Goal: Navigation & Orientation: Find specific page/section

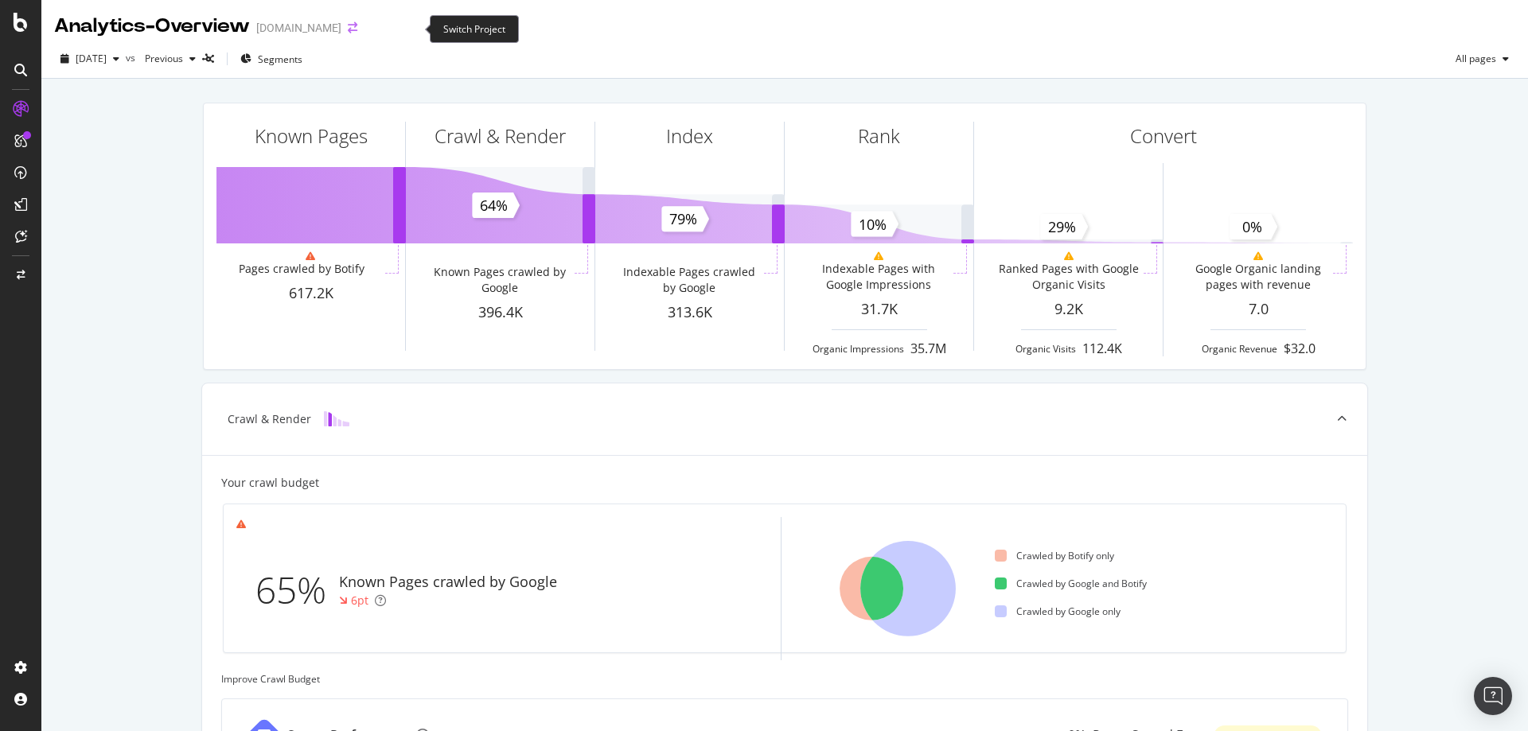
click at [357, 32] on icon "arrow-right-arrow-left" at bounding box center [353, 27] width 10 height 11
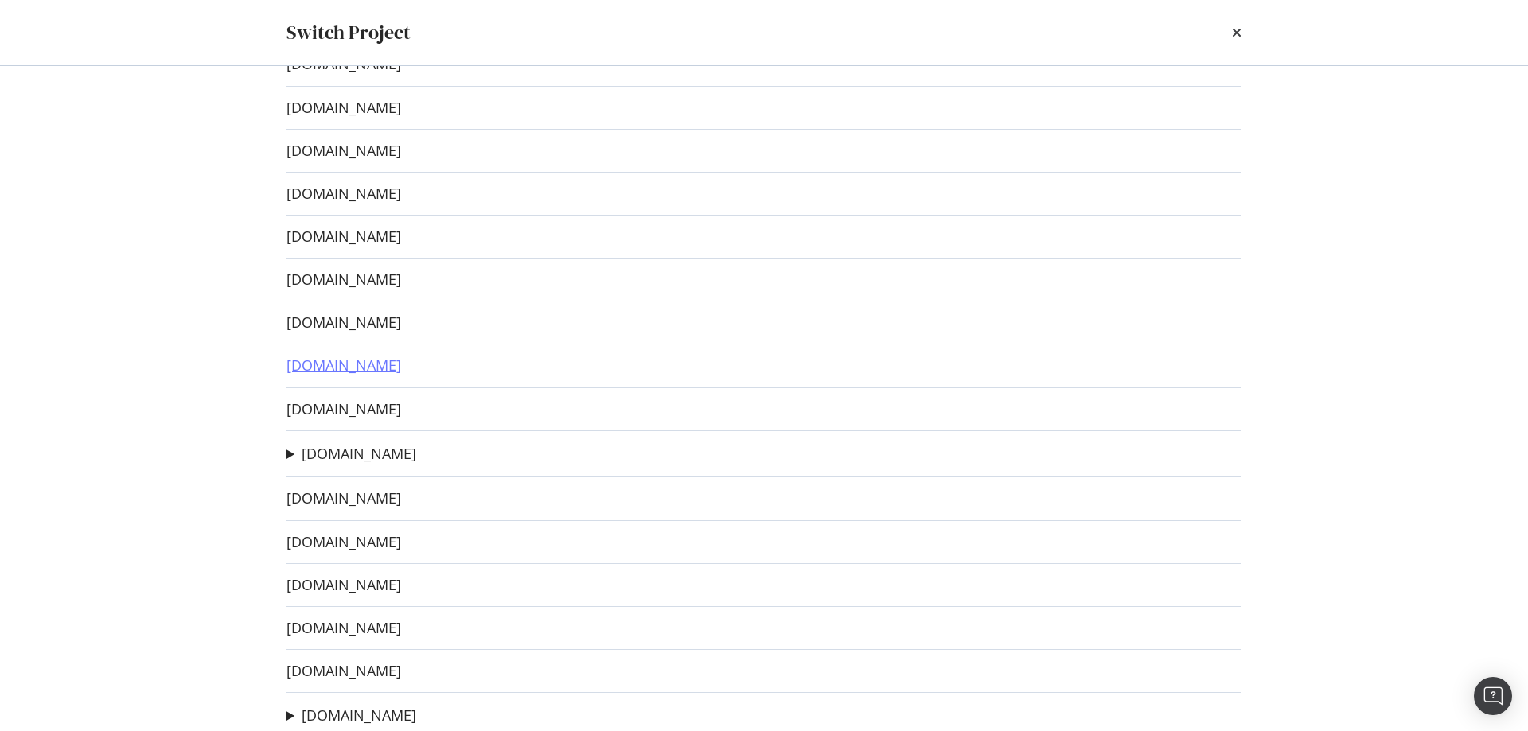
scroll to position [374, 0]
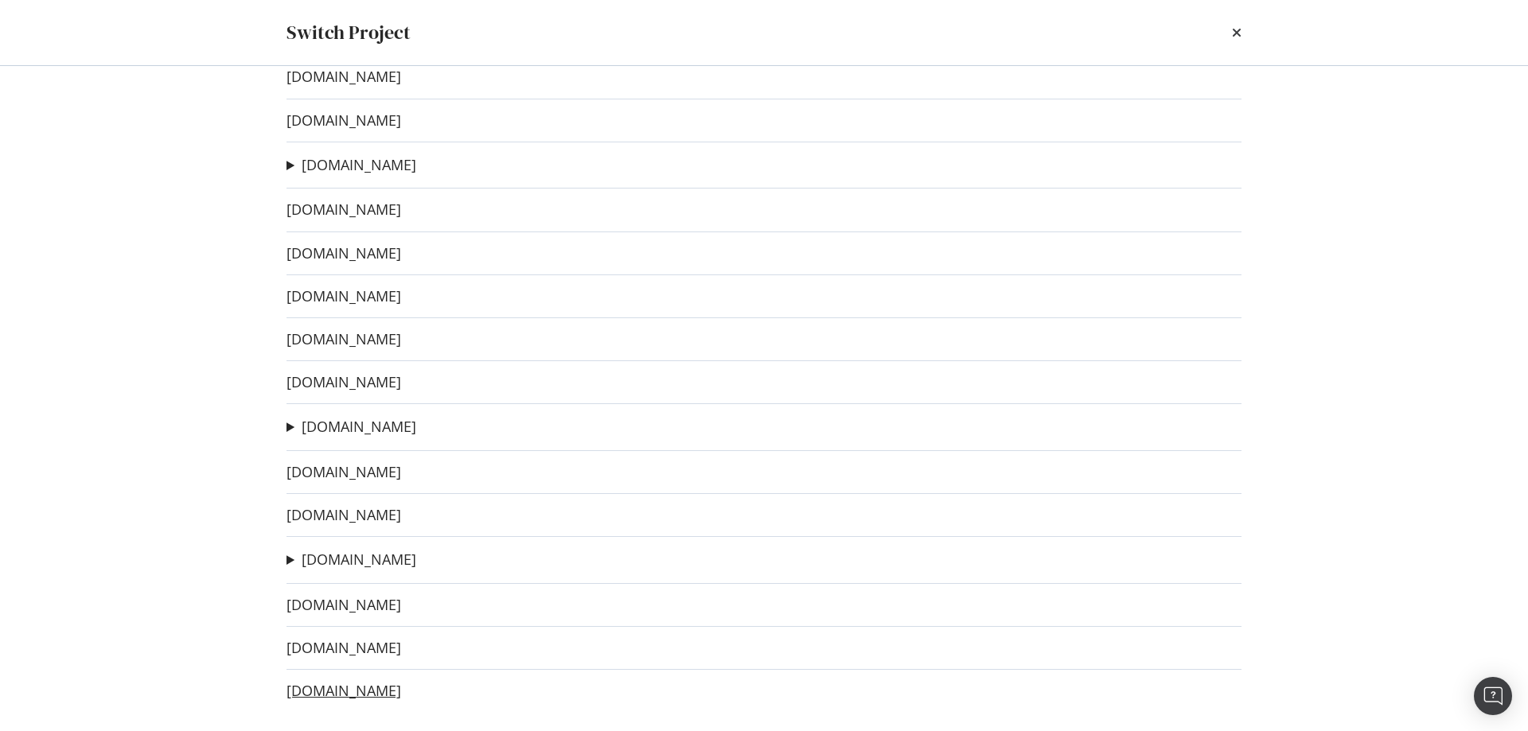
click at [393, 691] on link "[DOMAIN_NAME]" at bounding box center [344, 691] width 115 height 17
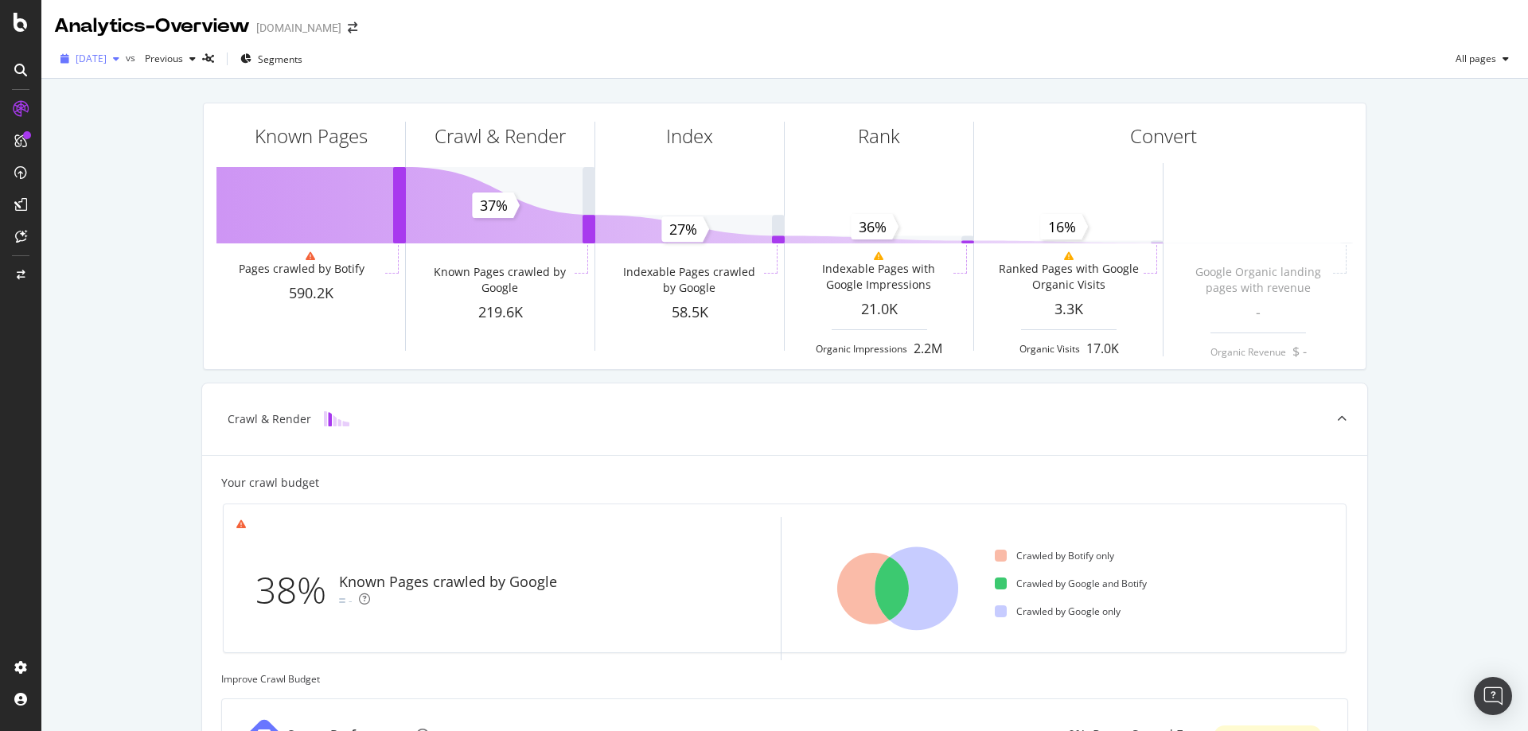
click at [115, 51] on div "2025 Sep. 26th" at bounding box center [90, 59] width 72 height 24
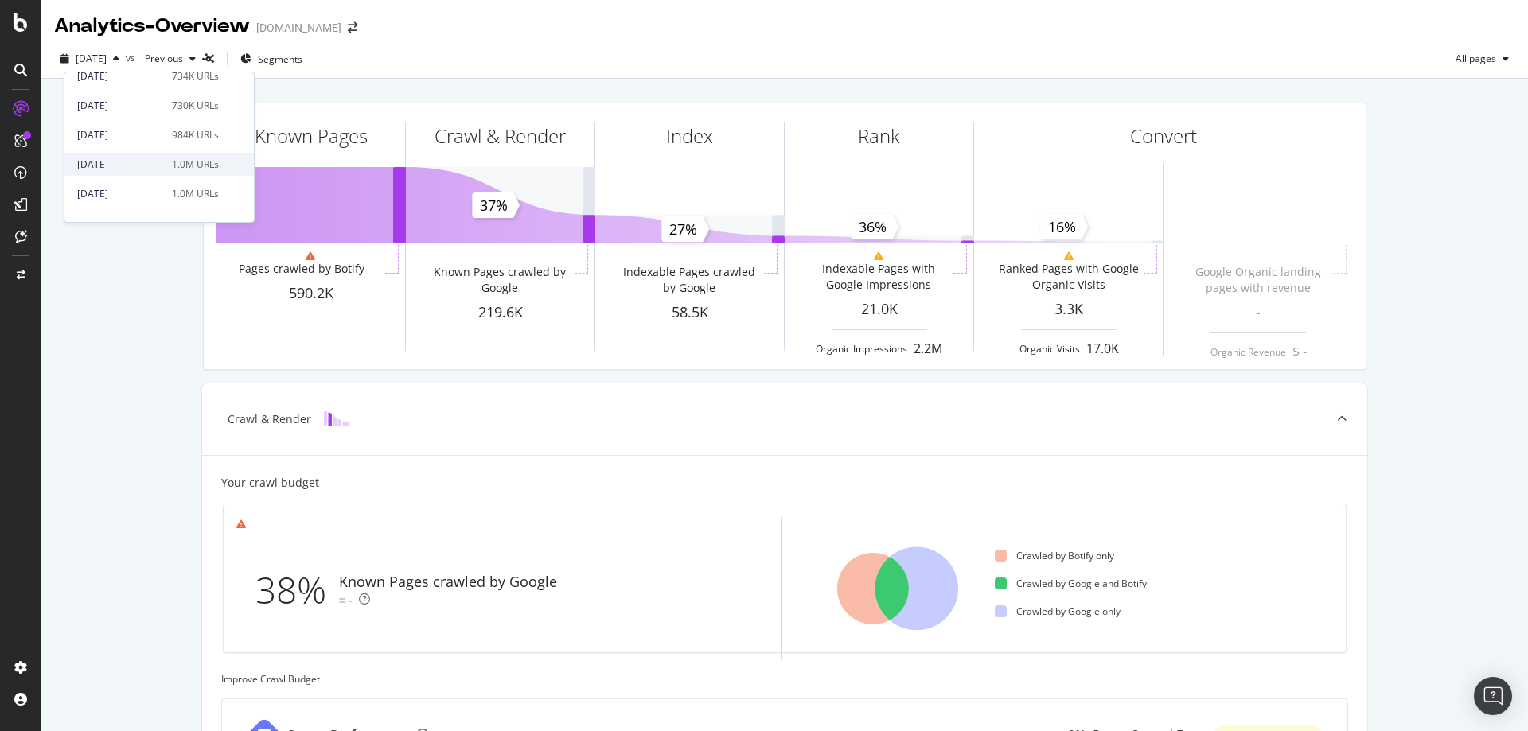
click at [124, 166] on div "2024 Sep. 13th" at bounding box center [119, 165] width 85 height 14
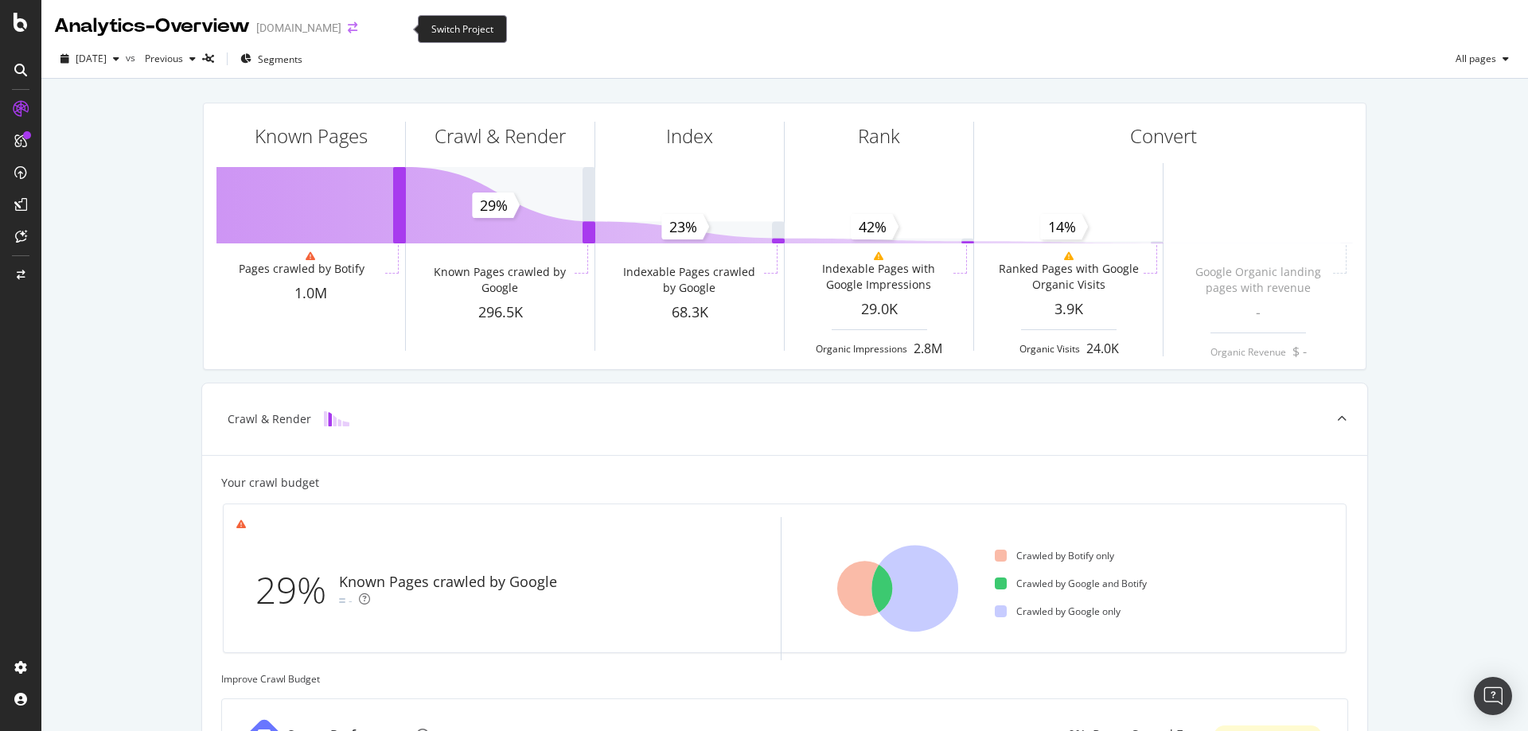
click at [357, 25] on icon "arrow-right-arrow-left" at bounding box center [353, 27] width 10 height 11
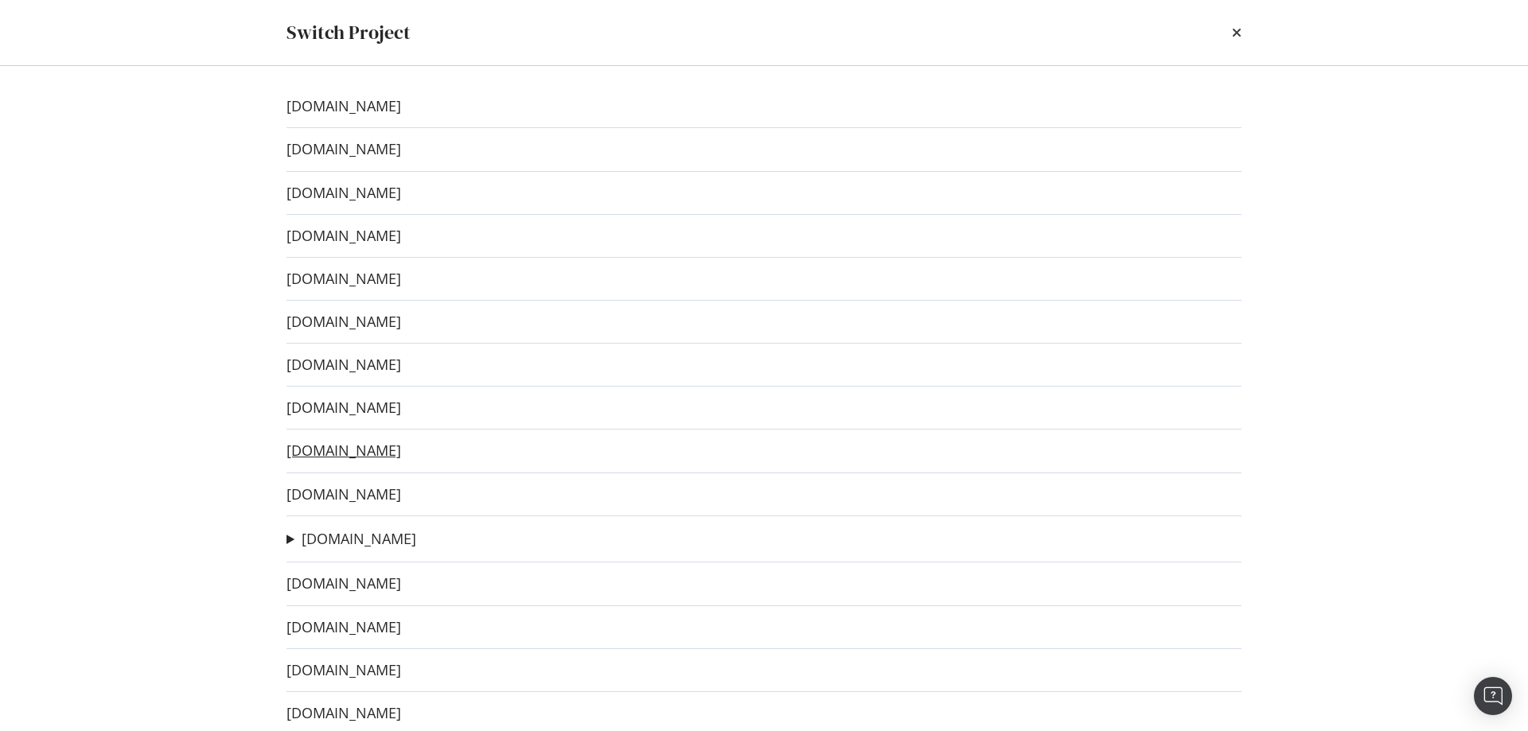
click at [383, 443] on link "[DOMAIN_NAME]" at bounding box center [344, 451] width 115 height 17
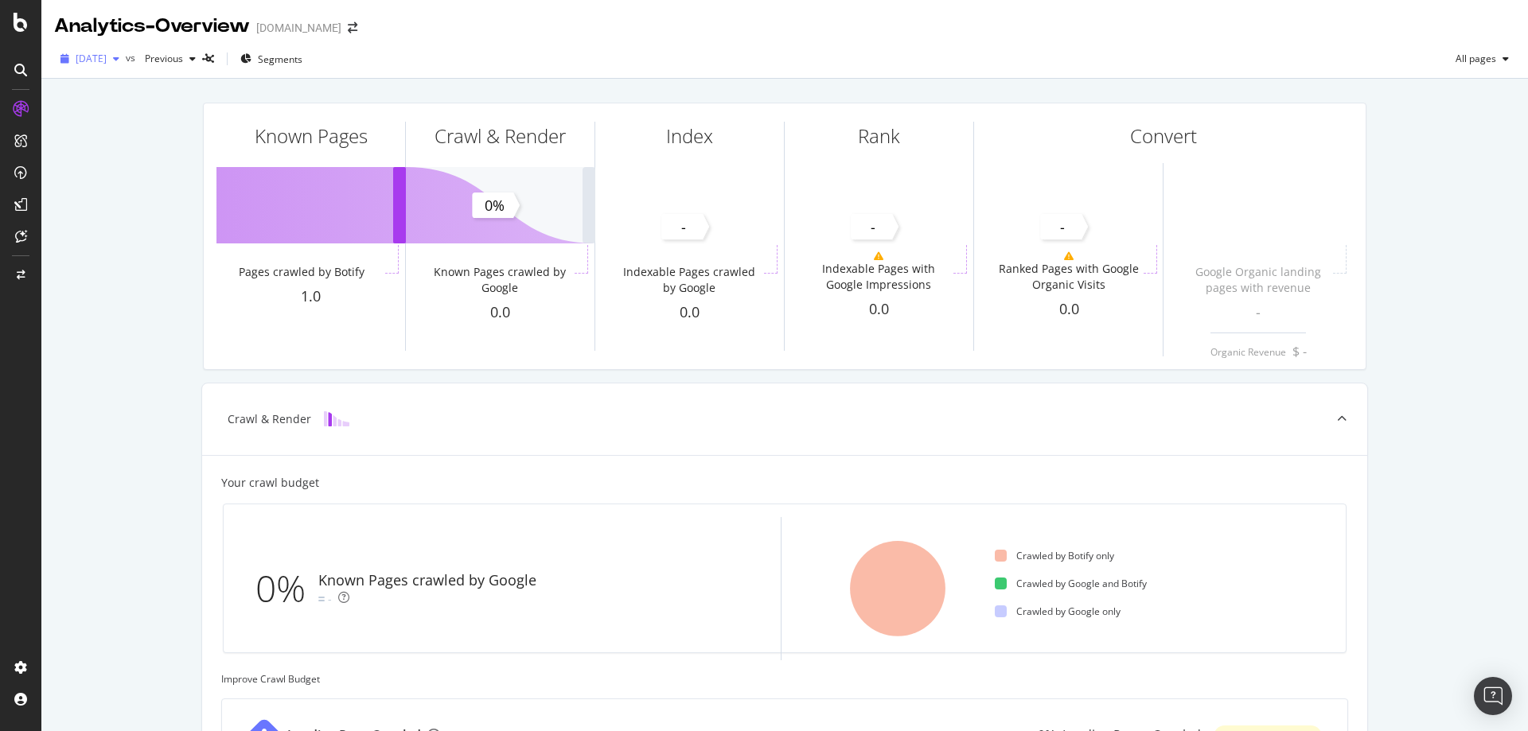
click at [107, 57] on span "[DATE]" at bounding box center [91, 59] width 31 height 14
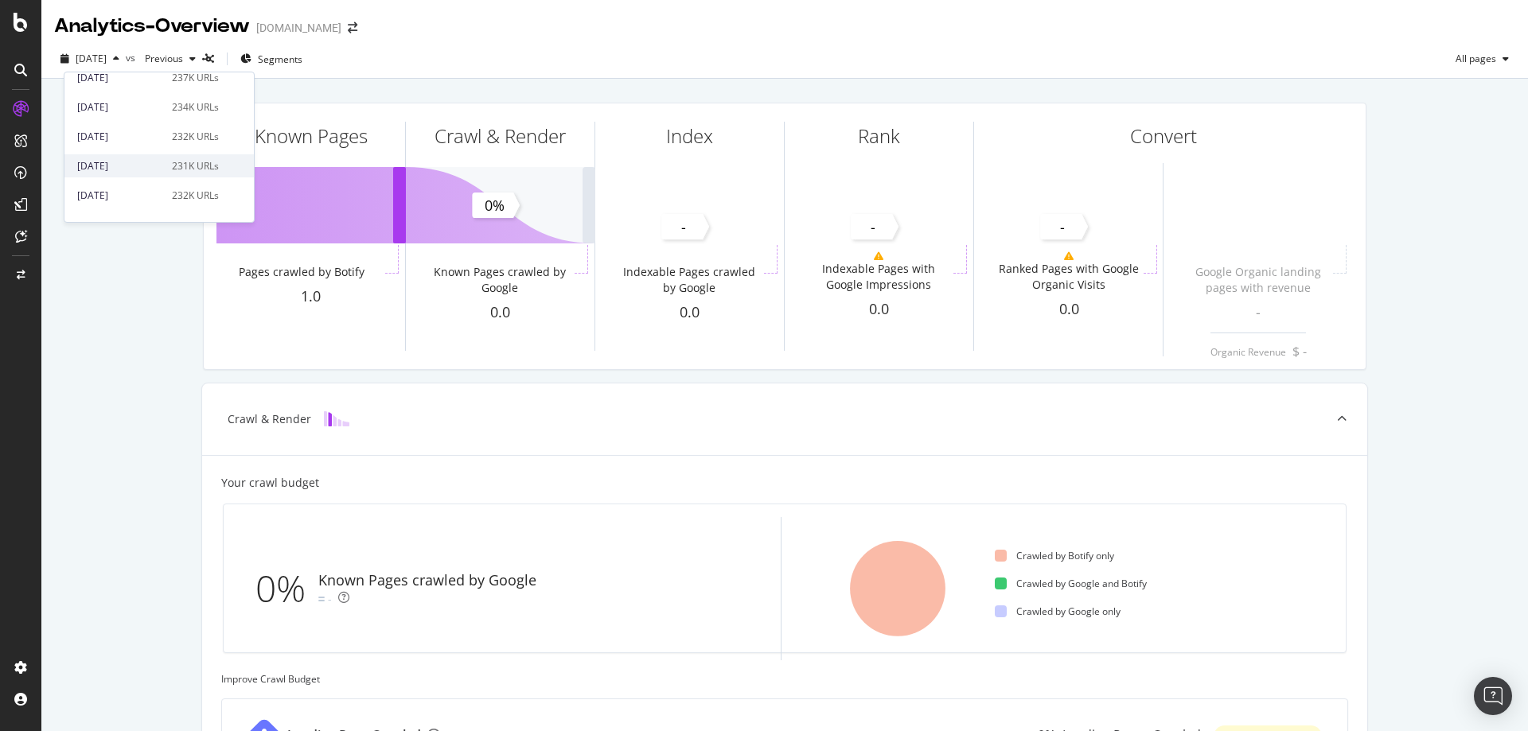
click at [149, 169] on div "2024 Sep. 20th" at bounding box center [119, 166] width 85 height 14
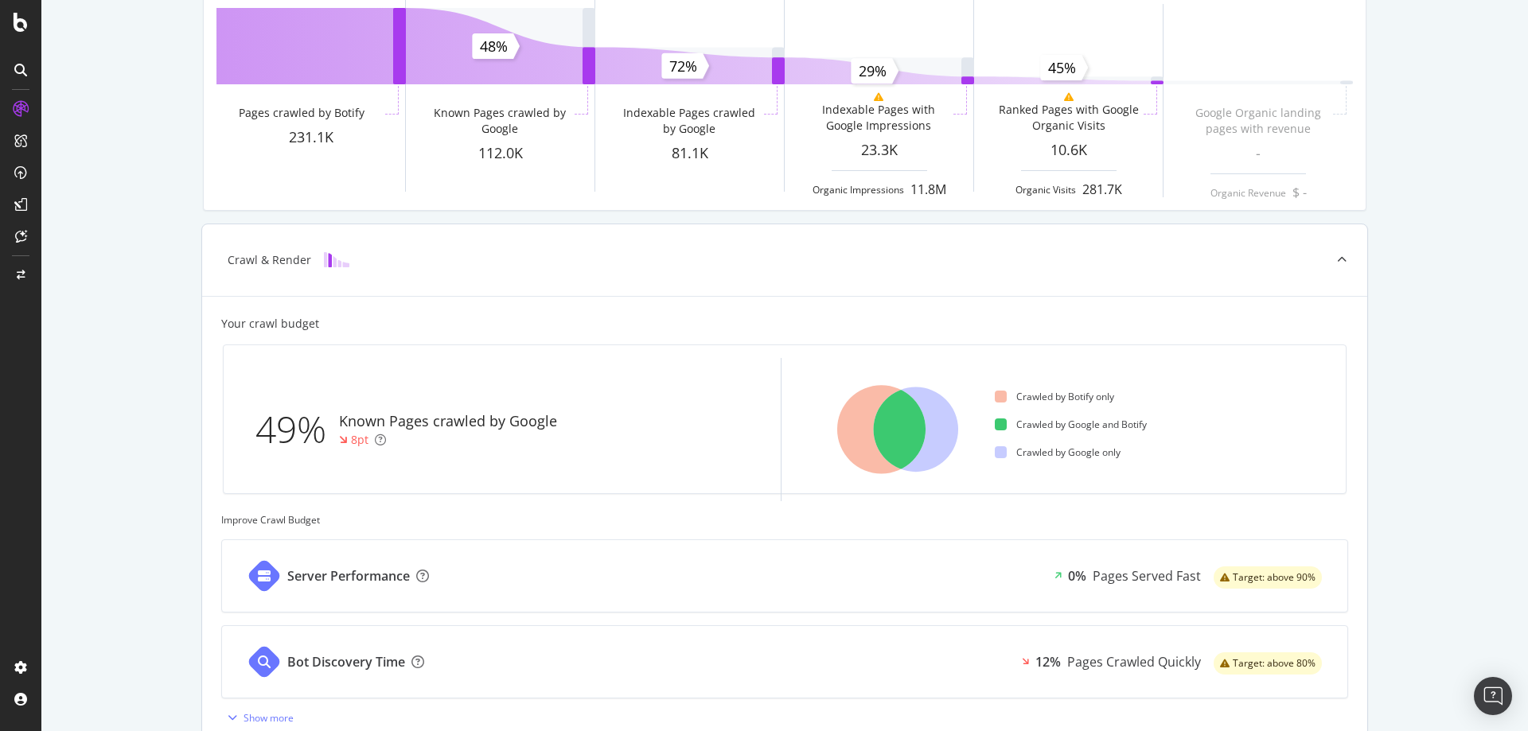
scroll to position [80, 0]
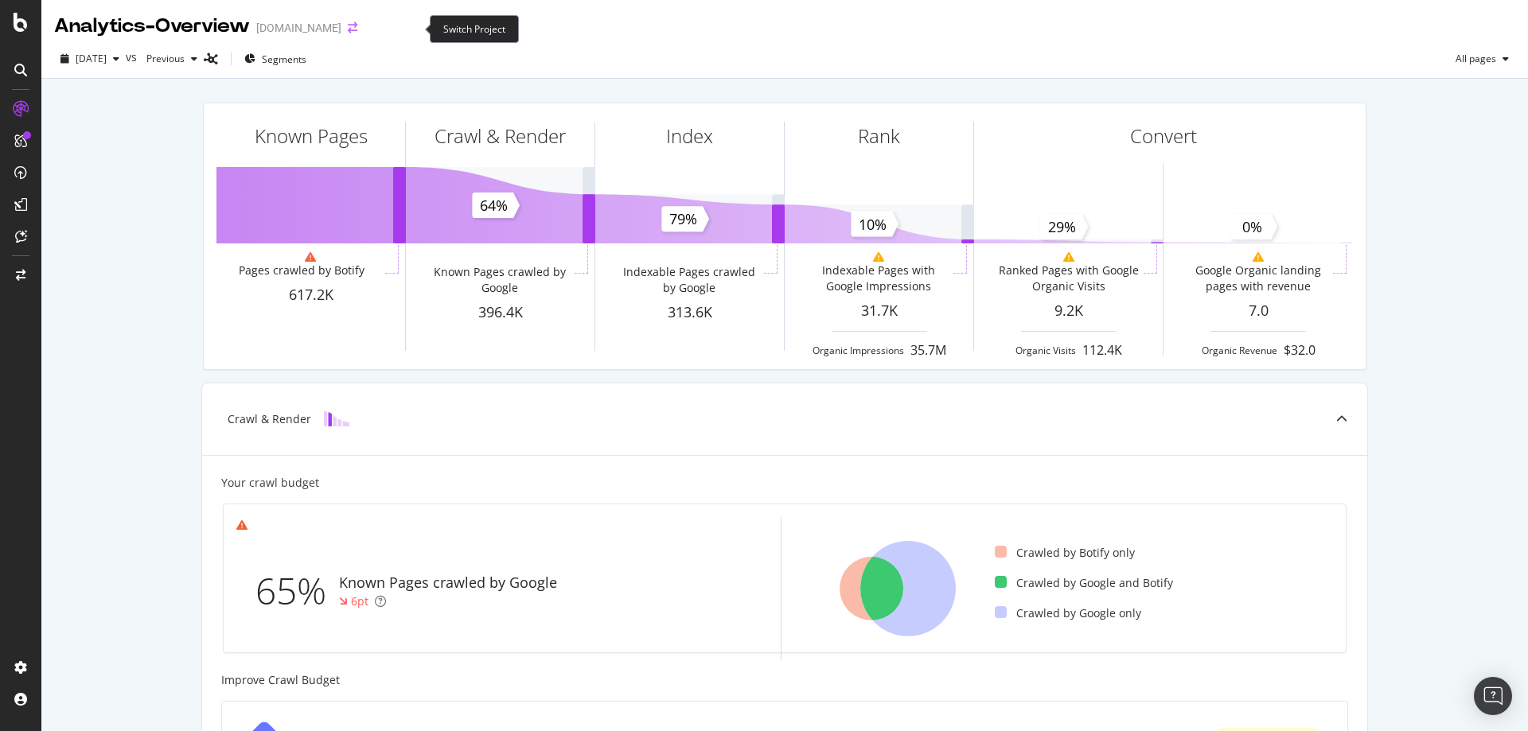
click at [357, 26] on icon "arrow-right-arrow-left" at bounding box center [353, 27] width 10 height 11
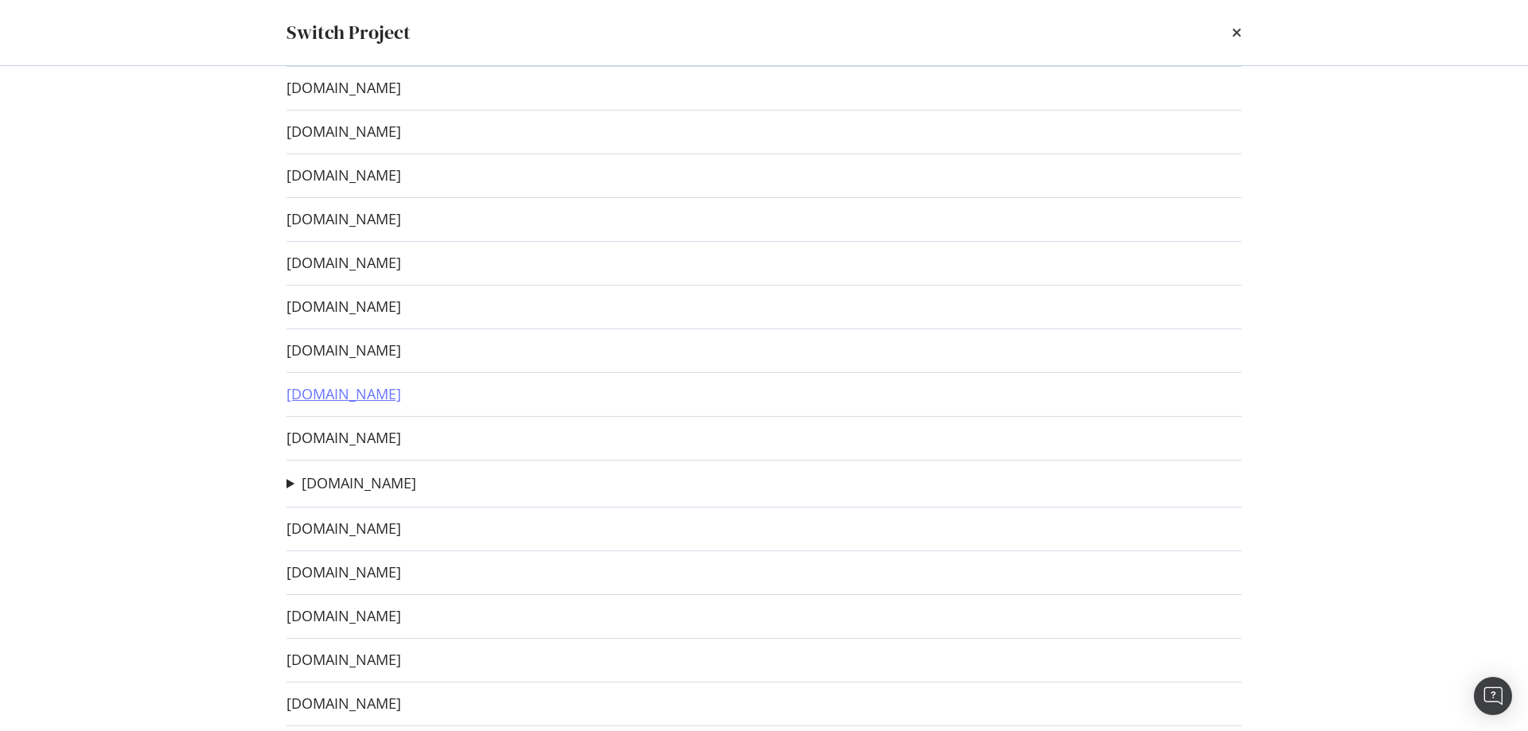
scroll to position [159, 0]
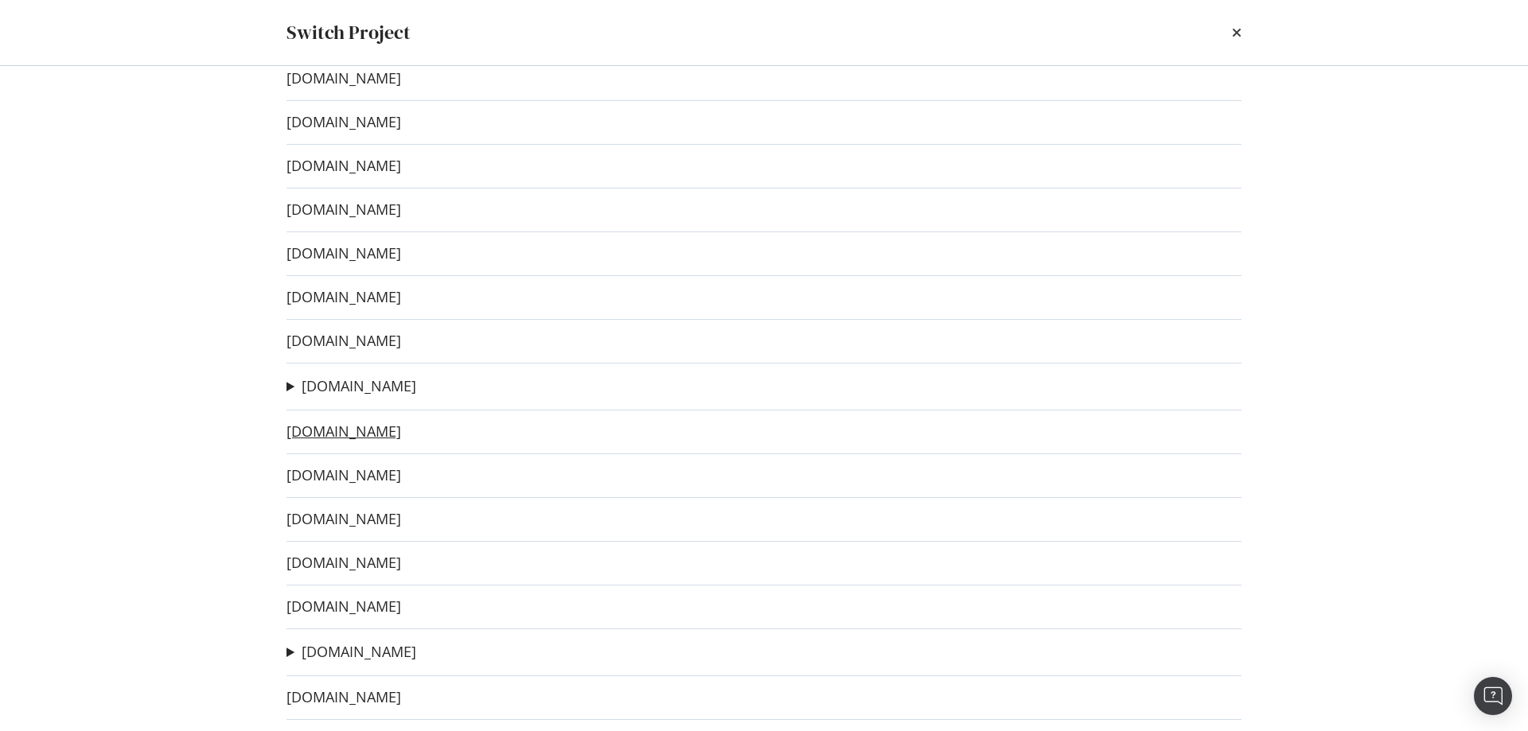
click at [361, 439] on link "[DOMAIN_NAME]" at bounding box center [344, 431] width 115 height 17
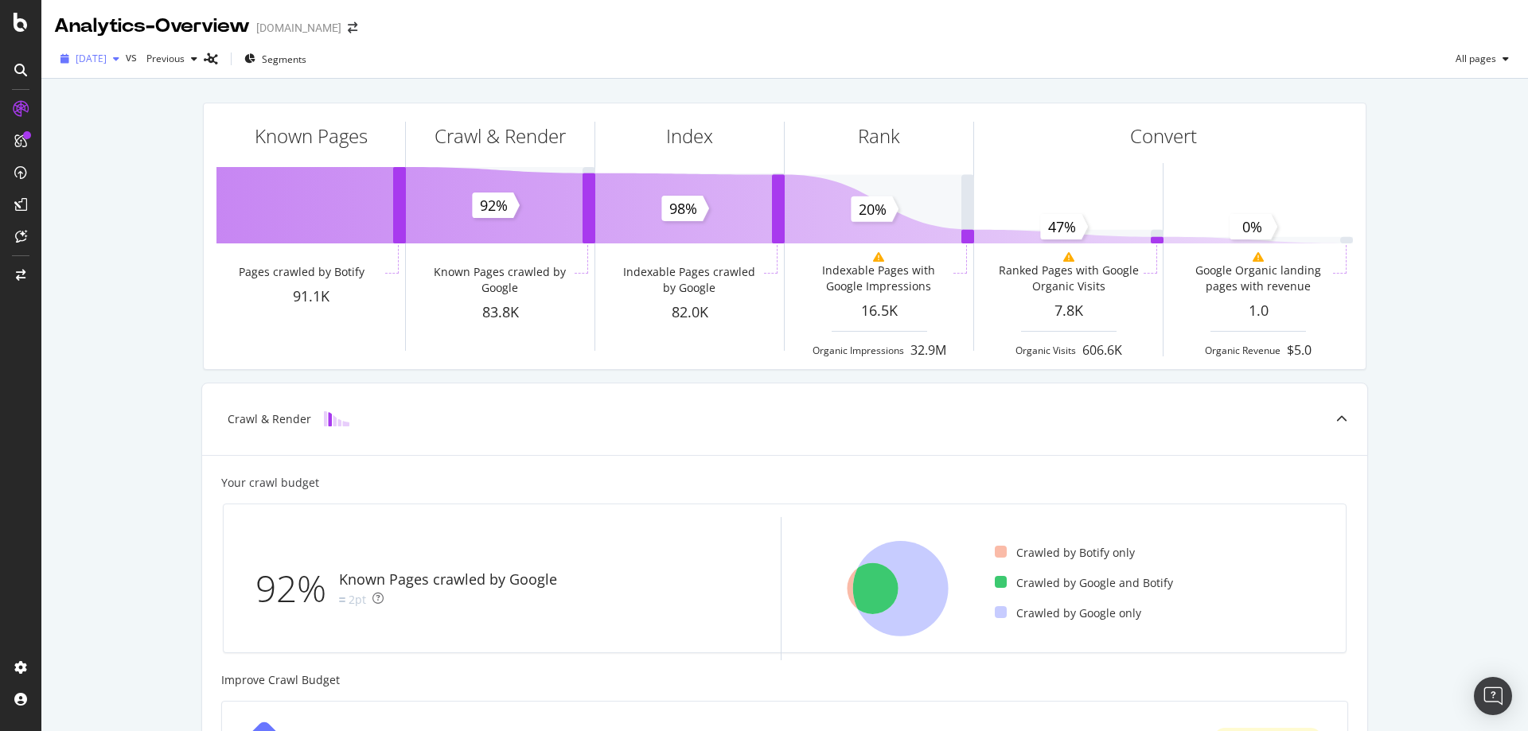
click at [126, 59] on div "button" at bounding box center [116, 59] width 19 height 10
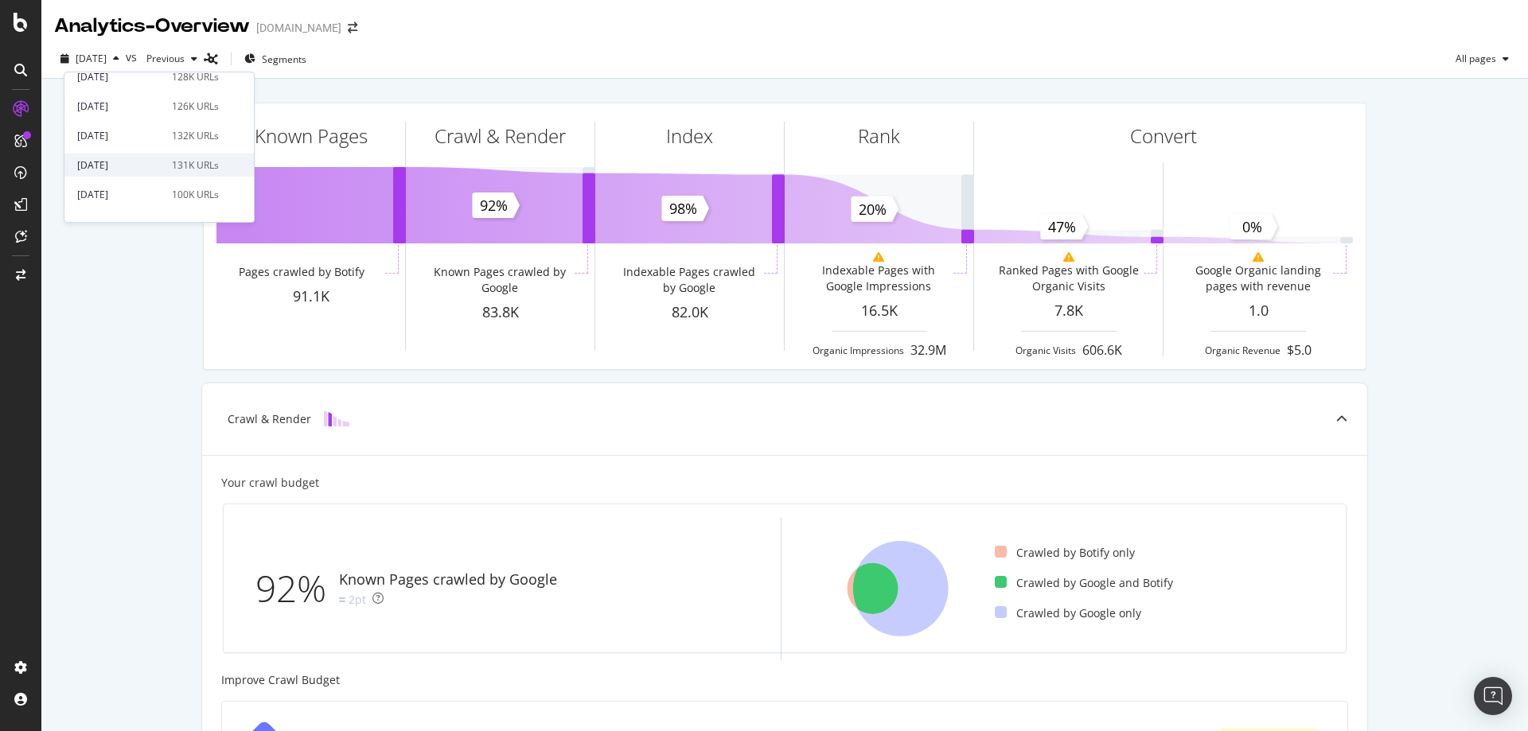
scroll to position [478, 0]
click at [136, 133] on div "[DATE]" at bounding box center [119, 135] width 85 height 14
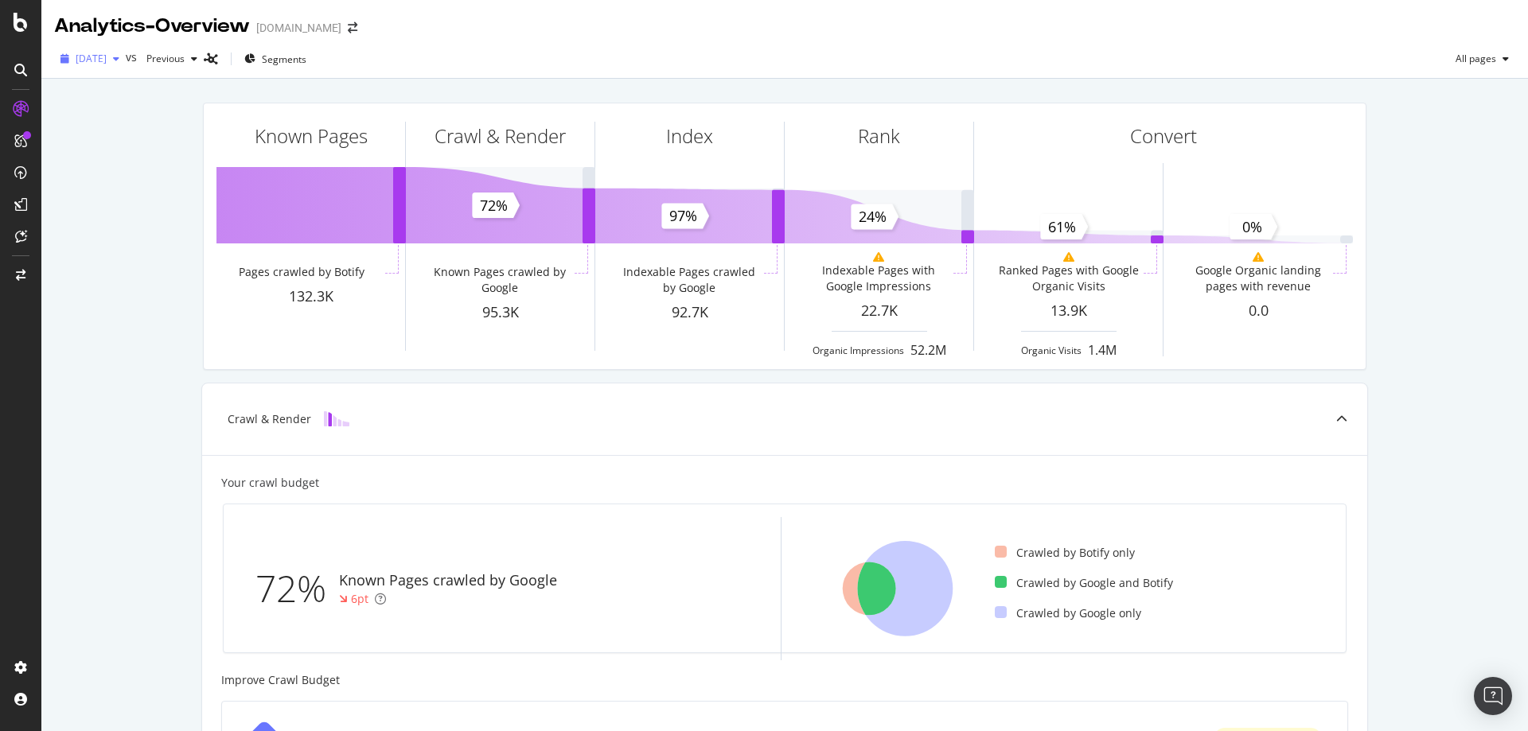
click at [119, 62] on icon "button" at bounding box center [116, 59] width 6 height 10
click at [120, 120] on div "[DATE]" at bounding box center [118, 116] width 83 height 14
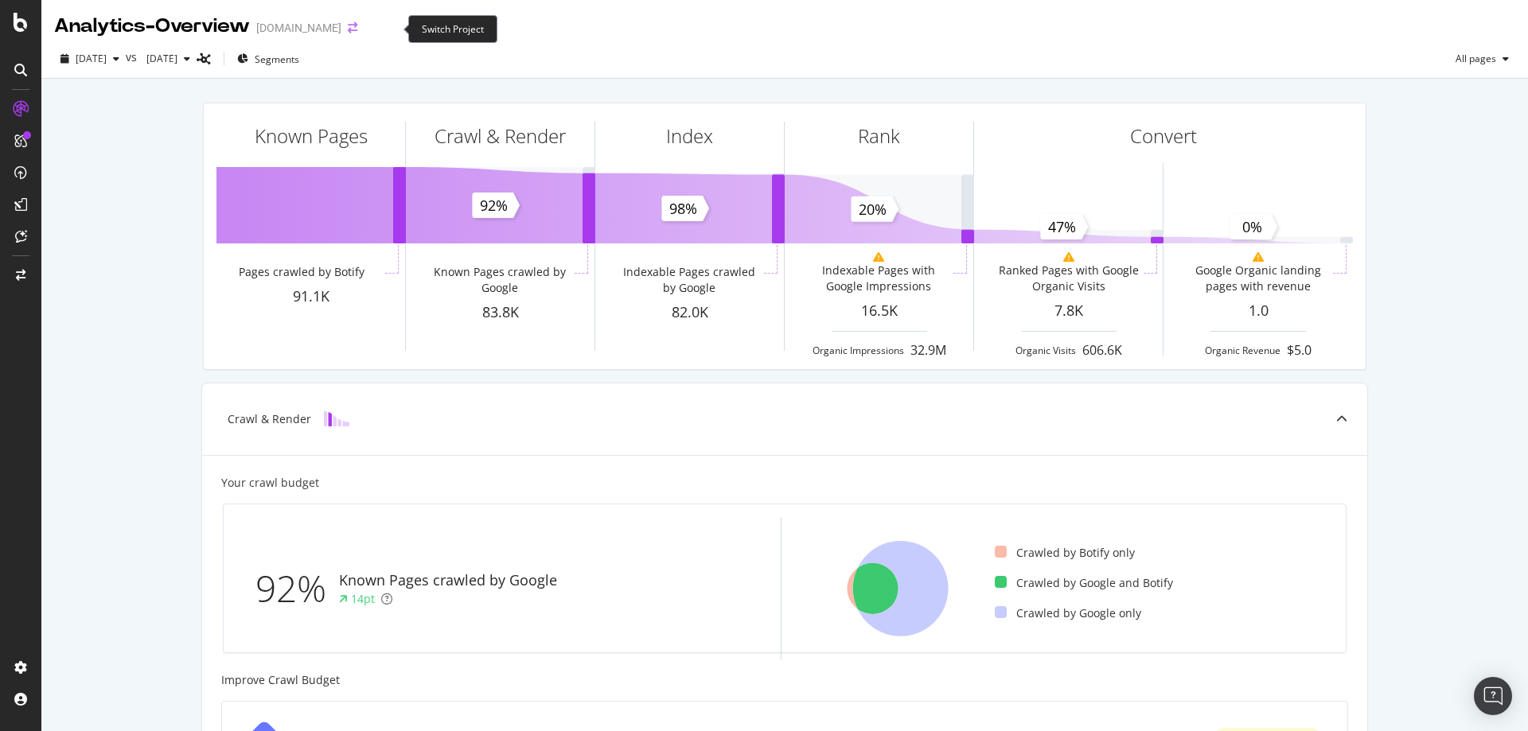
click at [357, 26] on icon "arrow-right-arrow-left" at bounding box center [353, 27] width 10 height 11
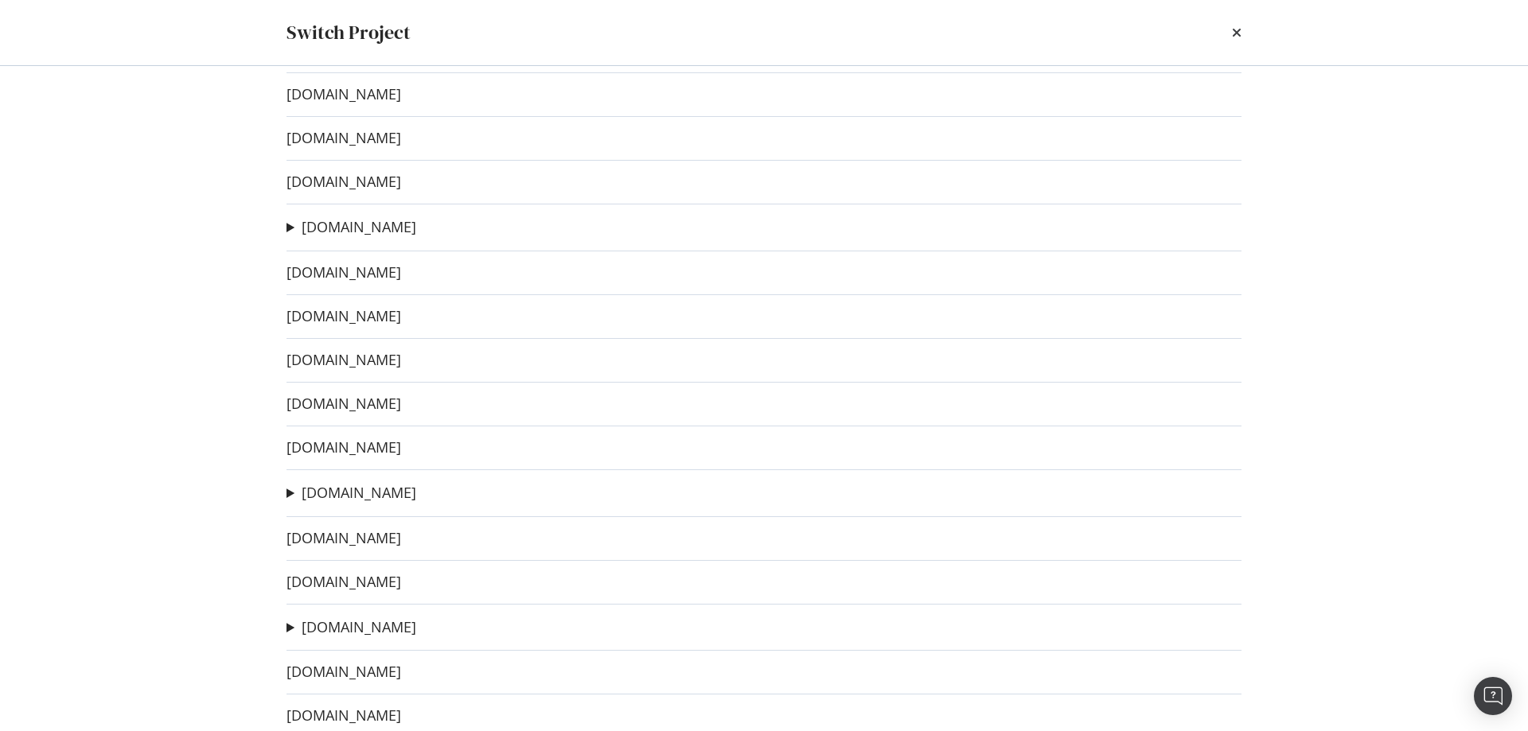
scroll to position [388, 0]
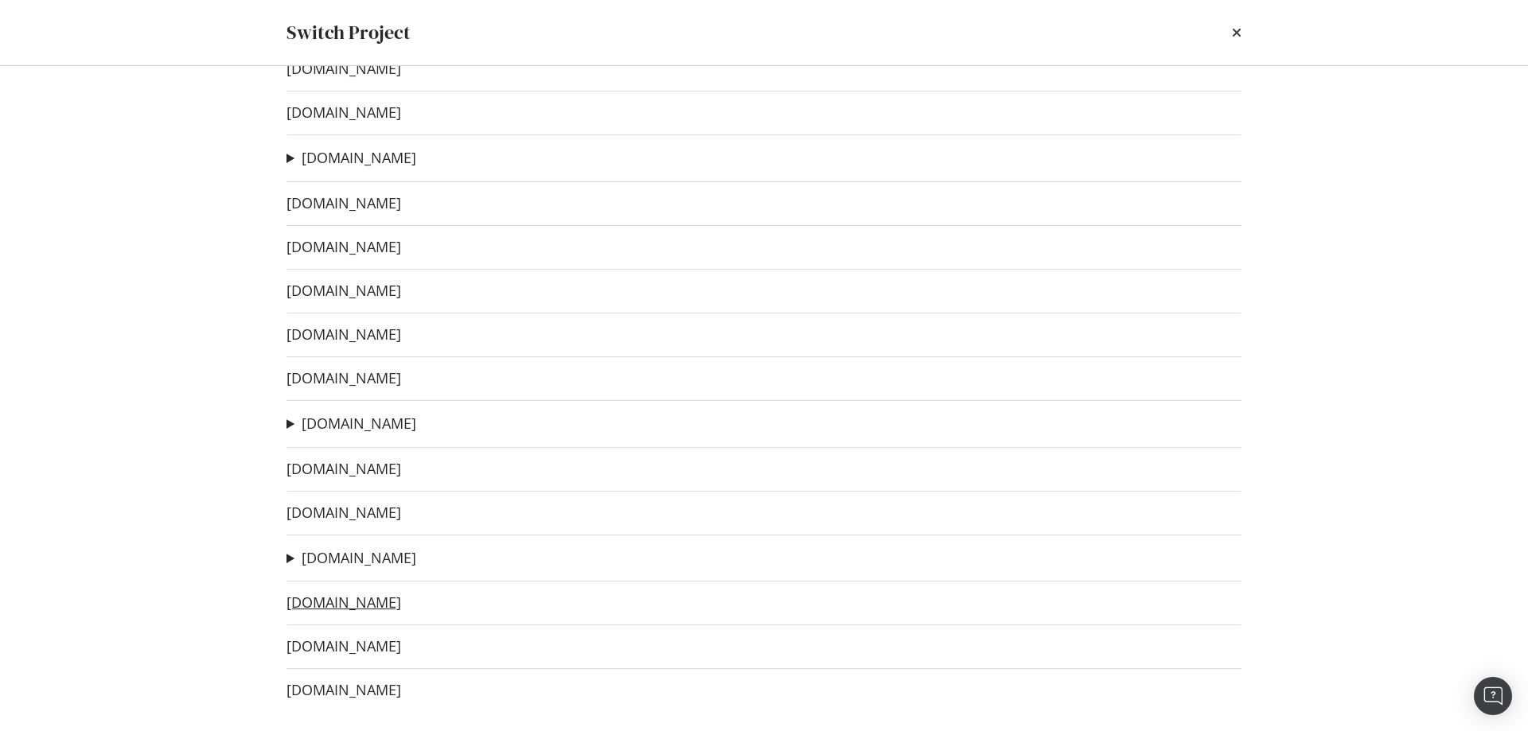
click at [387, 607] on link "[DOMAIN_NAME]" at bounding box center [344, 603] width 115 height 17
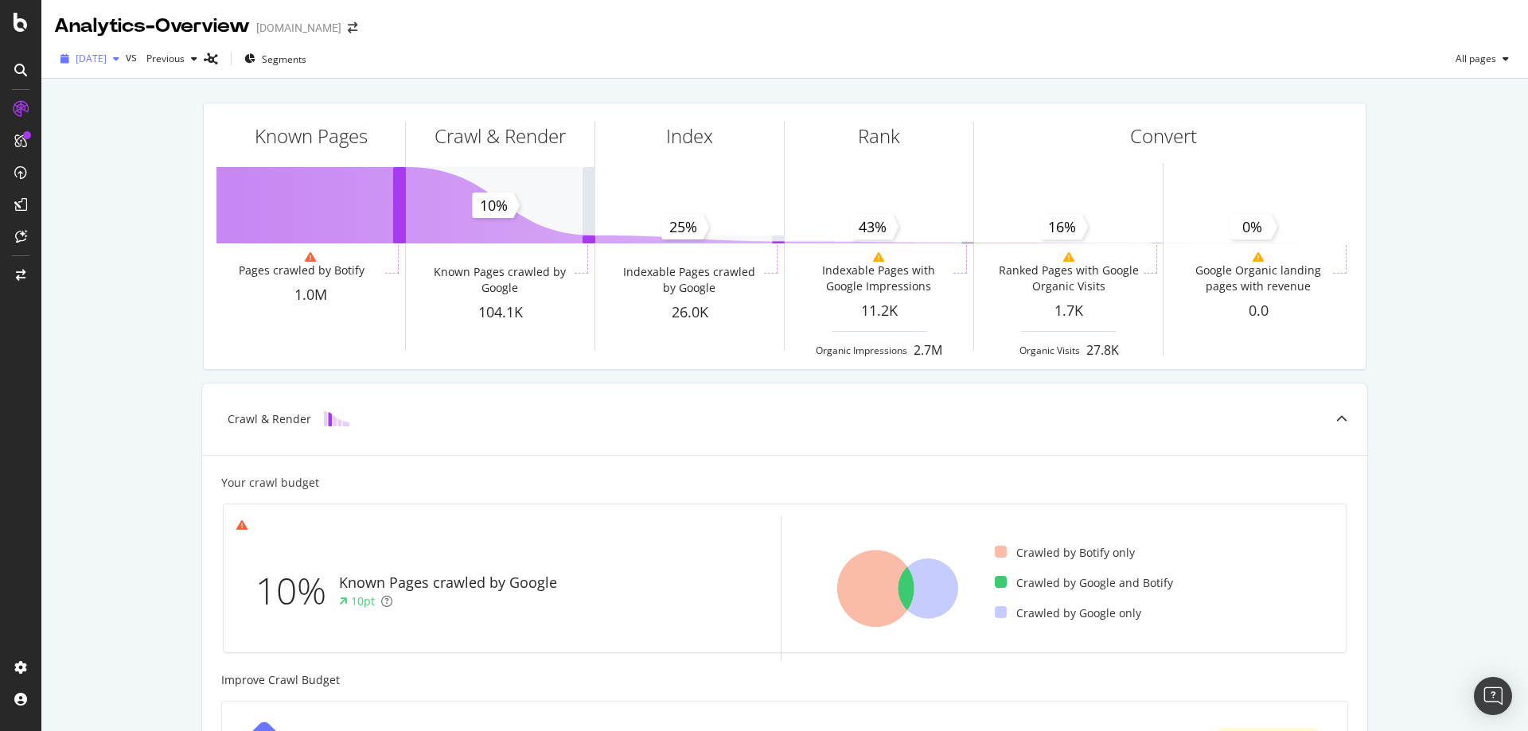
click at [107, 57] on span "2025 Sep. 29th" at bounding box center [91, 59] width 31 height 14
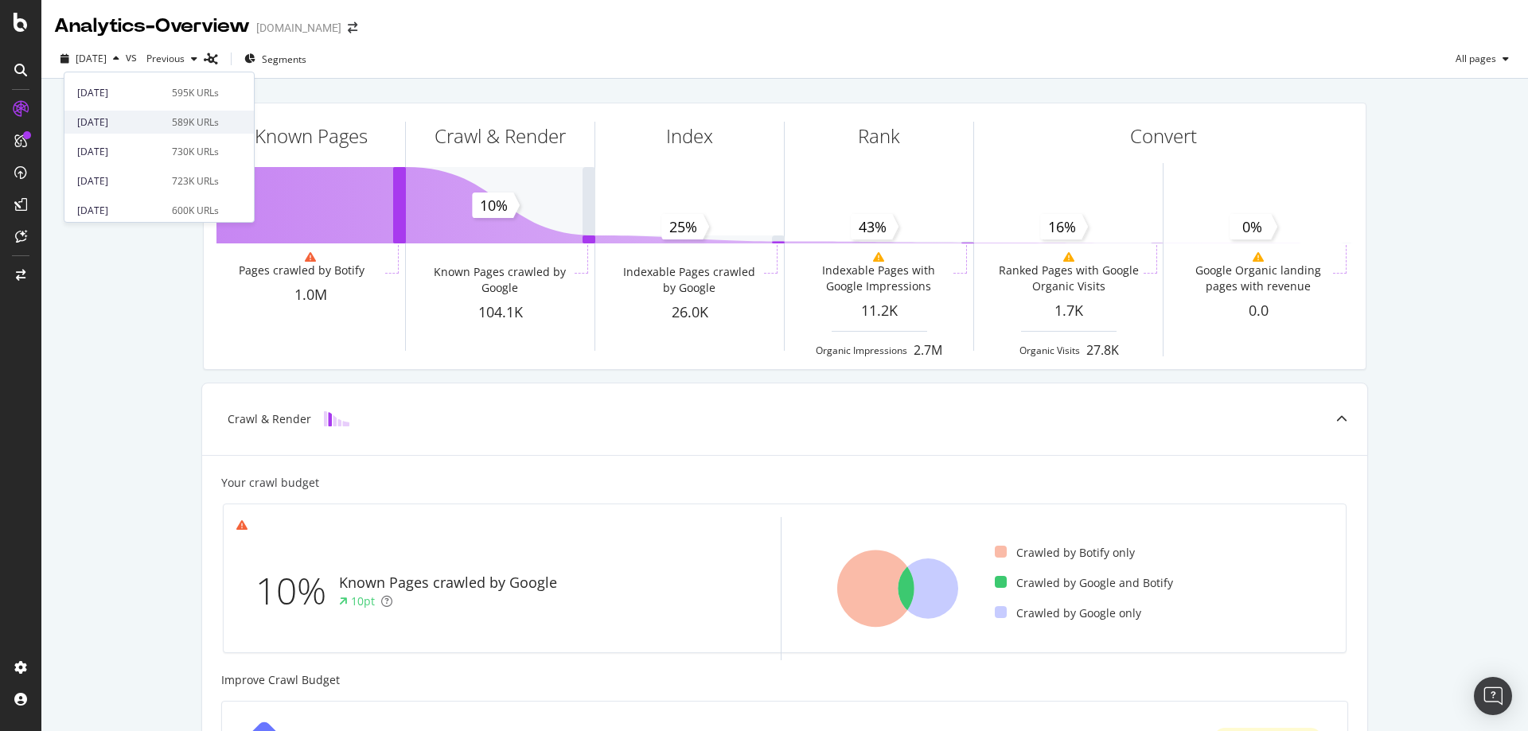
scroll to position [526, 0]
click at [126, 118] on div "2024 Sep. 16th" at bounding box center [119, 116] width 85 height 14
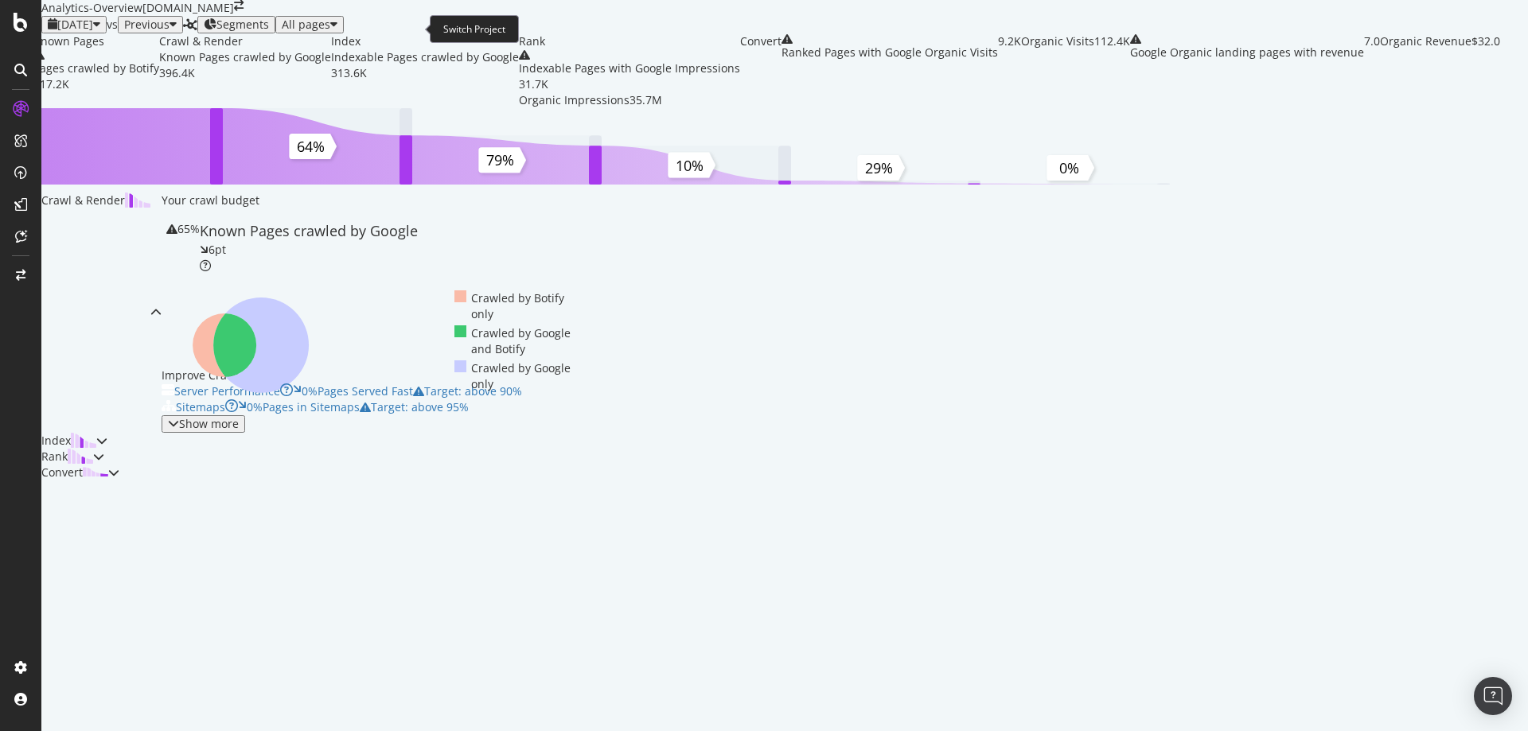
click at [244, 16] on span at bounding box center [239, 8] width 10 height 16
click at [244, 11] on icon "arrow-right-arrow-left" at bounding box center [239, 5] width 10 height 11
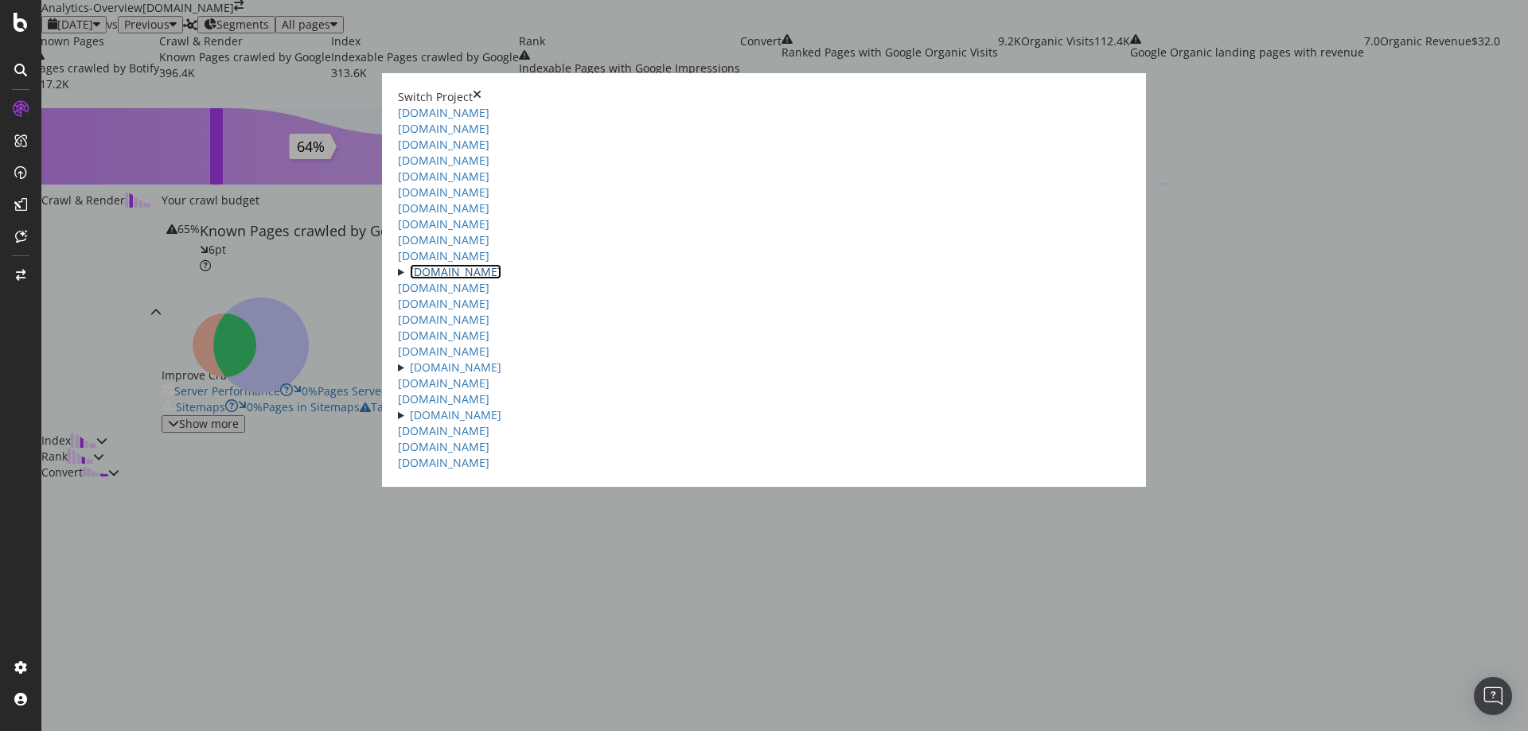
click at [410, 279] on link "[DOMAIN_NAME]" at bounding box center [456, 271] width 92 height 15
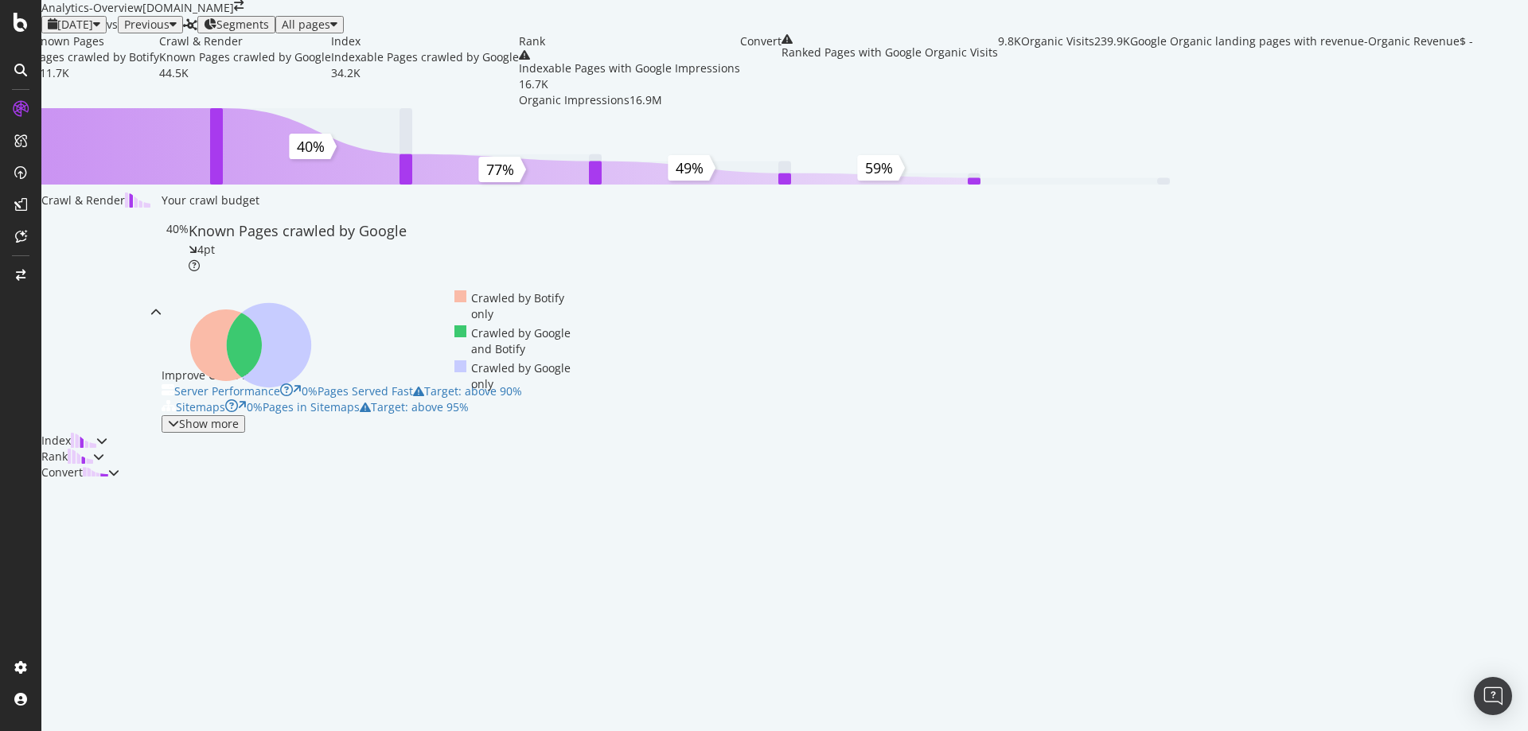
click at [89, 31] on div "[DATE]" at bounding box center [74, 24] width 53 height 13
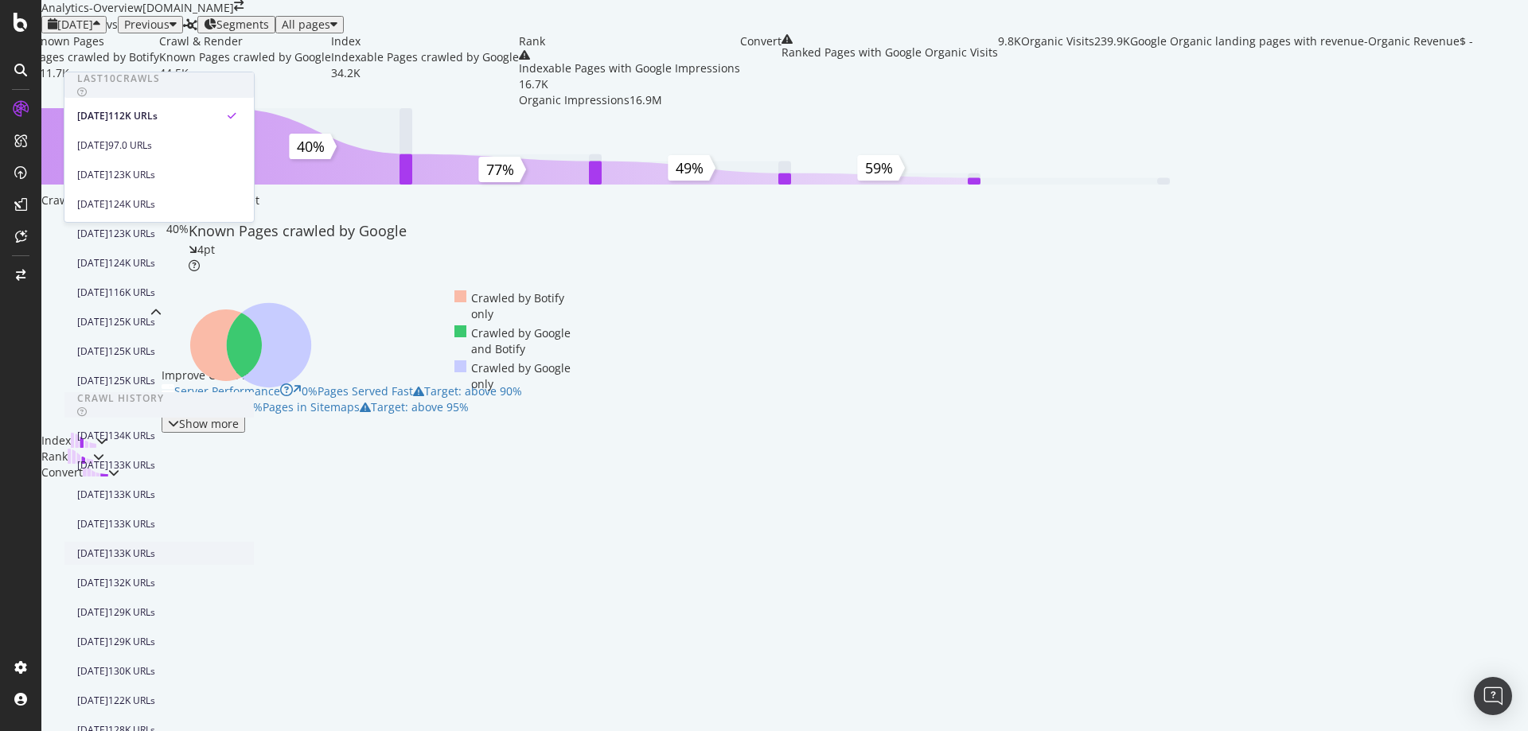
scroll to position [557, 0]
click at [108, 694] on div "2024 Sep. 27th" at bounding box center [92, 701] width 31 height 14
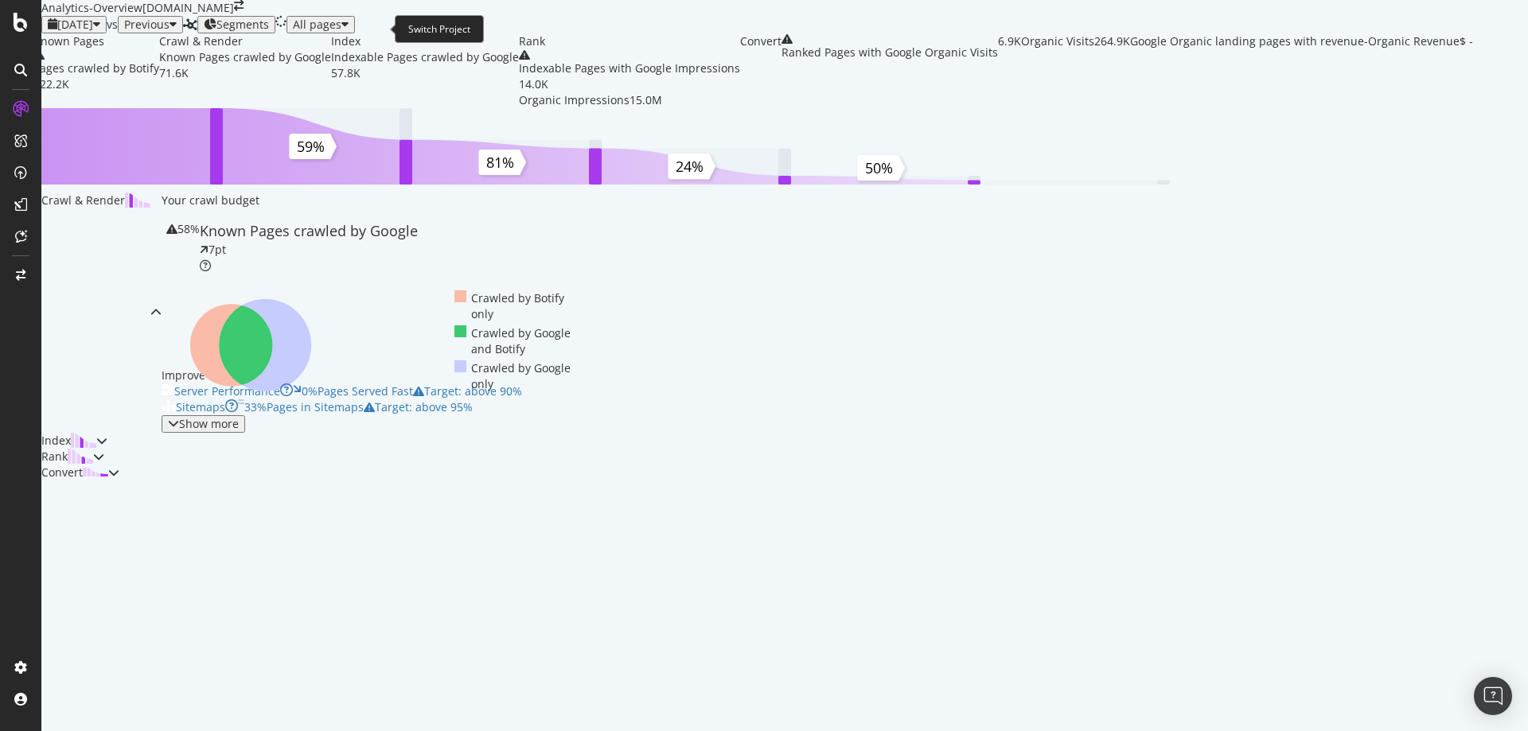
click at [244, 11] on icon "arrow-right-arrow-left" at bounding box center [239, 5] width 10 height 11
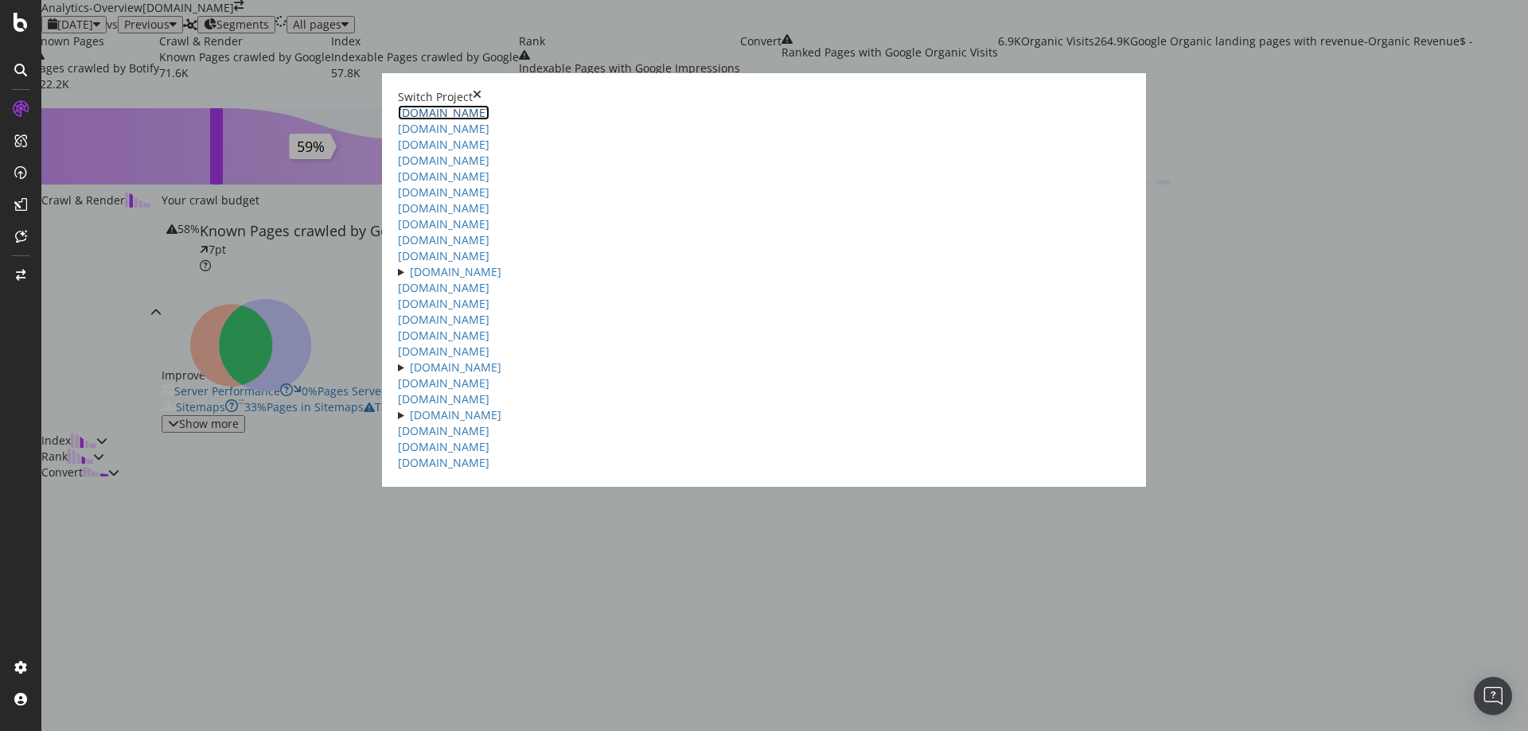
click at [398, 110] on link "[DOMAIN_NAME]" at bounding box center [444, 112] width 92 height 15
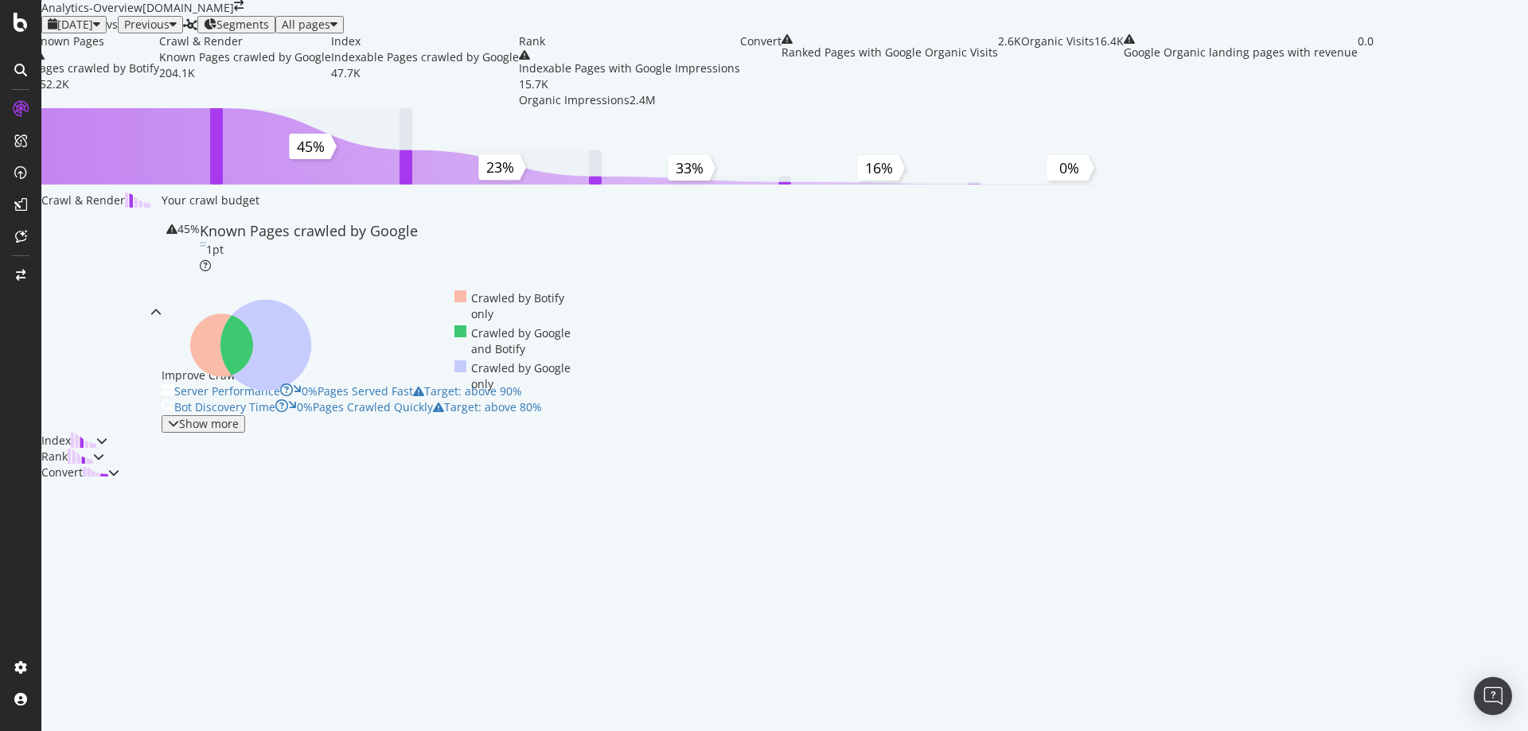
click at [100, 31] on icon "button" at bounding box center [96, 24] width 7 height 13
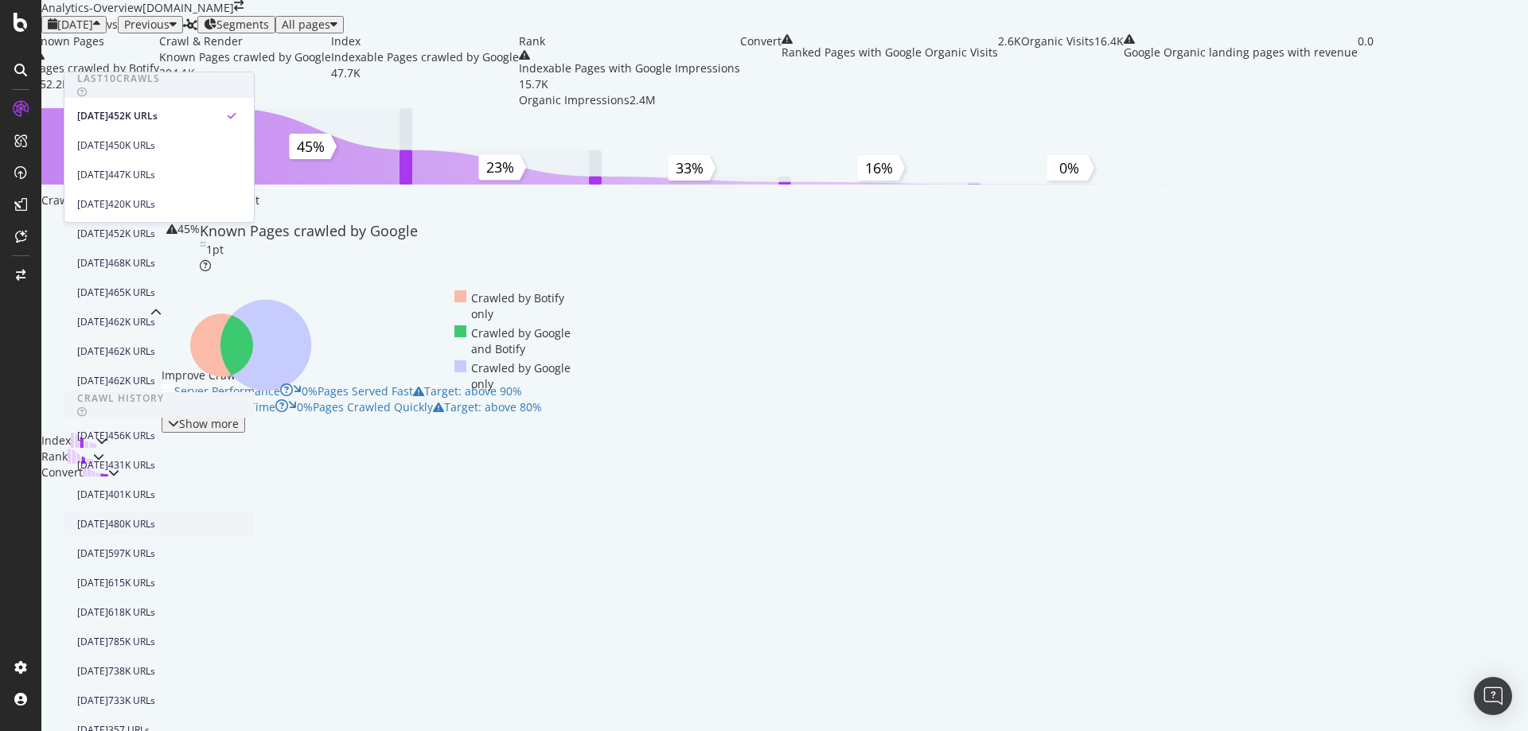
scroll to position [557, 0]
click at [108, 665] on div "2024 Sep. 26th" at bounding box center [92, 672] width 31 height 14
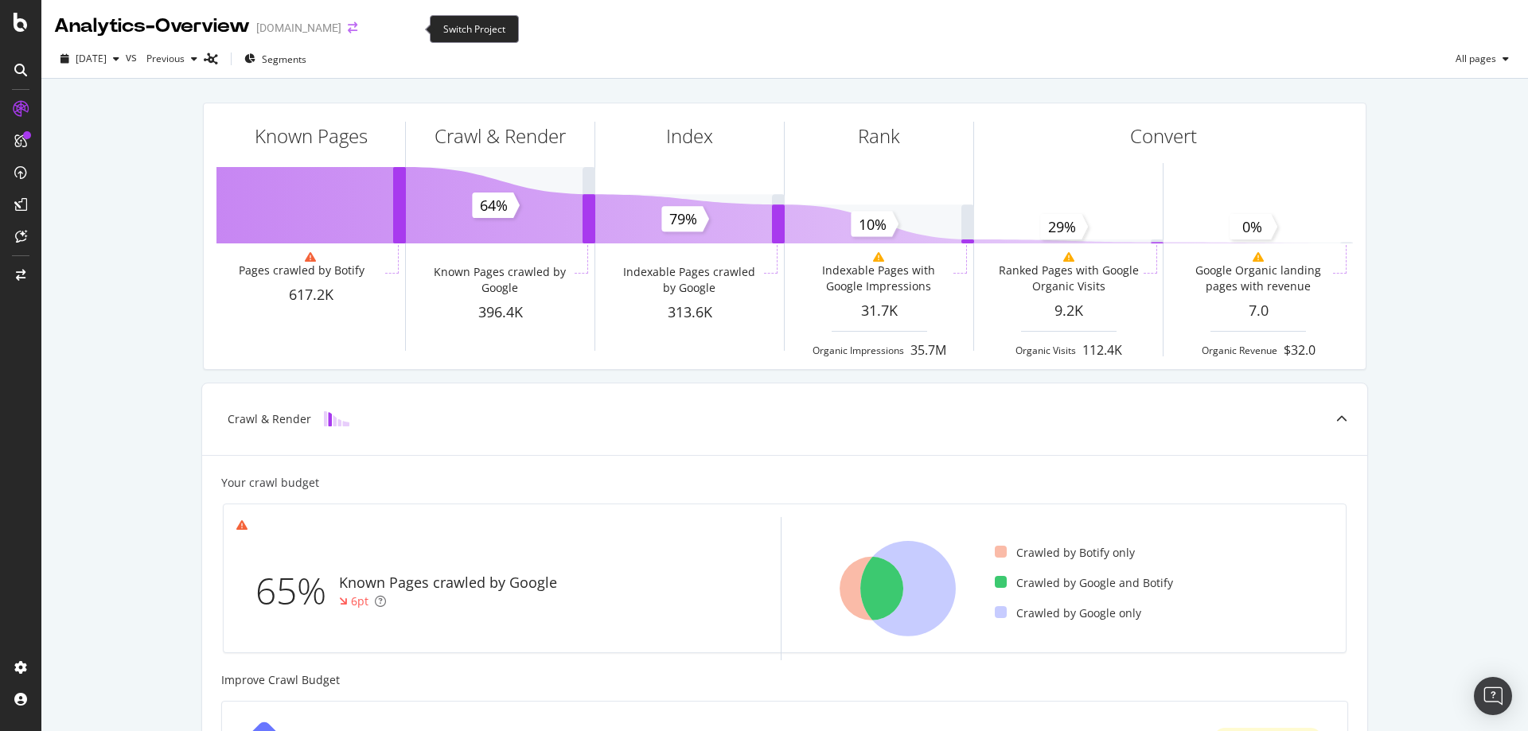
click at [357, 29] on icon "arrow-right-arrow-left" at bounding box center [353, 27] width 10 height 11
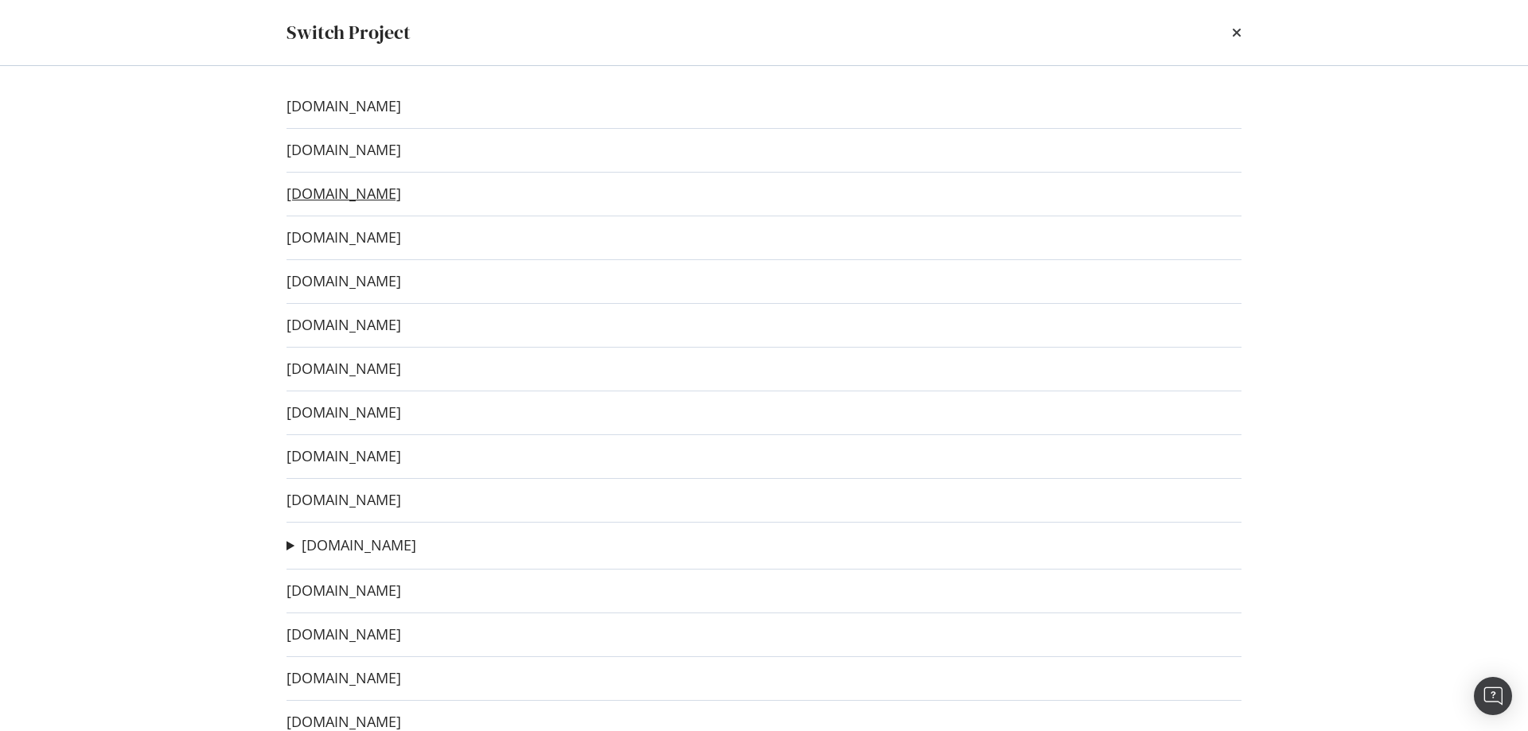
click at [361, 191] on link "[DOMAIN_NAME]" at bounding box center [344, 193] width 115 height 17
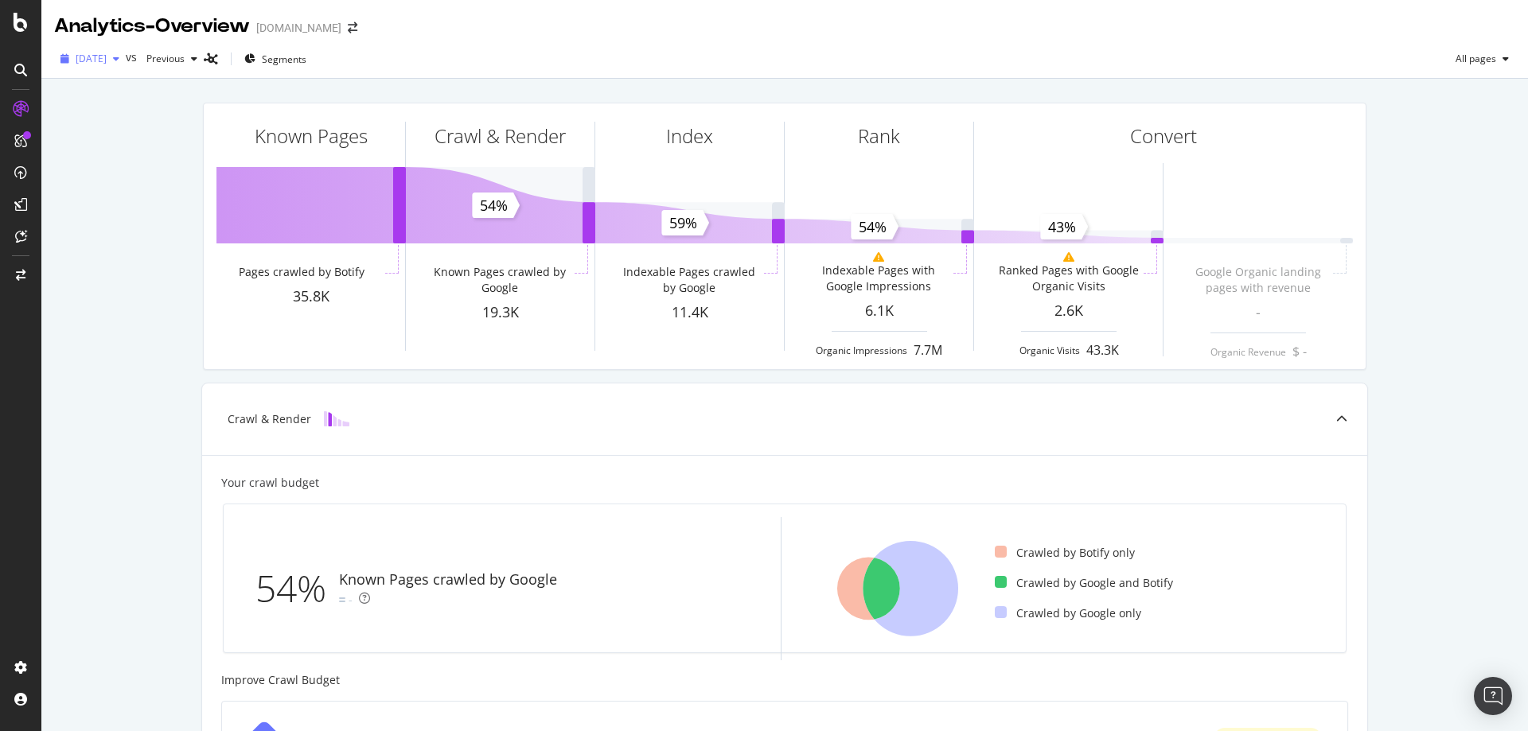
click at [96, 62] on span "[DATE]" at bounding box center [91, 59] width 31 height 14
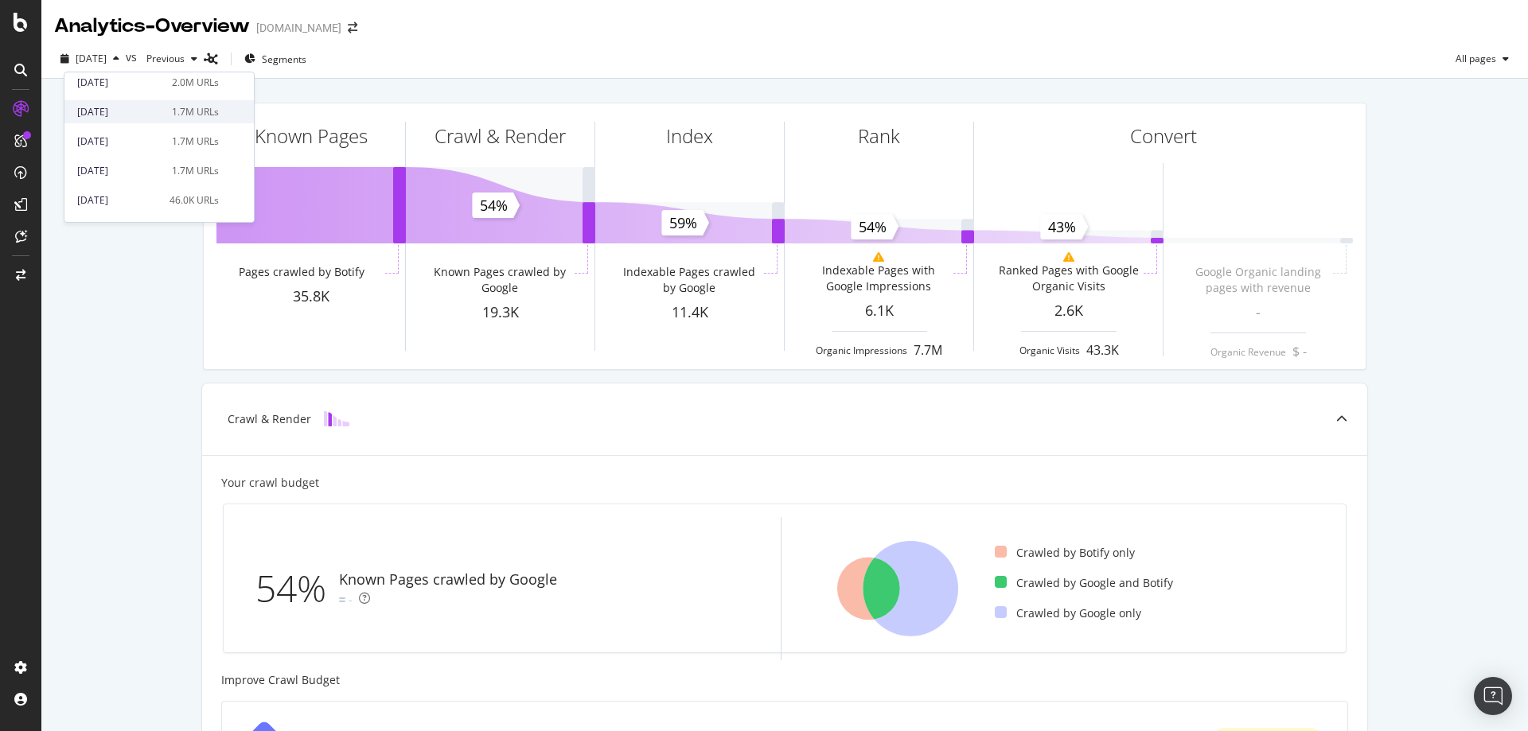
scroll to position [535, 0]
click at [150, 166] on div "[DATE]" at bounding box center [119, 166] width 85 height 14
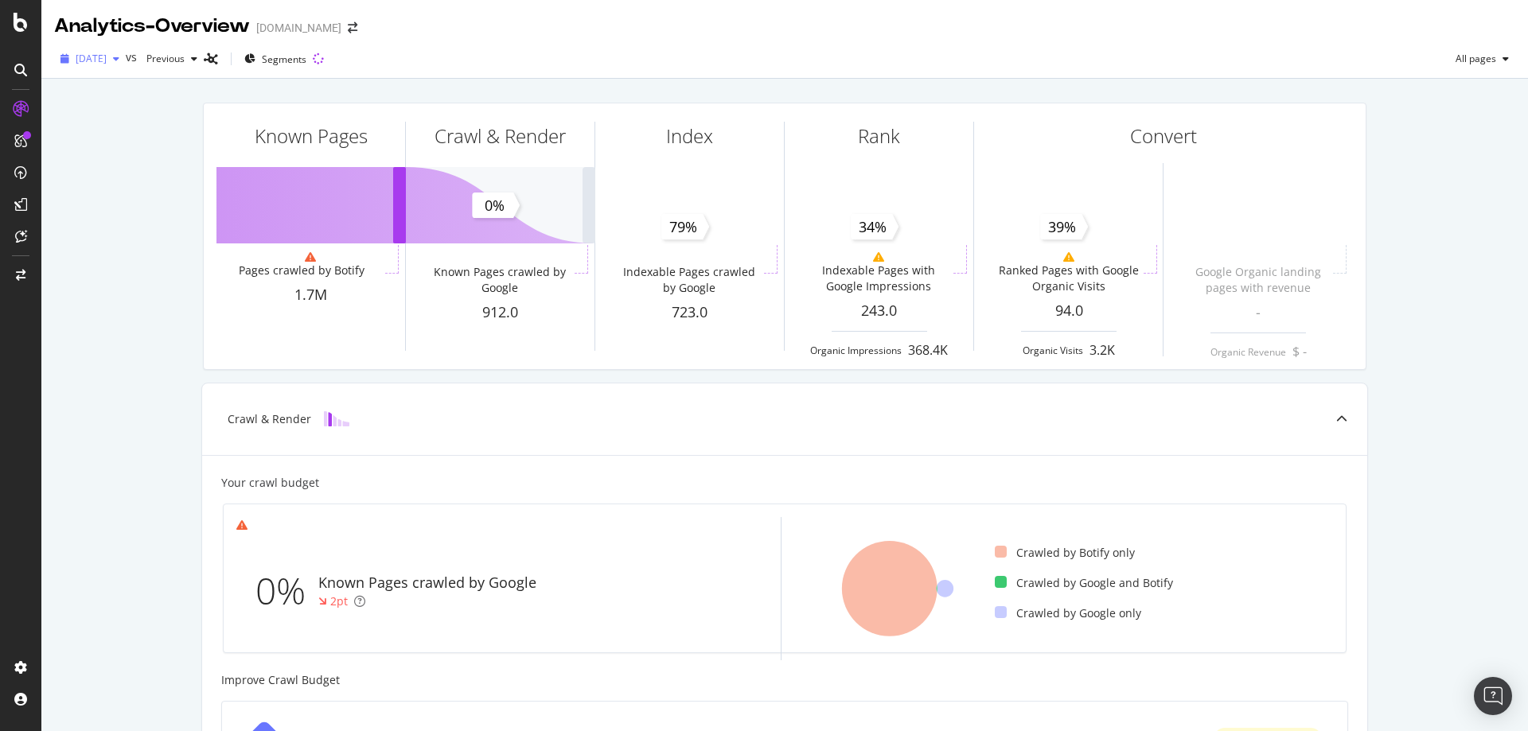
click at [126, 64] on div "button" at bounding box center [116, 59] width 19 height 10
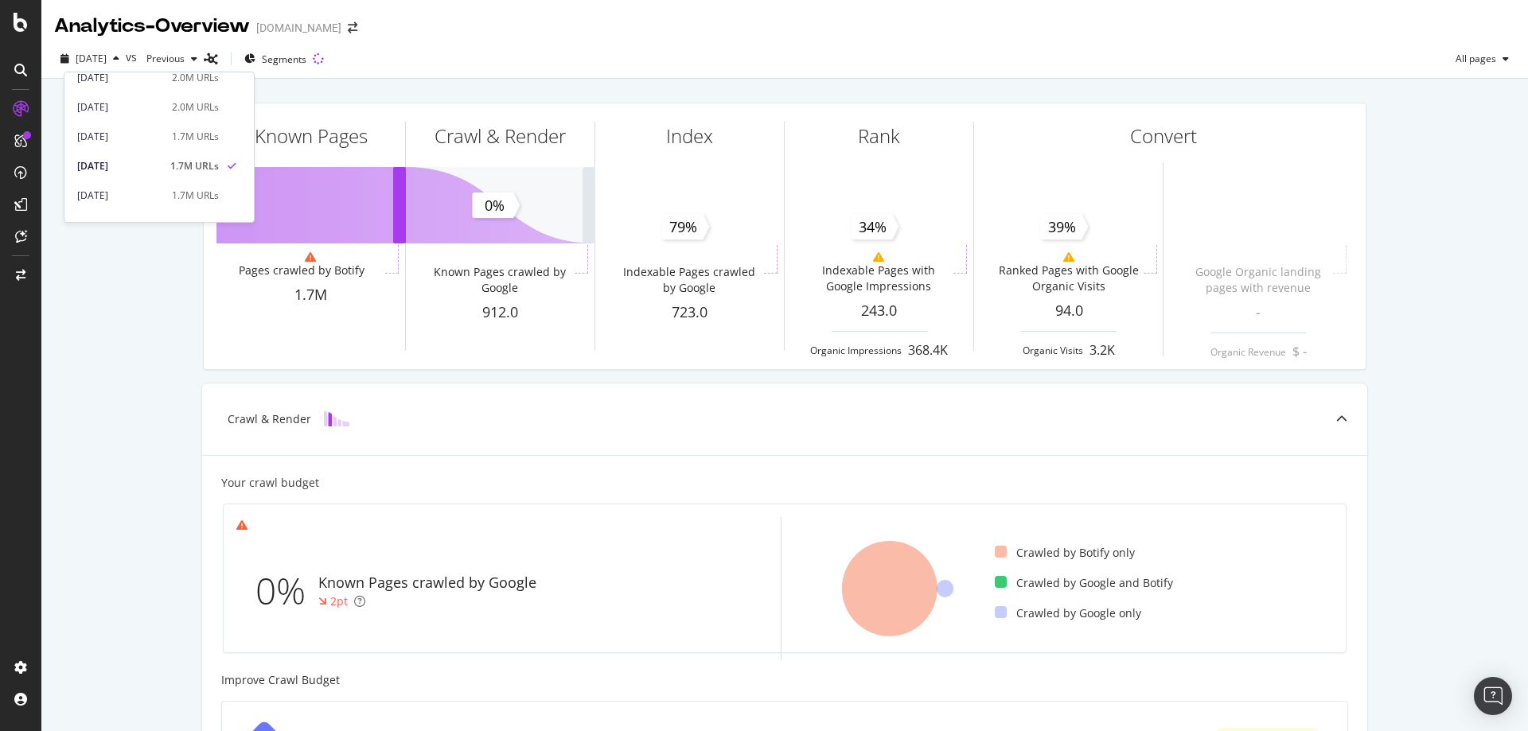
click at [170, 317] on div "Known Pages Pages crawled by Botify 1.7M Crawl & Render Known Pages crawled by …" at bounding box center [784, 659] width 1487 height 1160
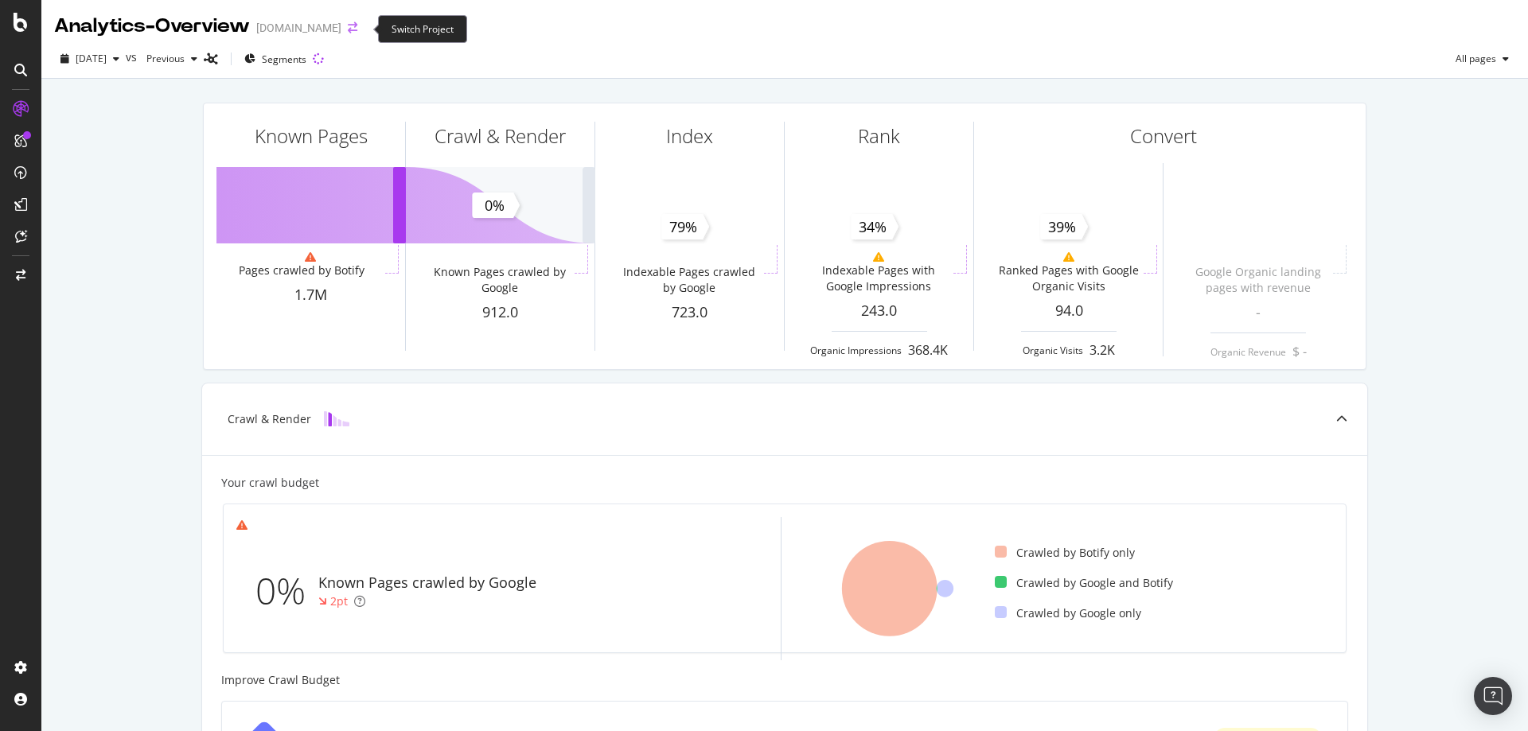
click at [357, 27] on icon "arrow-right-arrow-left" at bounding box center [353, 27] width 10 height 11
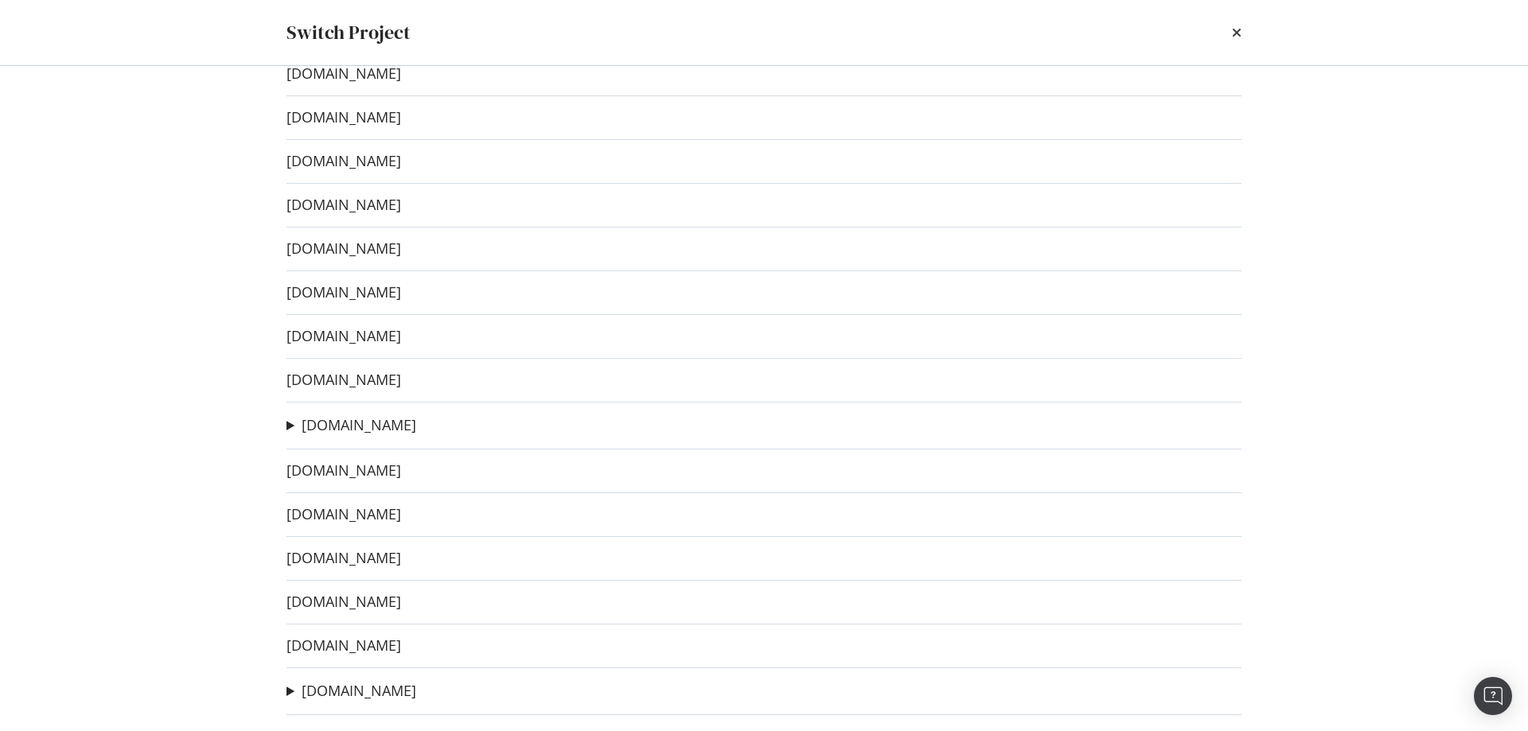
scroll to position [159, 0]
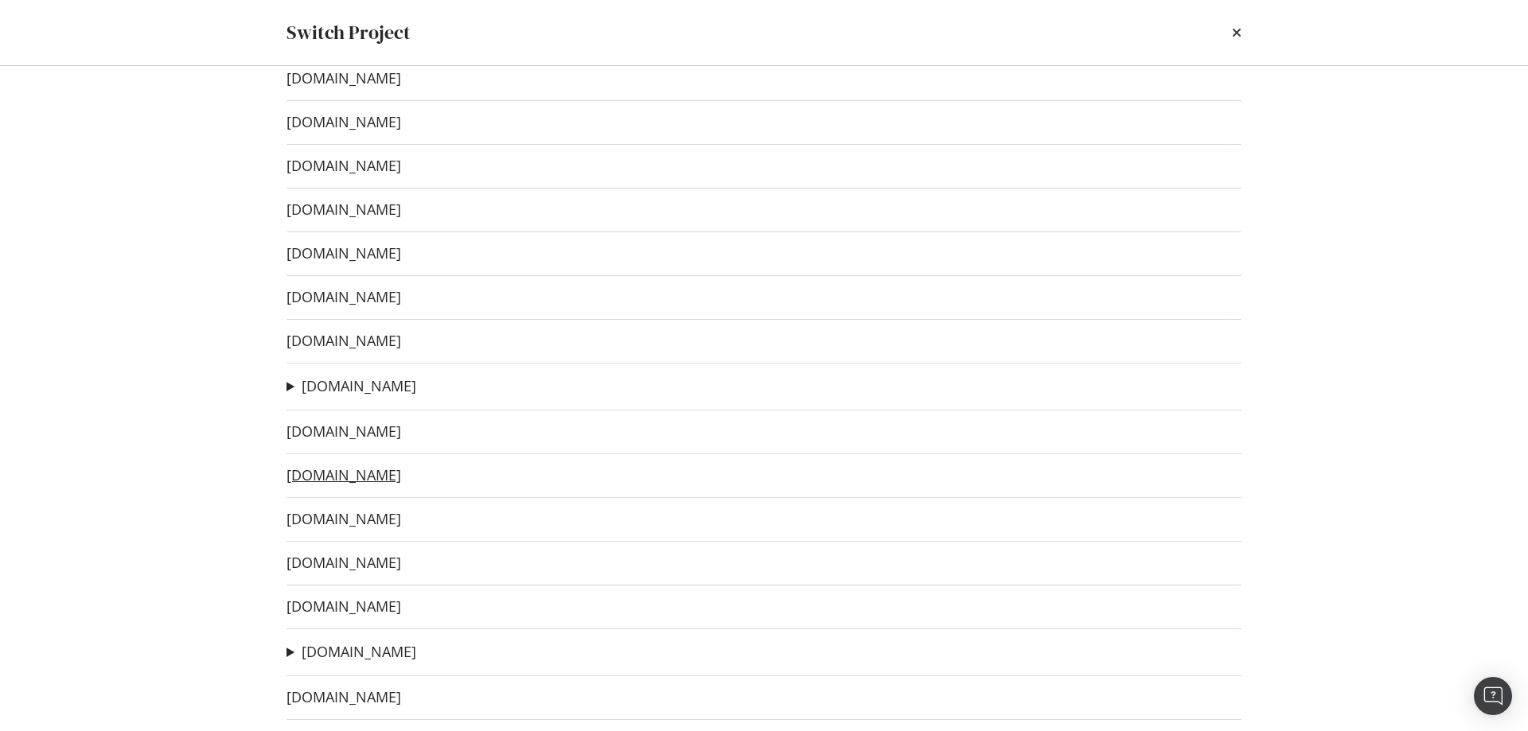
click at [399, 478] on link "[DOMAIN_NAME]" at bounding box center [344, 475] width 115 height 17
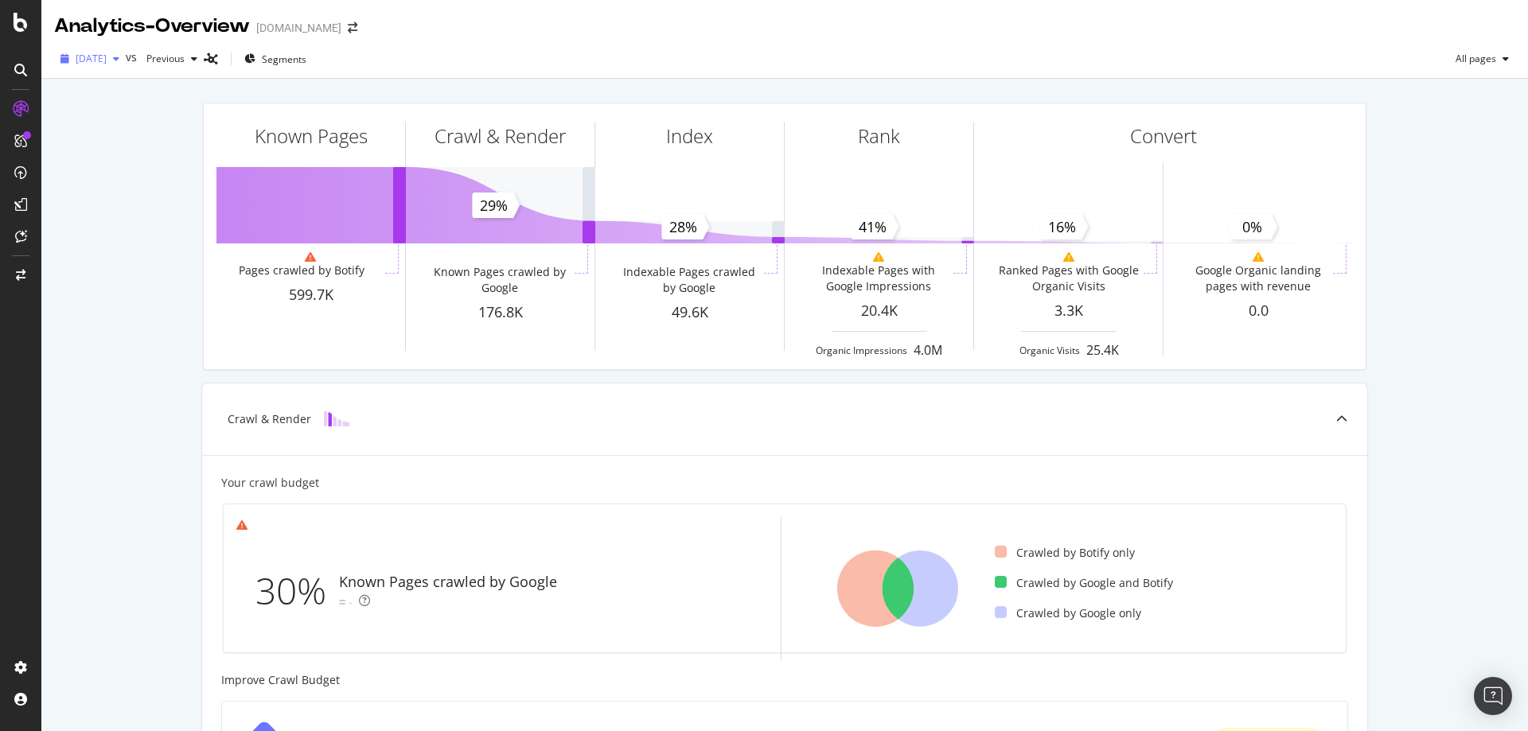
click at [107, 60] on span "2025 Oct. 2nd" at bounding box center [91, 59] width 31 height 14
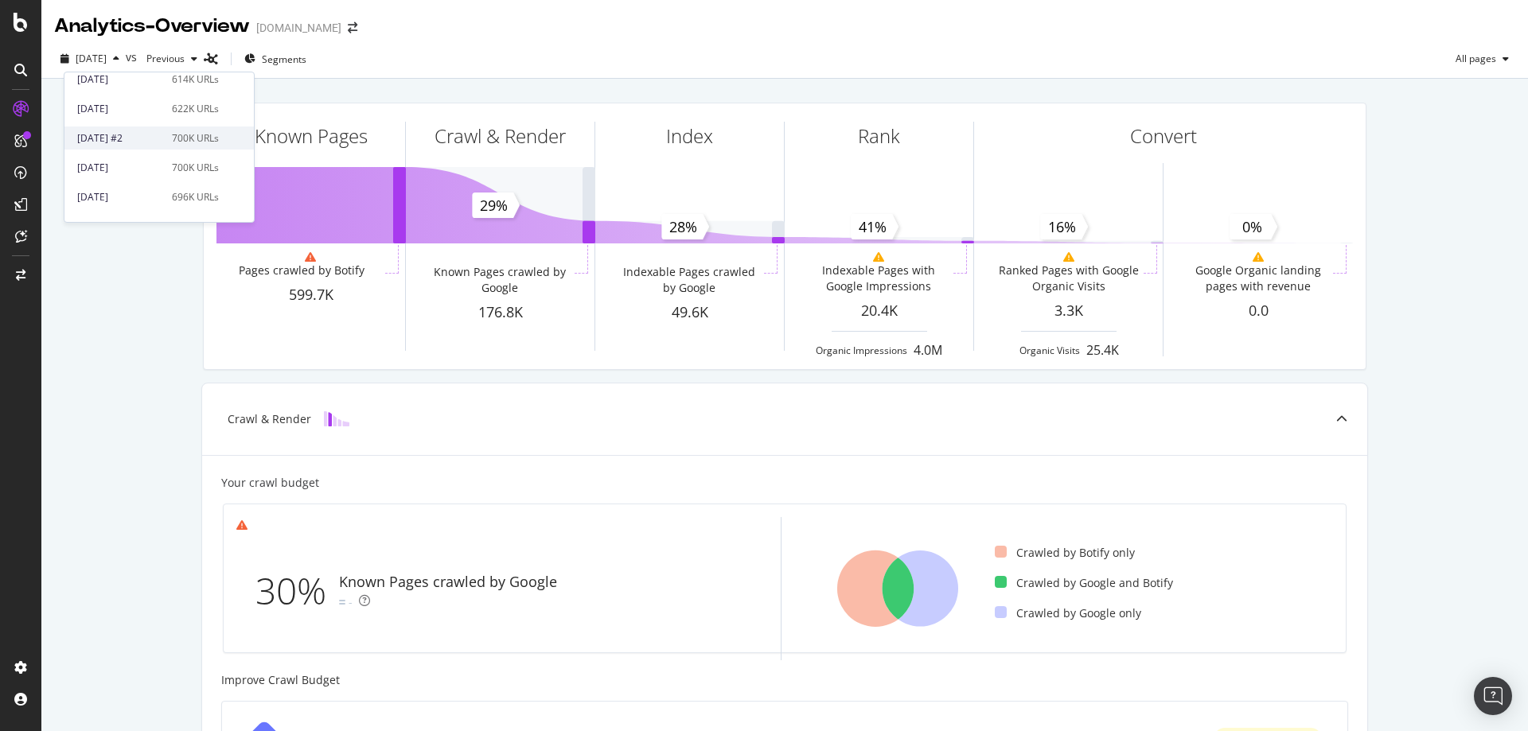
scroll to position [447, 0]
click at [123, 192] on div "2024 Sep. 19th" at bounding box center [119, 196] width 85 height 14
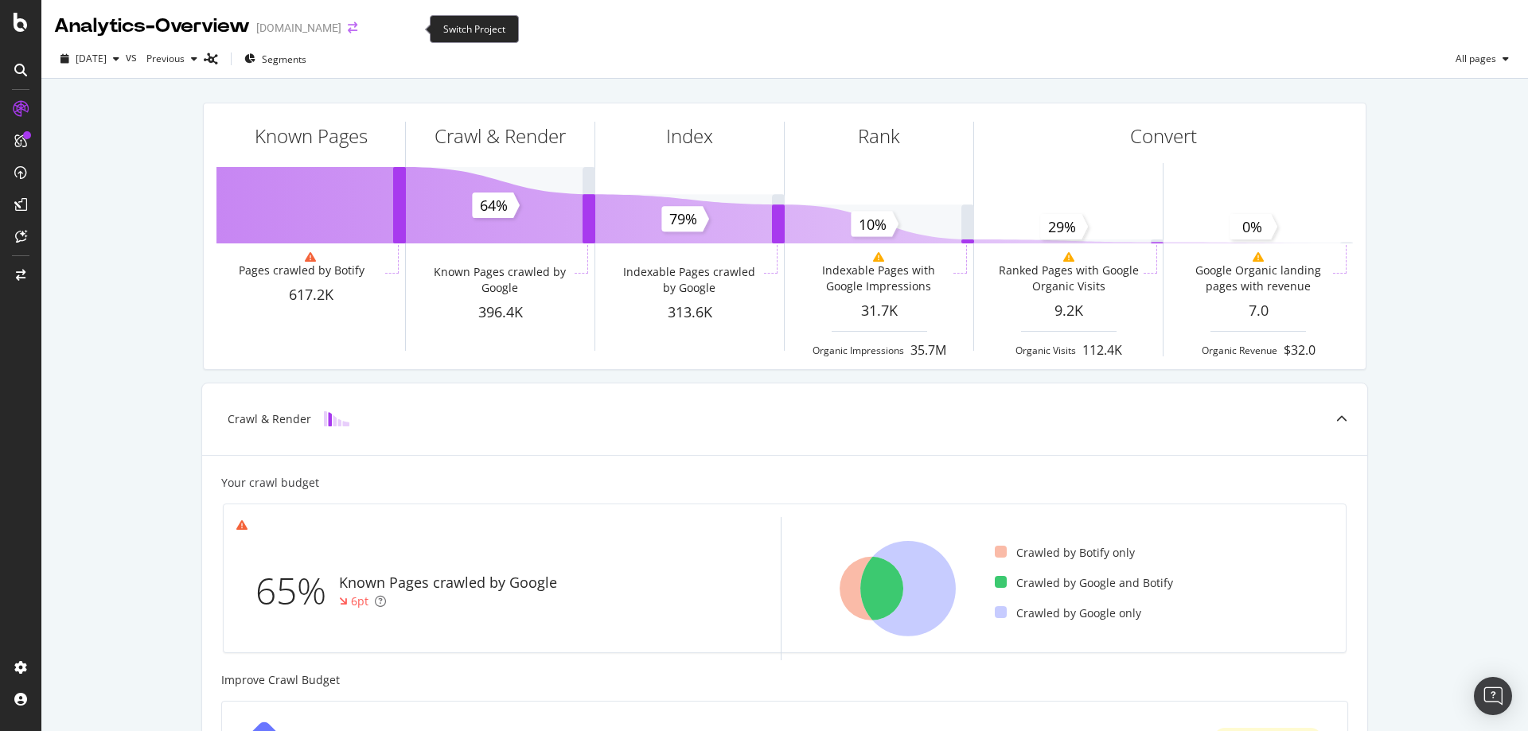
click at [357, 31] on icon "arrow-right-arrow-left" at bounding box center [353, 27] width 10 height 11
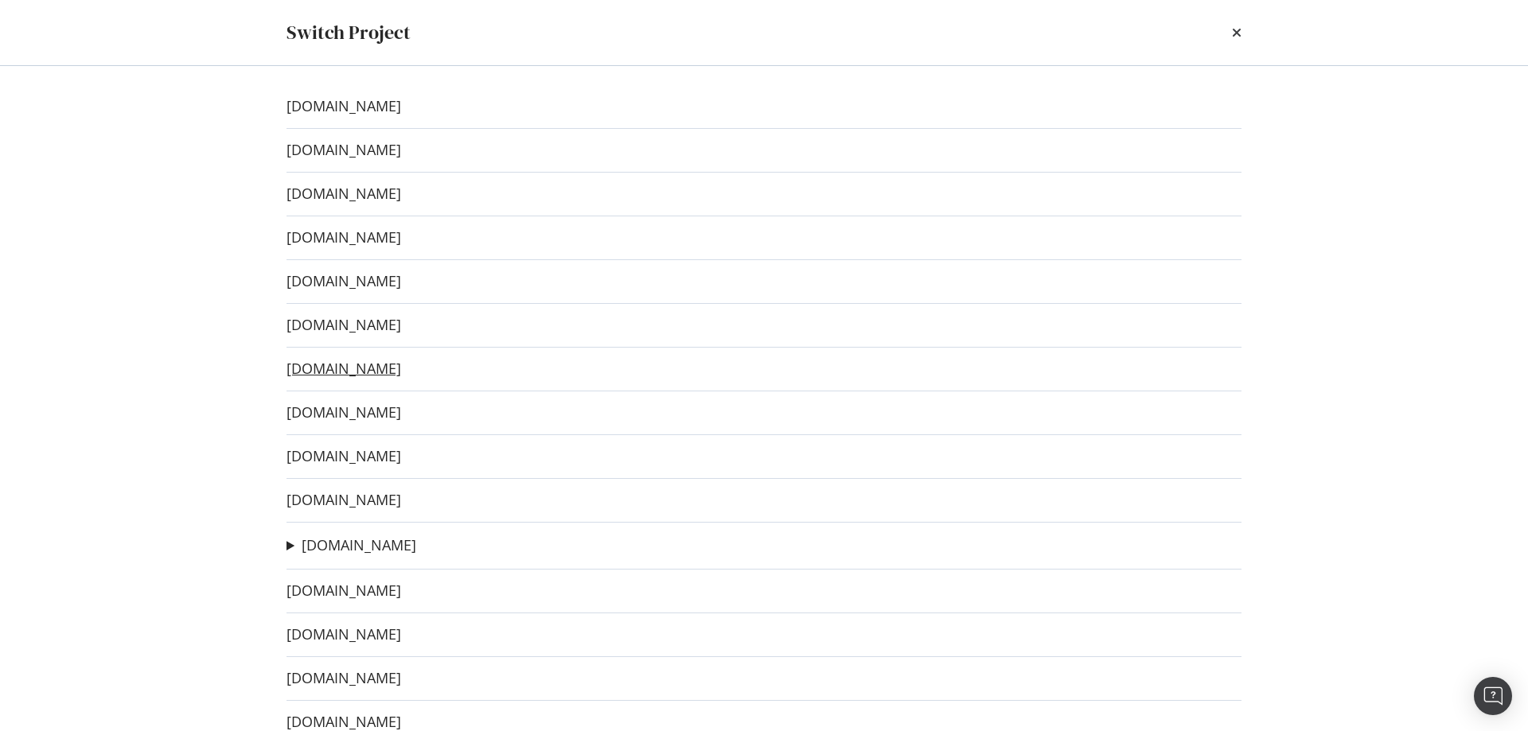
click at [401, 371] on link "[DOMAIN_NAME]" at bounding box center [344, 369] width 115 height 17
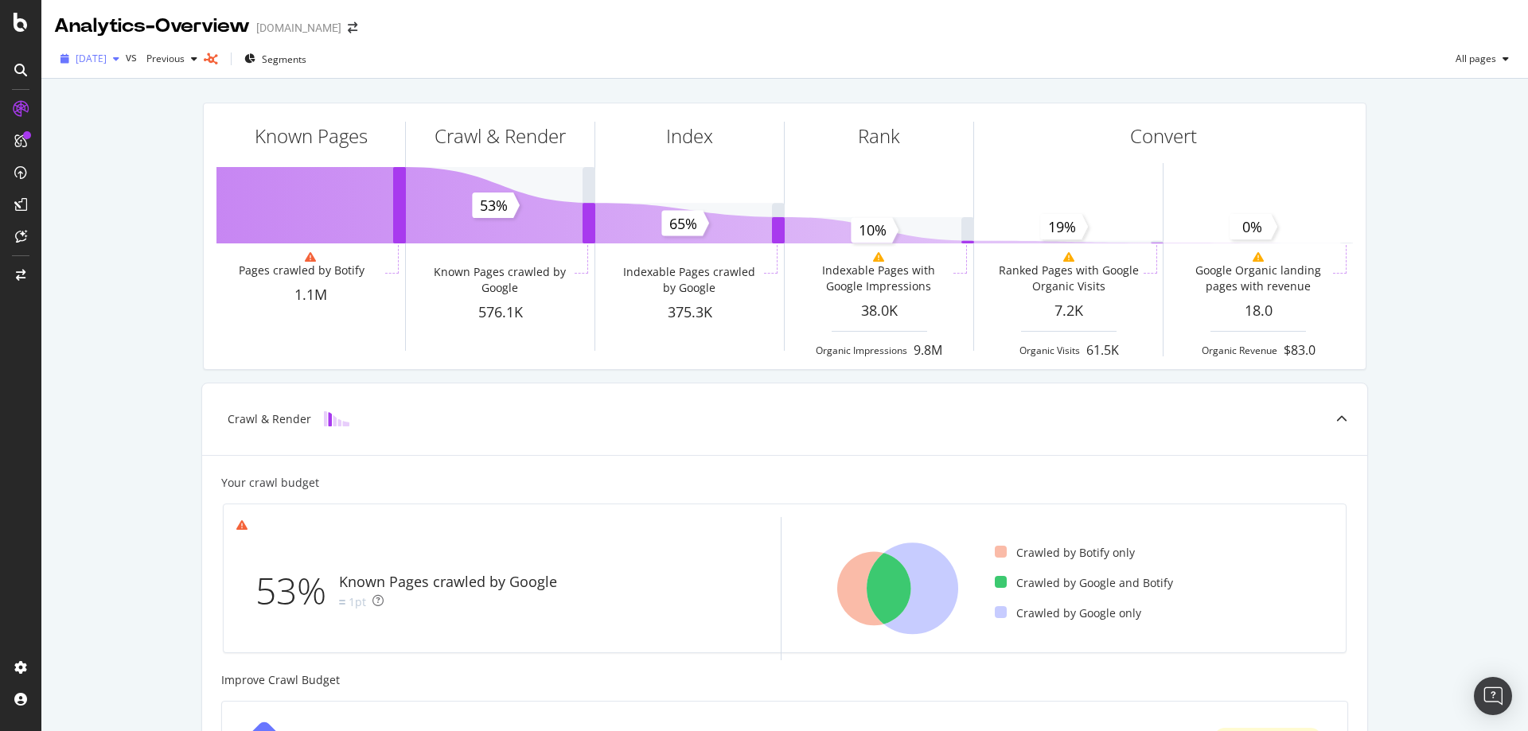
click at [107, 60] on span "2025 Oct. 6th" at bounding box center [91, 59] width 31 height 14
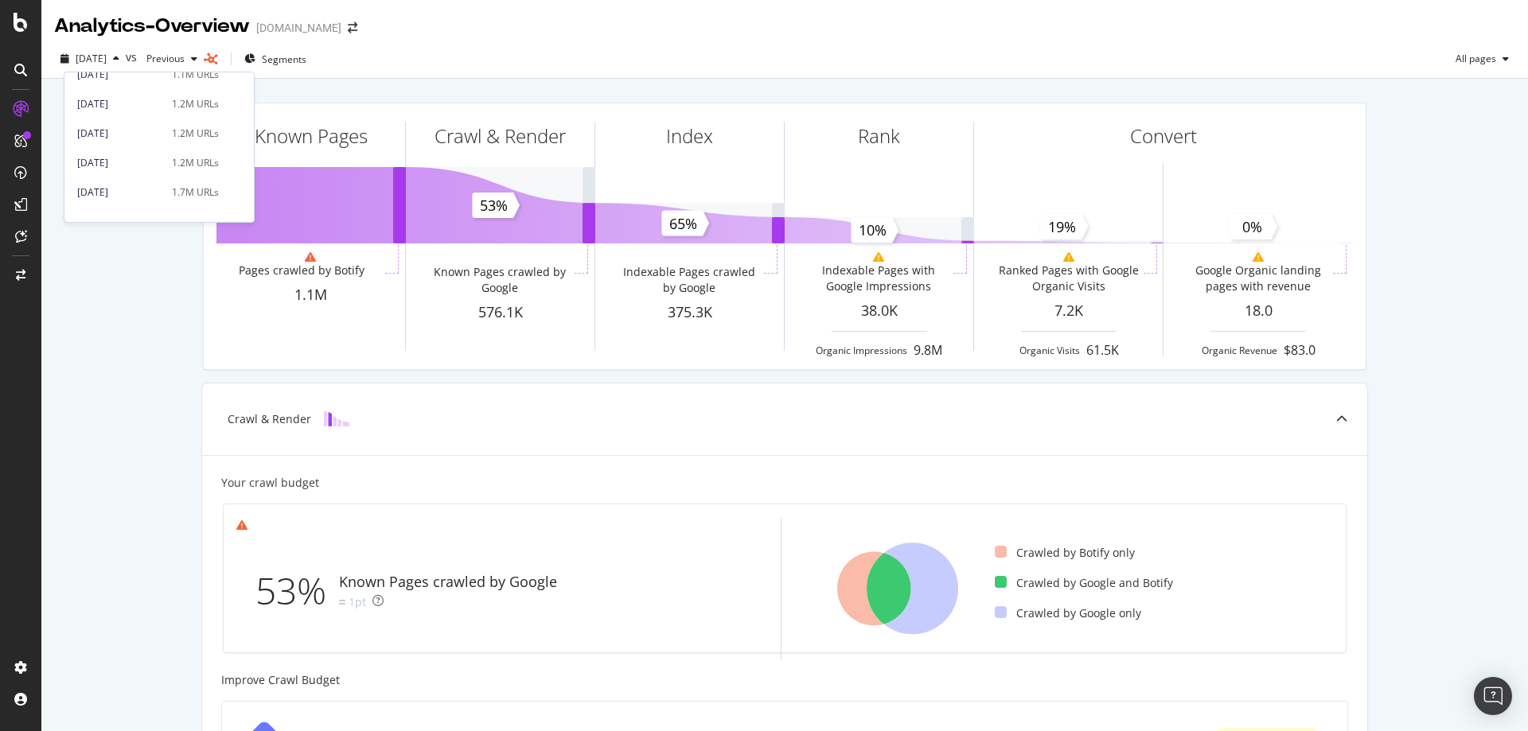
scroll to position [478, 0]
click at [142, 190] on div "2024 Sep. 9th" at bounding box center [119, 194] width 85 height 14
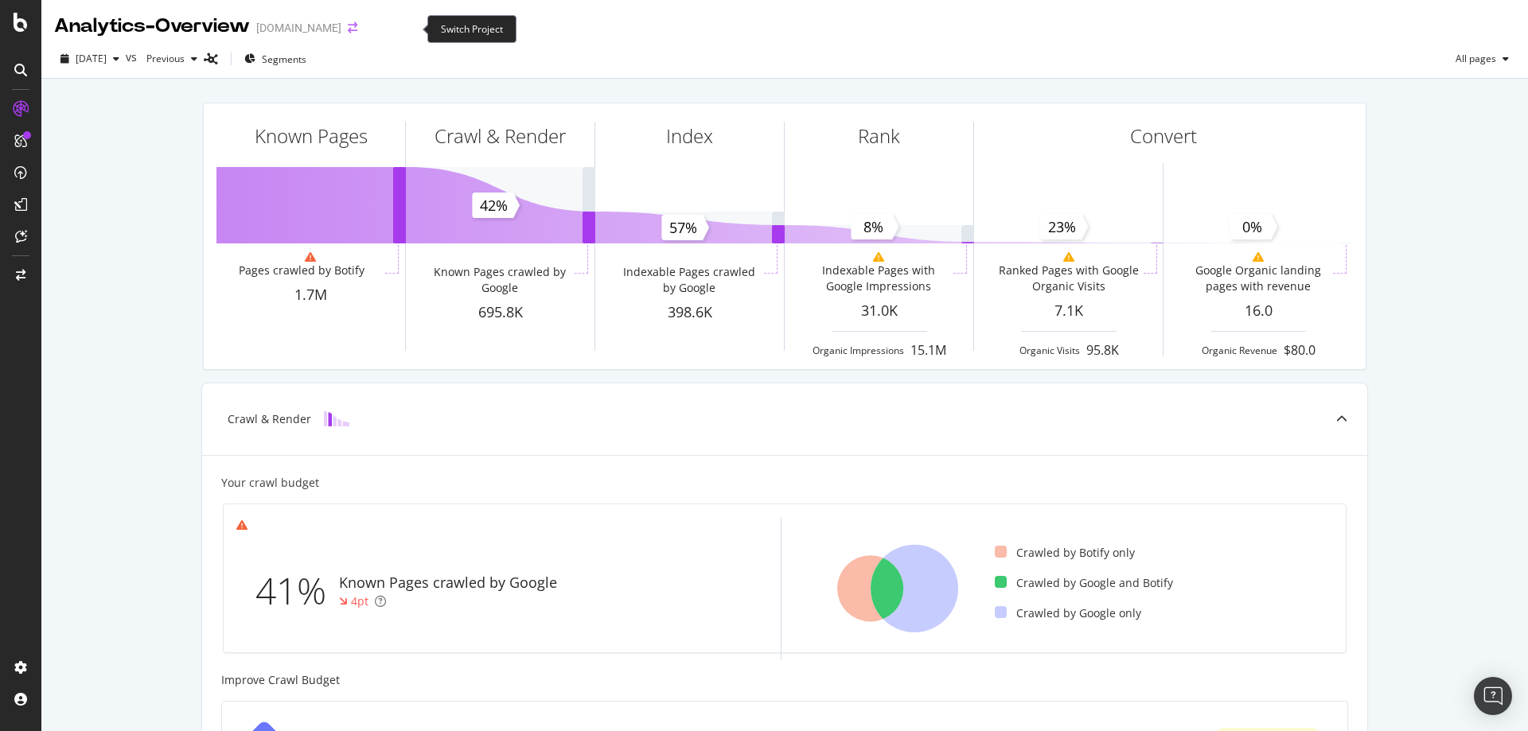
click at [357, 30] on icon "arrow-right-arrow-left" at bounding box center [353, 27] width 10 height 11
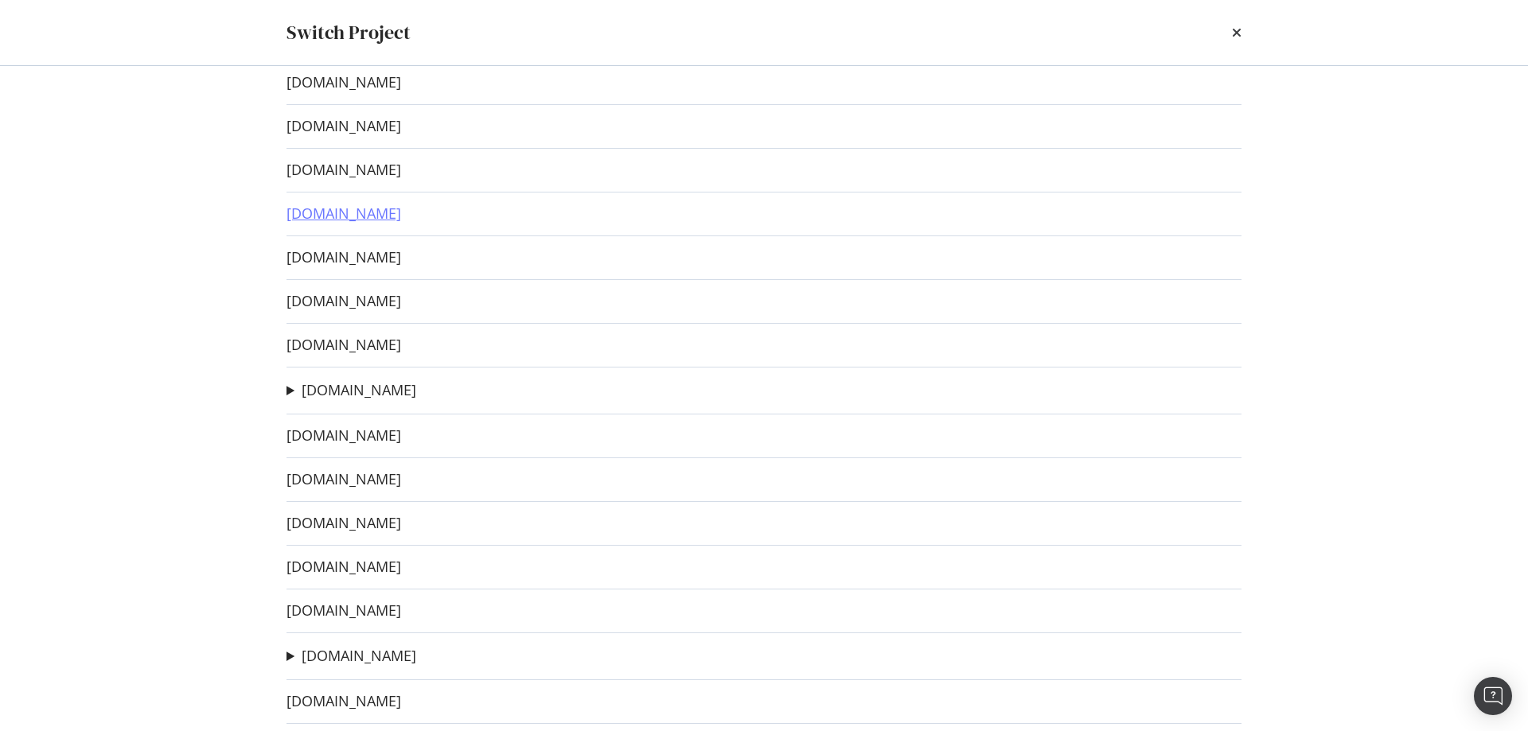
scroll to position [159, 0]
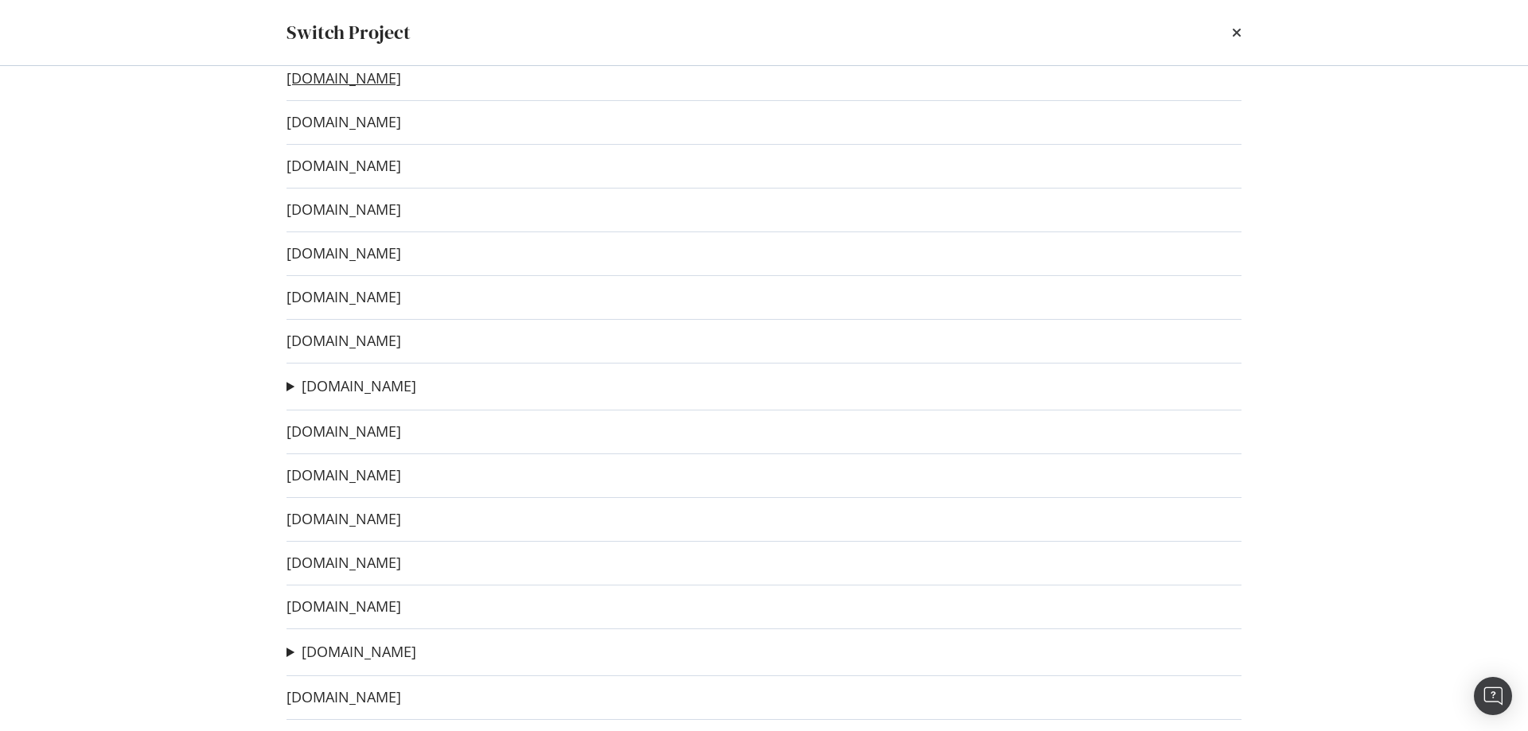
click at [398, 80] on link "[DOMAIN_NAME]" at bounding box center [344, 78] width 115 height 17
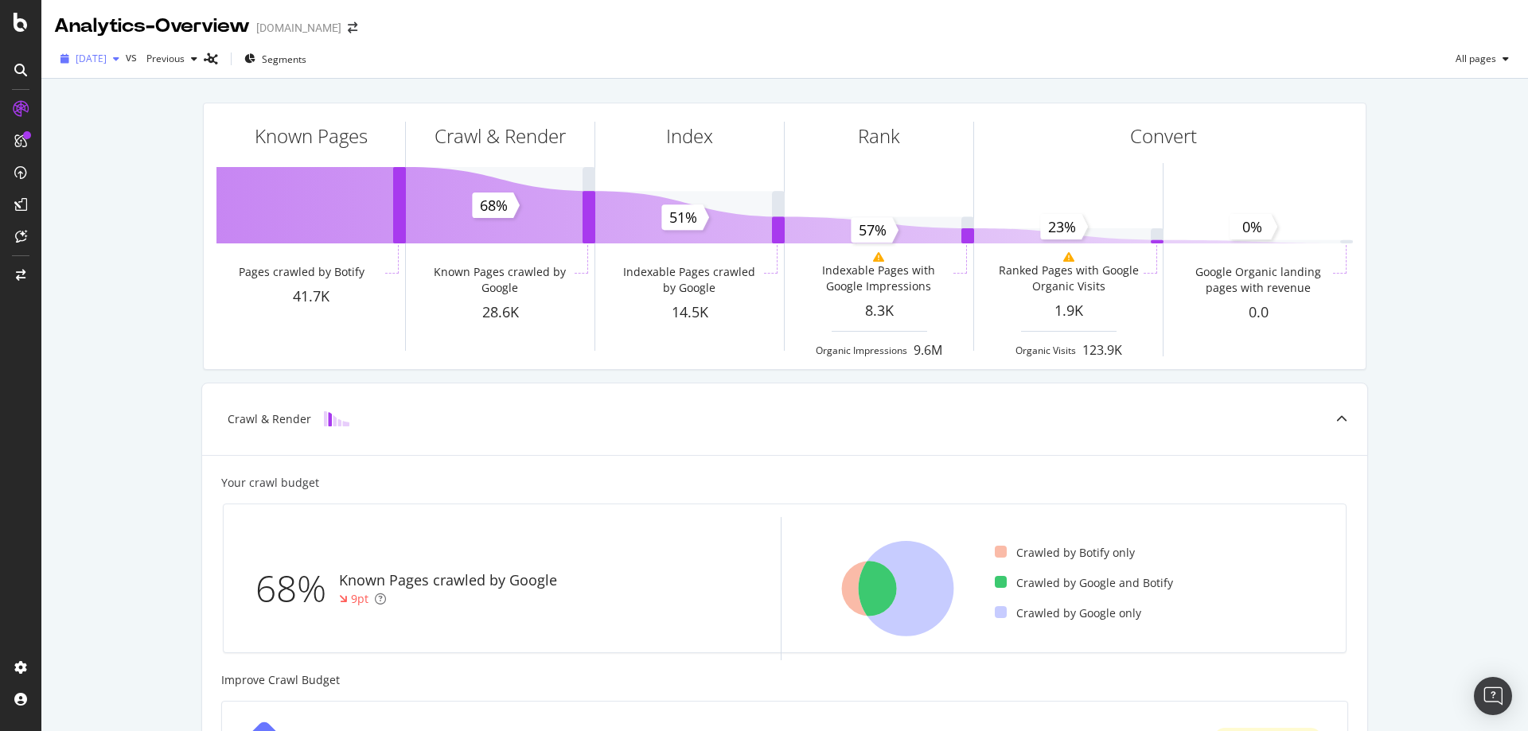
click at [107, 54] on span "2025 Oct. 8th" at bounding box center [91, 59] width 31 height 14
click at [150, 192] on div "2024 Sep. 11th" at bounding box center [118, 194] width 83 height 14
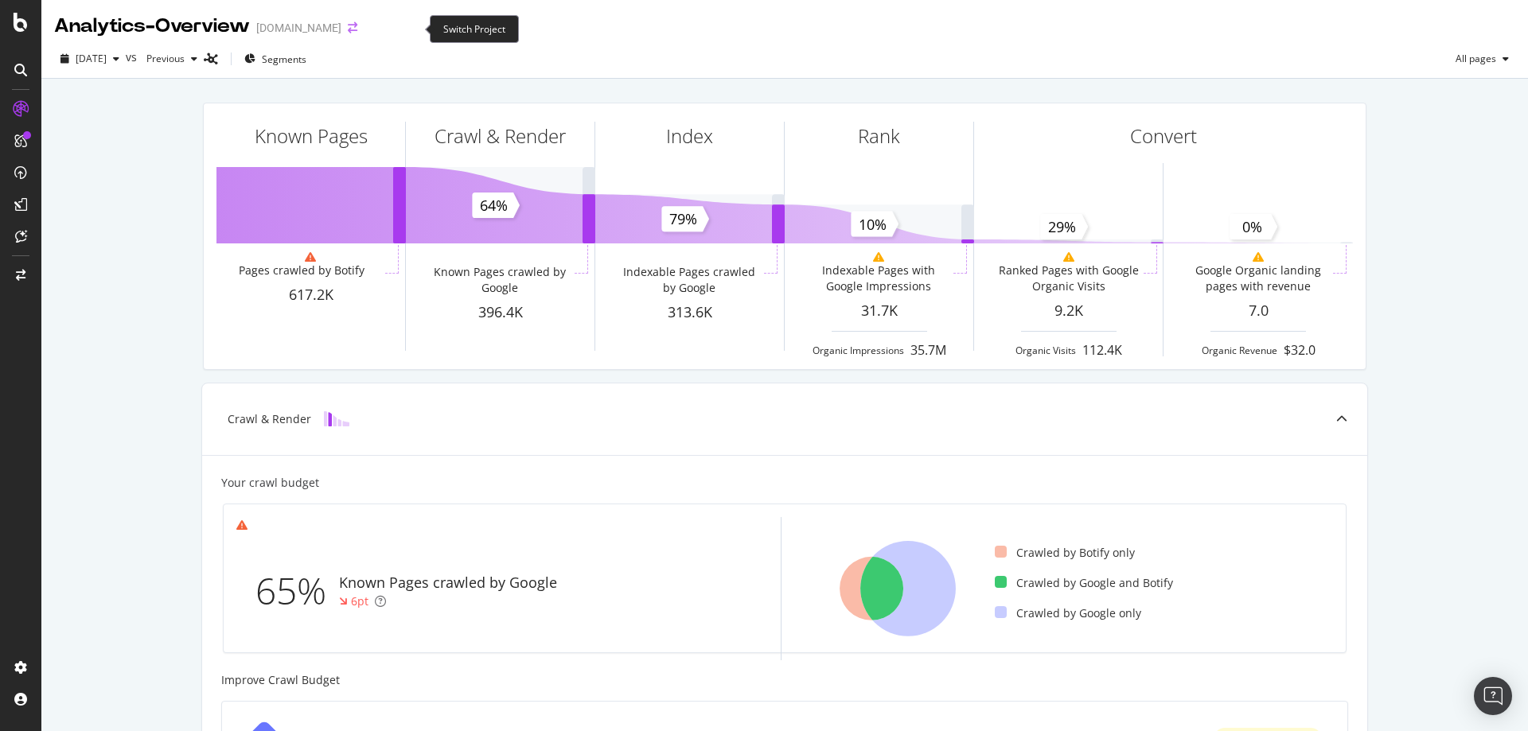
click at [357, 29] on icon "arrow-right-arrow-left" at bounding box center [353, 27] width 10 height 11
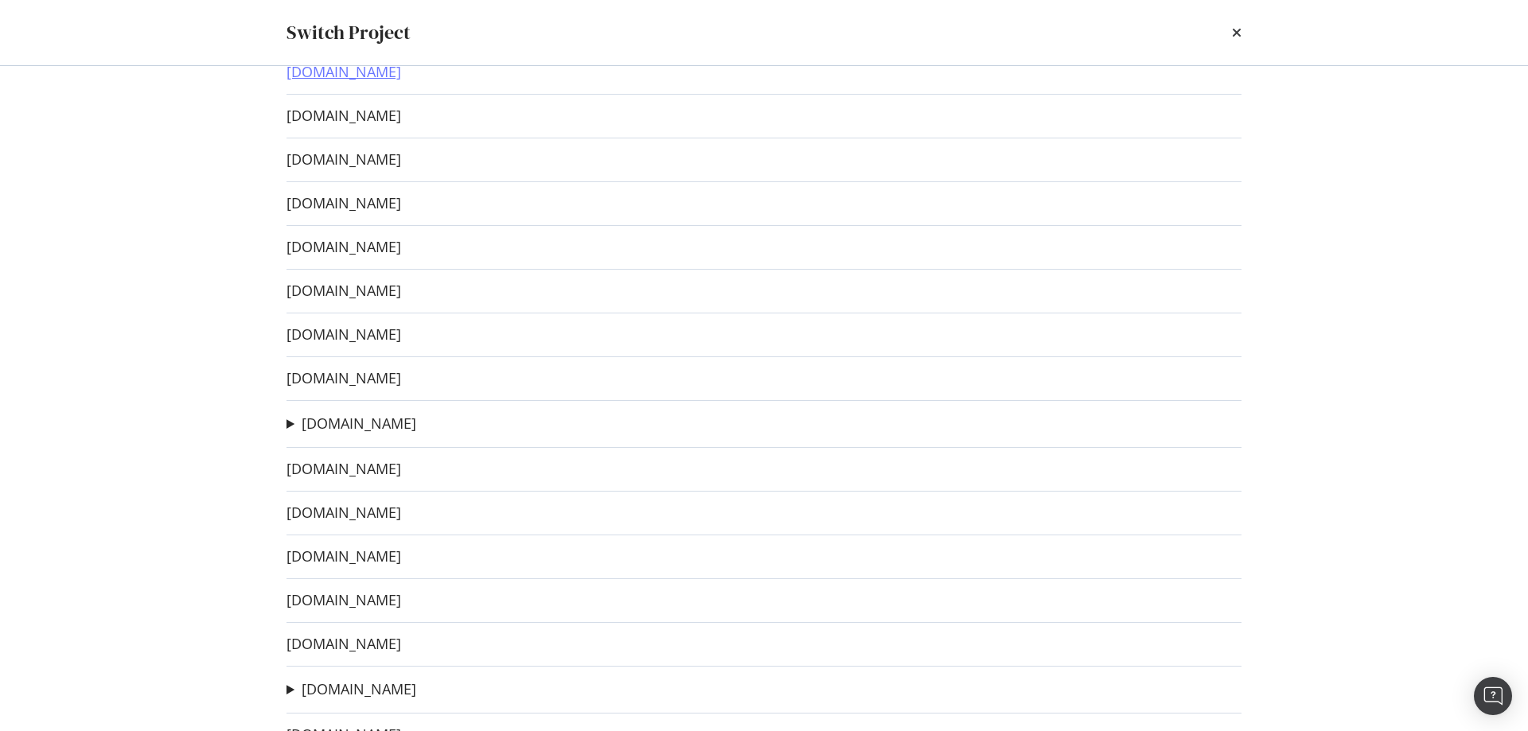
scroll to position [318, 0]
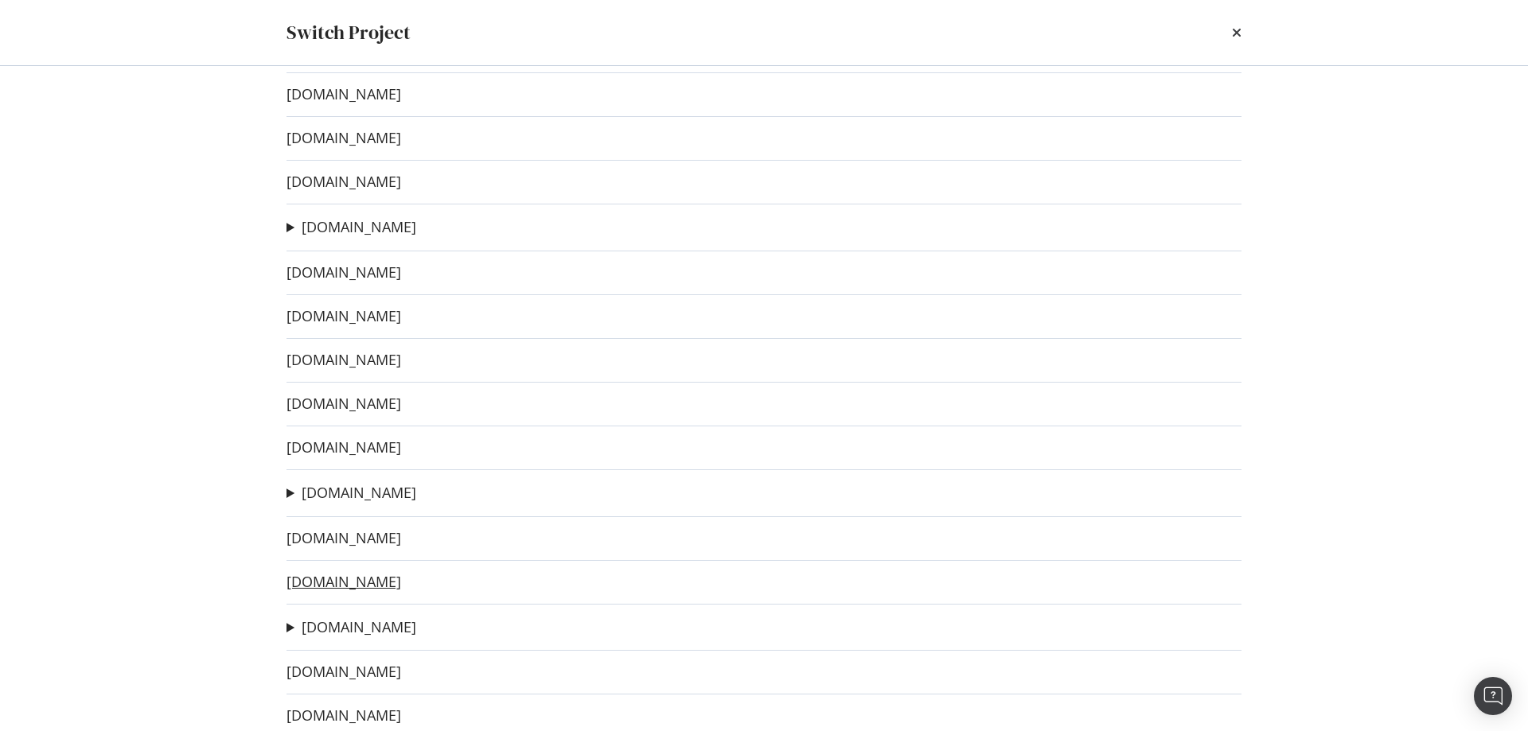
click at [378, 578] on link "[DOMAIN_NAME]" at bounding box center [344, 582] width 115 height 17
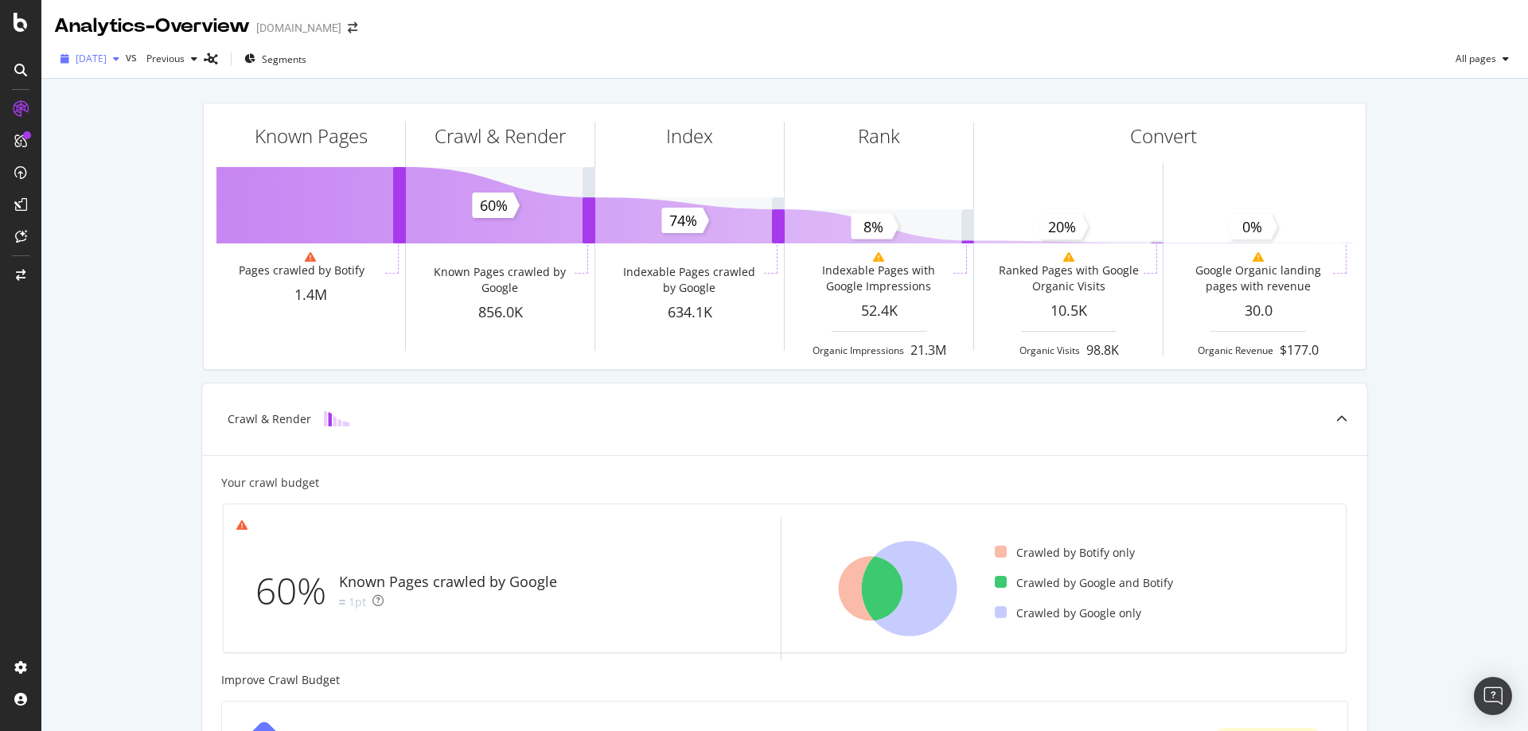
click at [107, 57] on span "2025 Sep. 30th" at bounding box center [91, 59] width 31 height 14
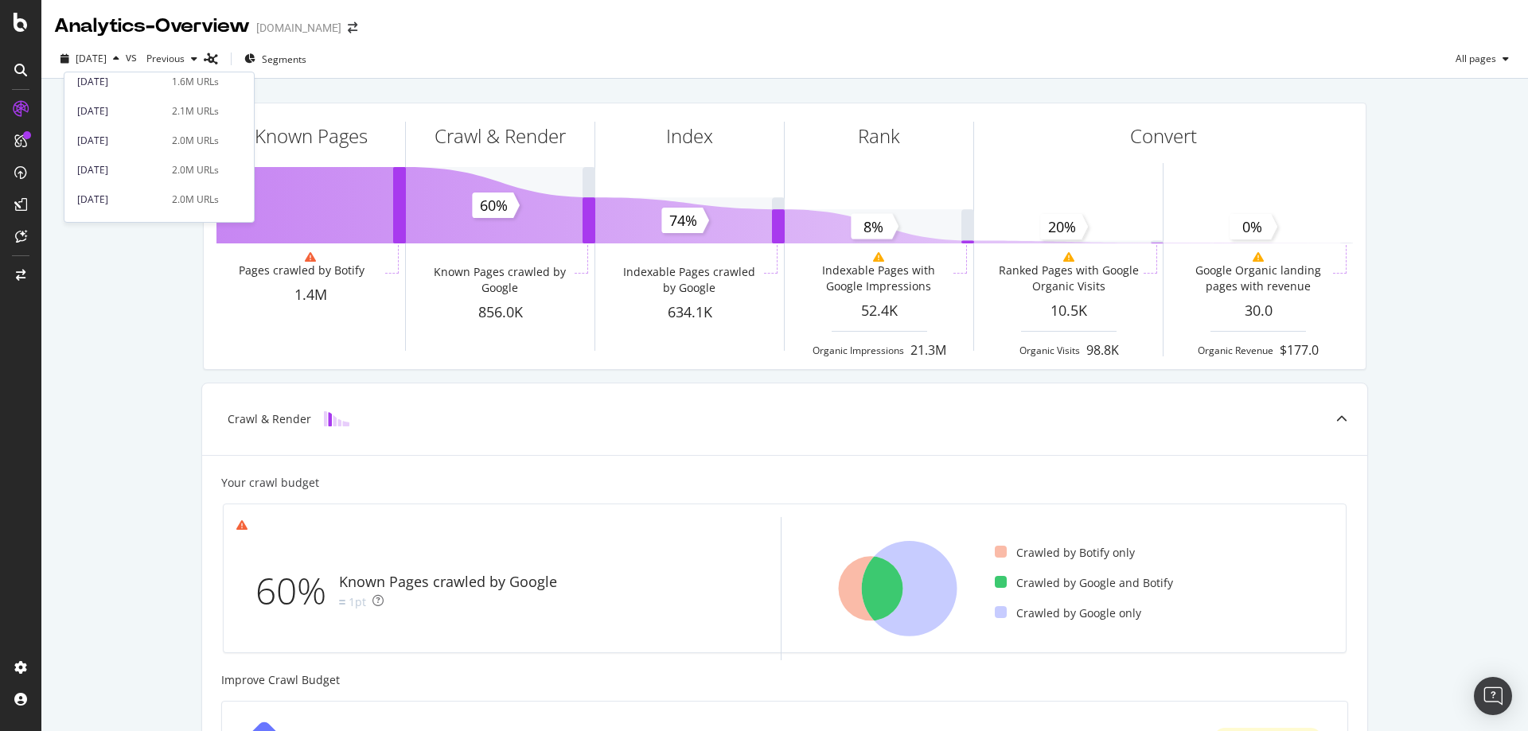
scroll to position [556, 0]
click at [126, 115] on div "[DATE]" at bounding box center [119, 116] width 85 height 14
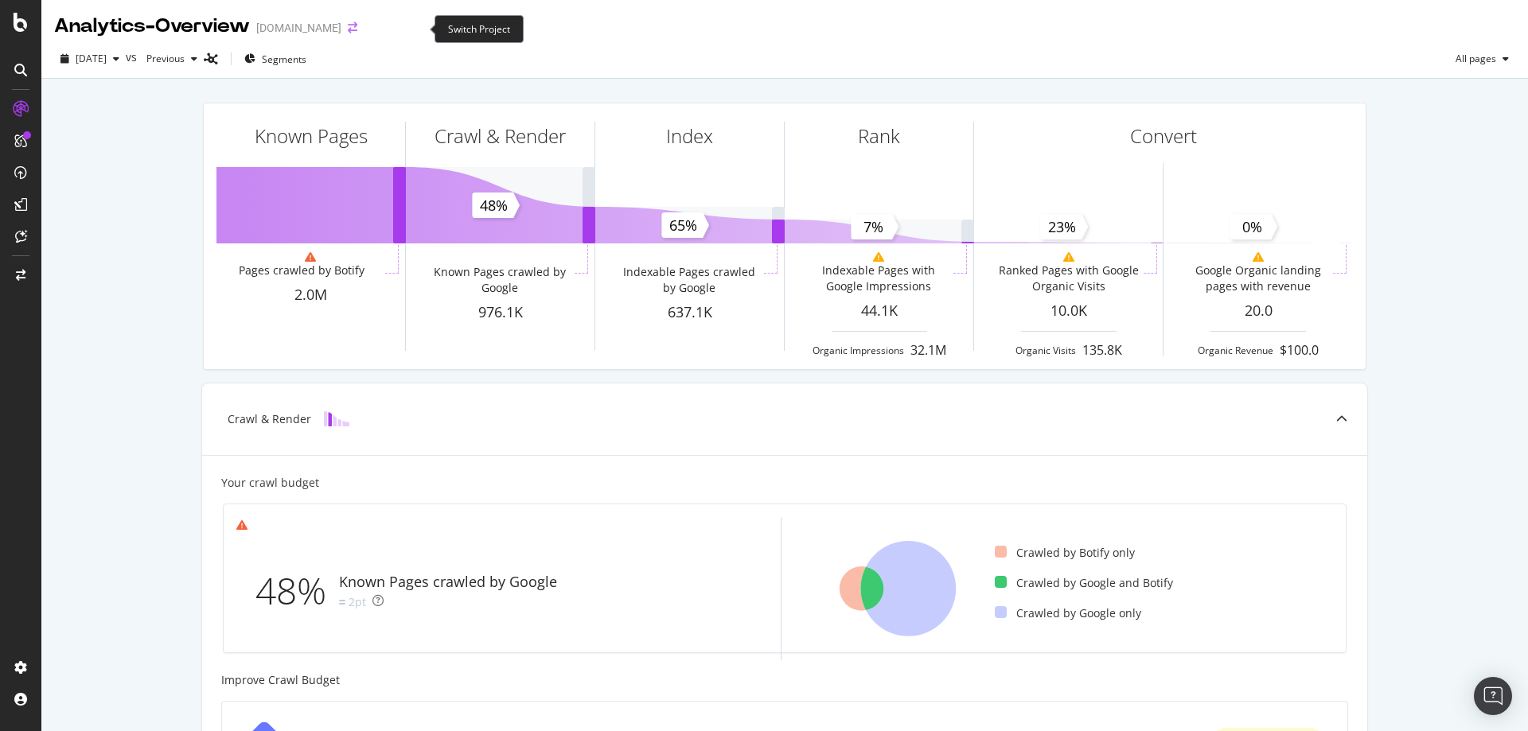
click at [357, 32] on icon "arrow-right-arrow-left" at bounding box center [353, 27] width 10 height 11
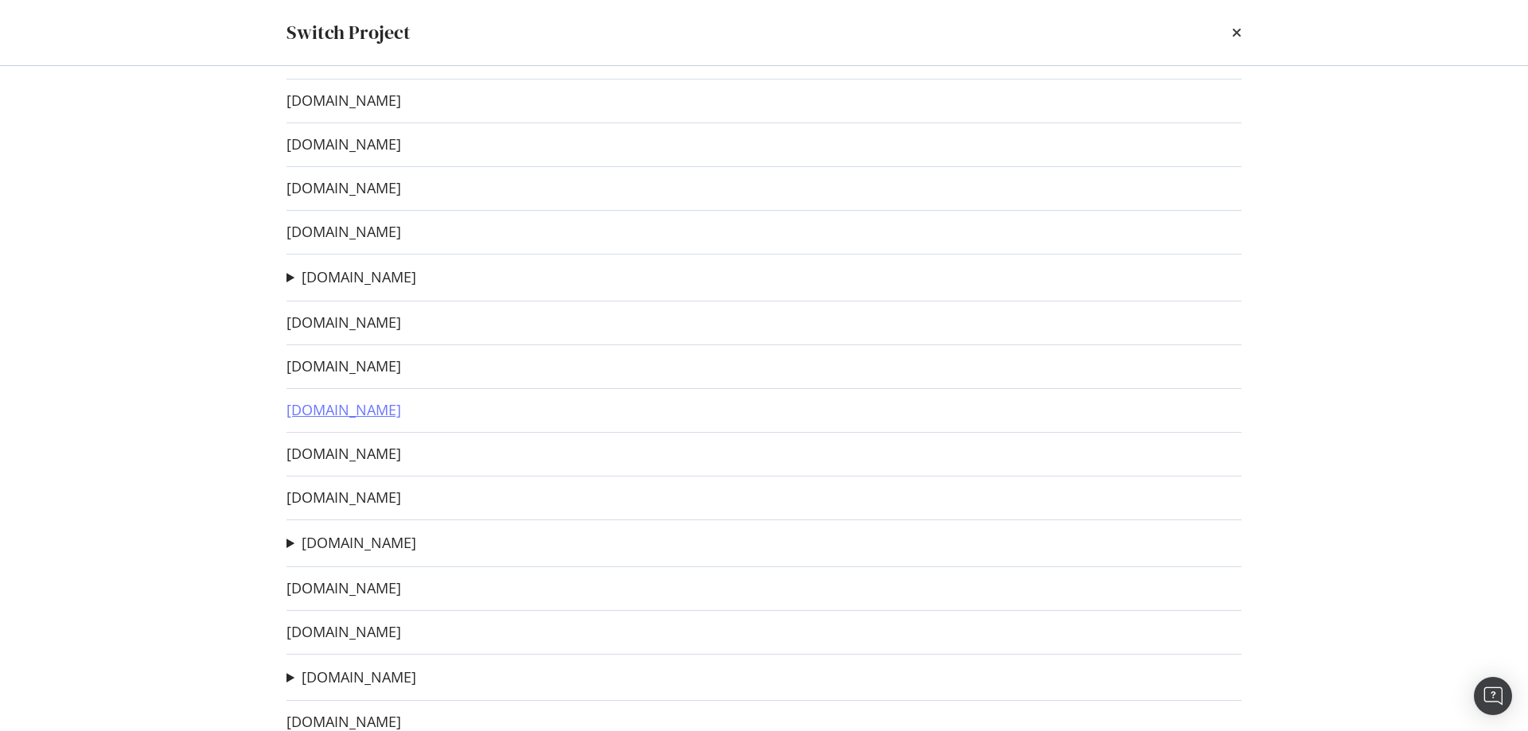
scroll to position [318, 0]
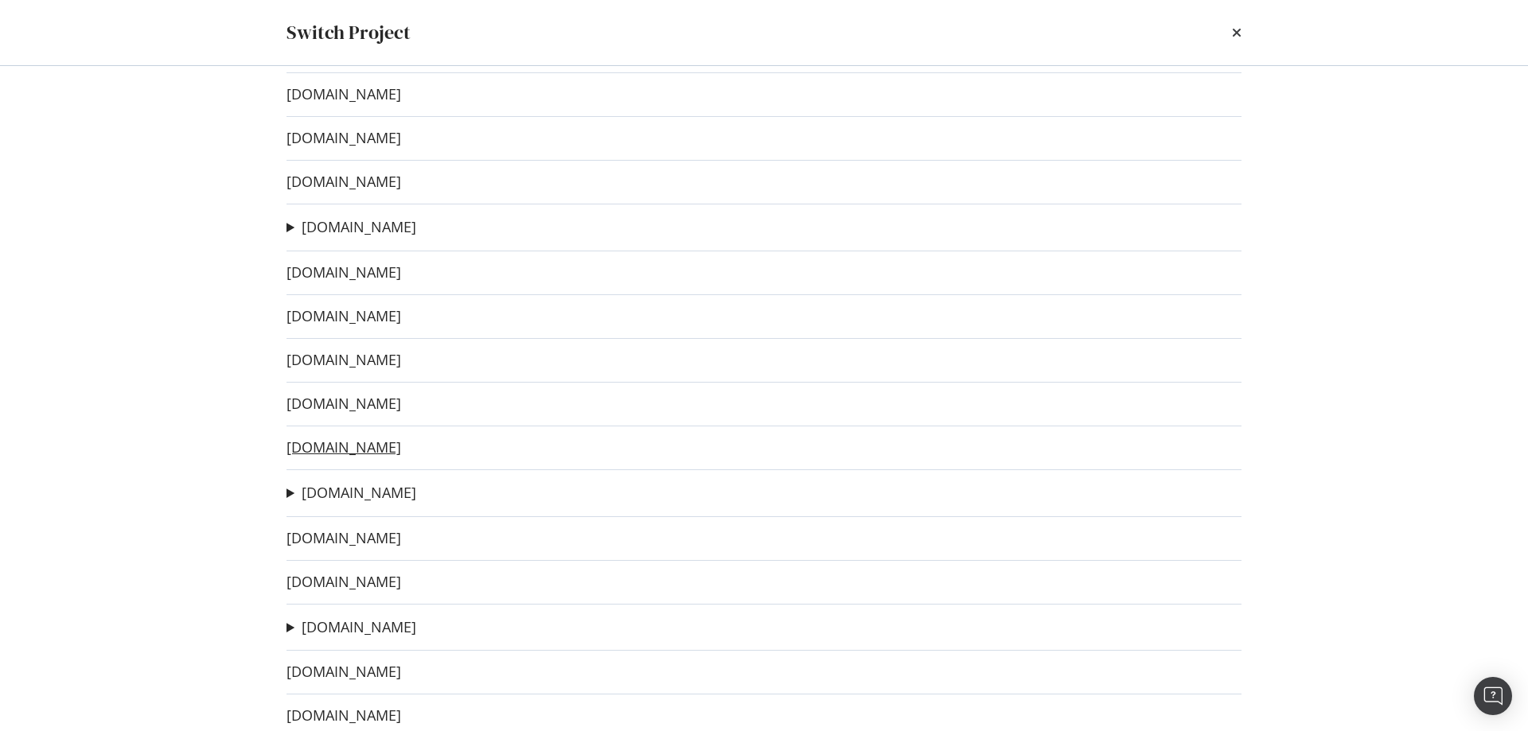
click at [369, 445] on link "[DOMAIN_NAME]" at bounding box center [344, 447] width 115 height 17
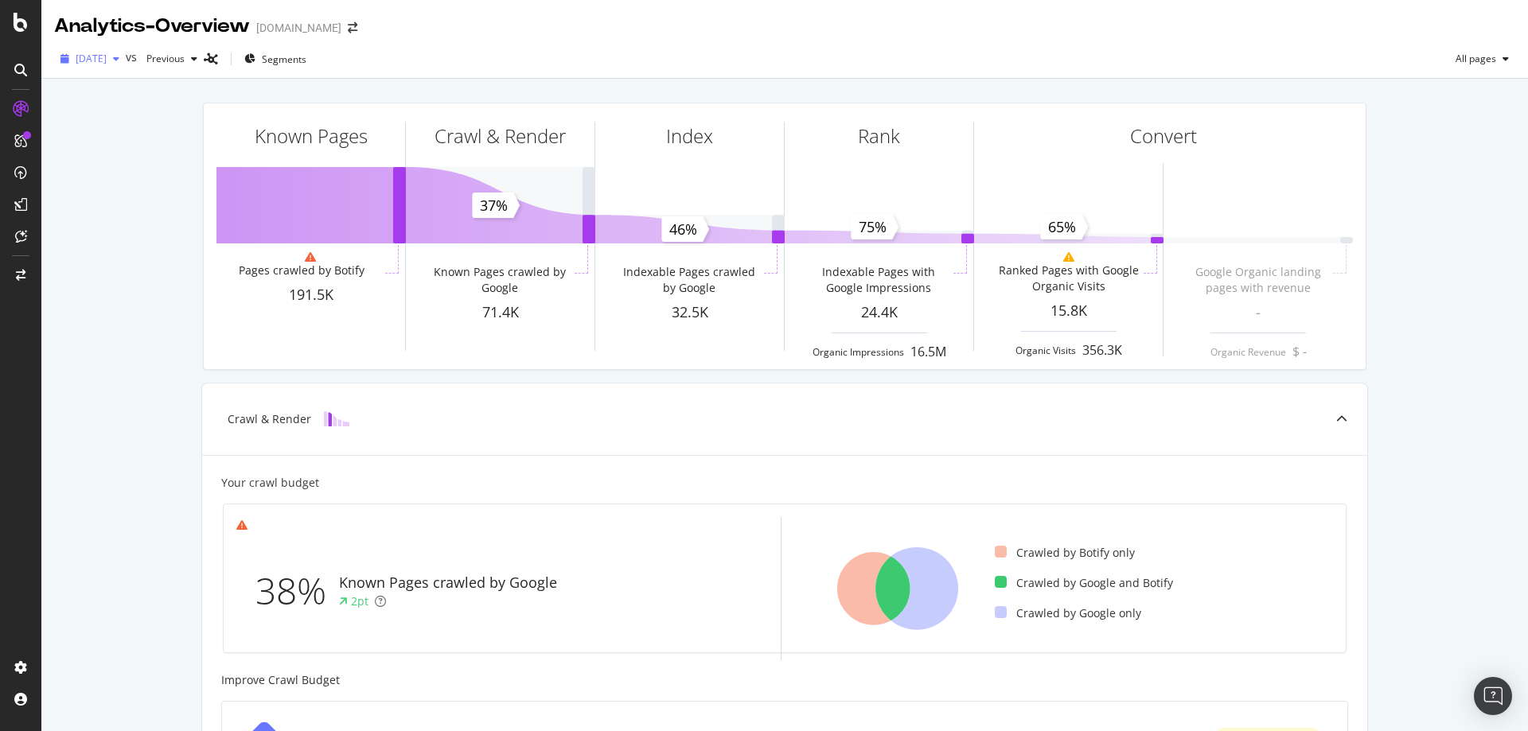
click at [107, 58] on span "[DATE]" at bounding box center [91, 59] width 31 height 14
click at [122, 116] on div "2024 Sep. 4th" at bounding box center [119, 116] width 85 height 14
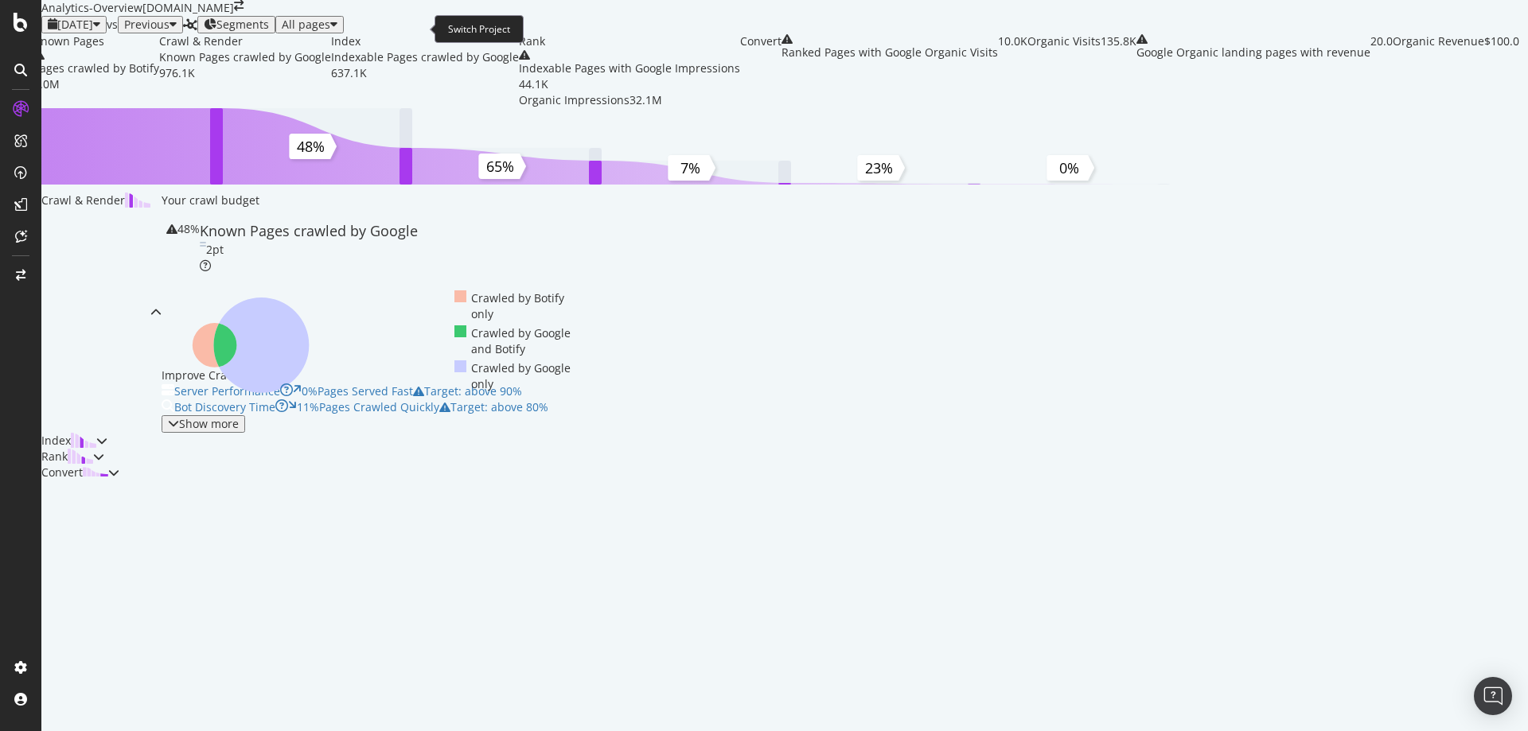
click at [244, 11] on icon "arrow-right-arrow-left" at bounding box center [239, 5] width 10 height 11
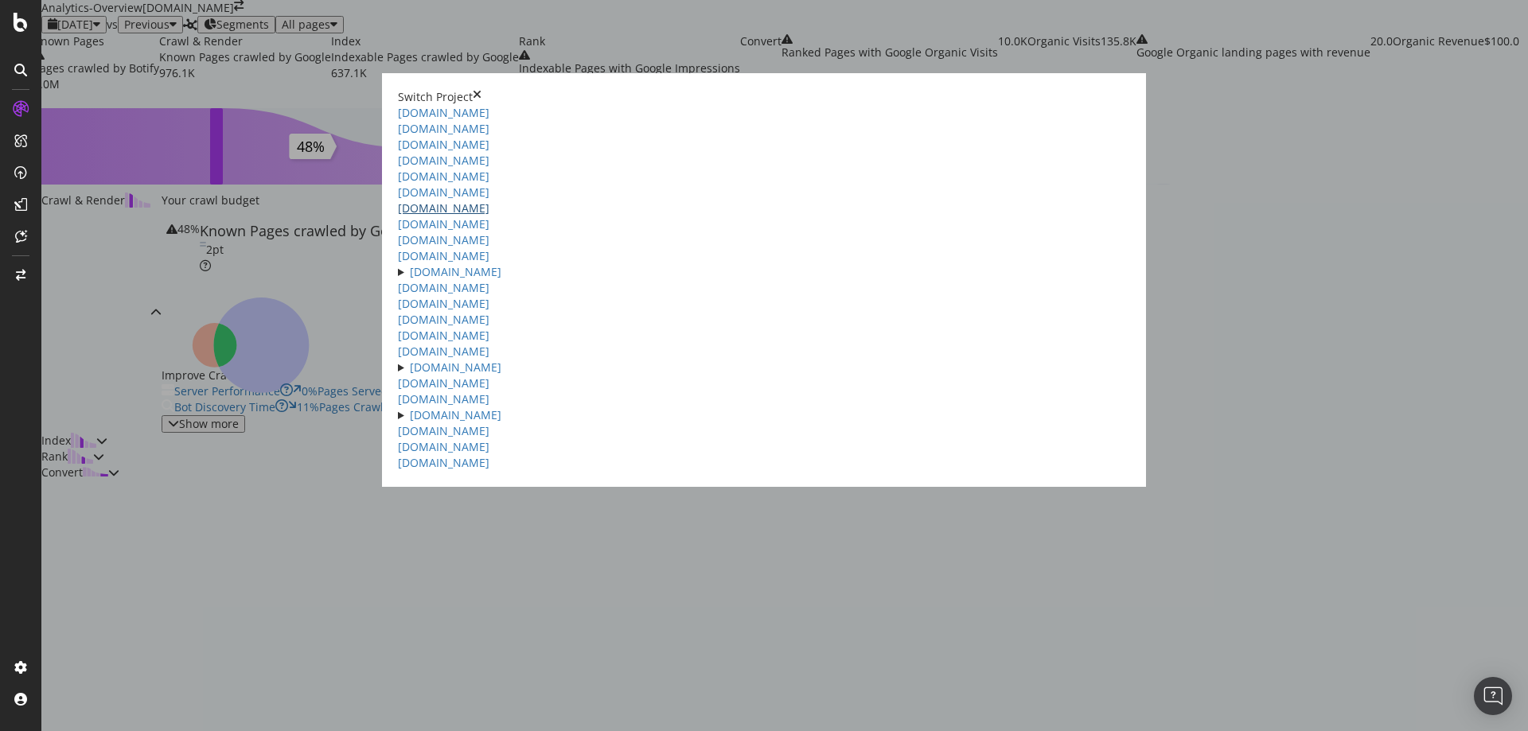
scroll to position [239, 0]
click at [403, 343] on link "[DOMAIN_NAME]" at bounding box center [444, 335] width 92 height 15
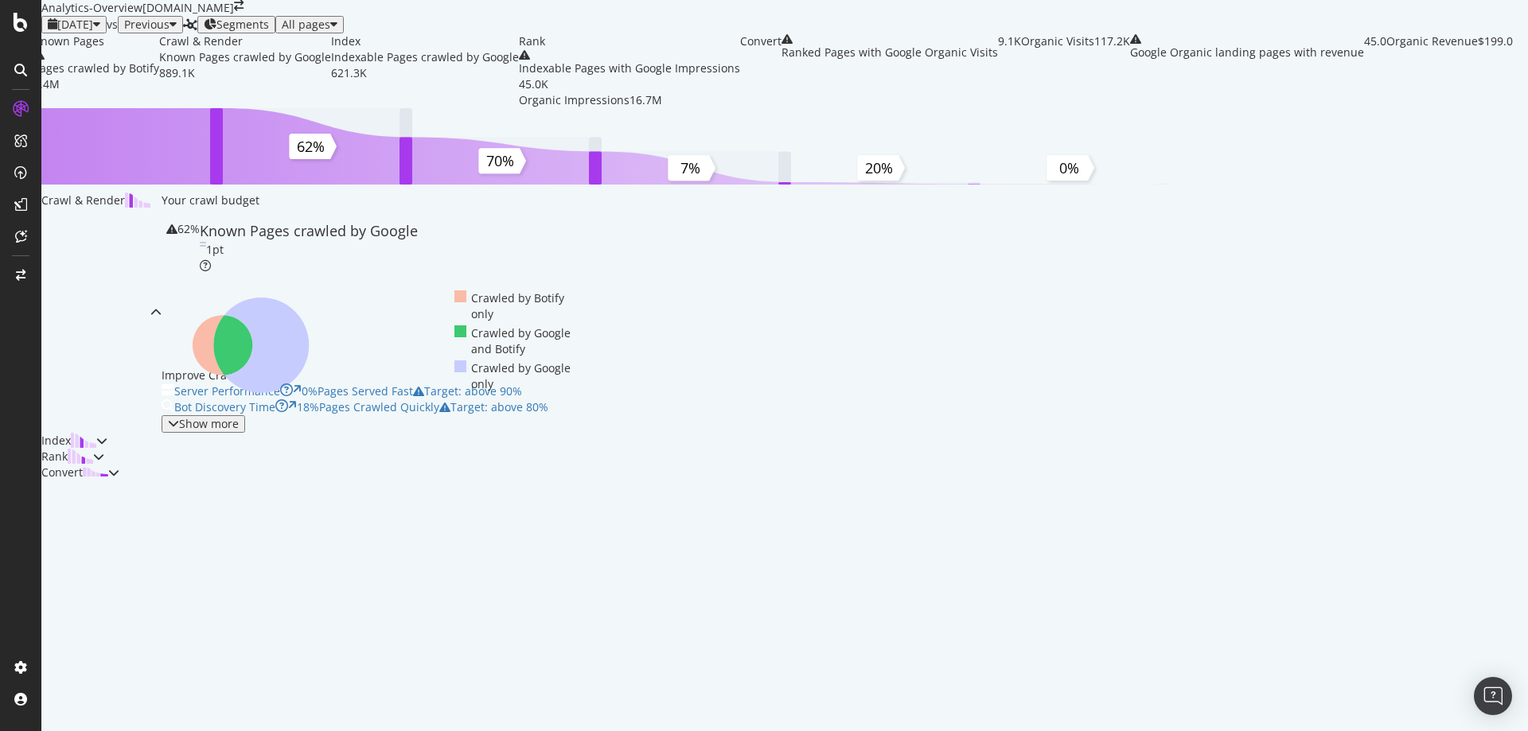
click at [93, 32] on span "2025 Oct. 1st" at bounding box center [75, 24] width 36 height 15
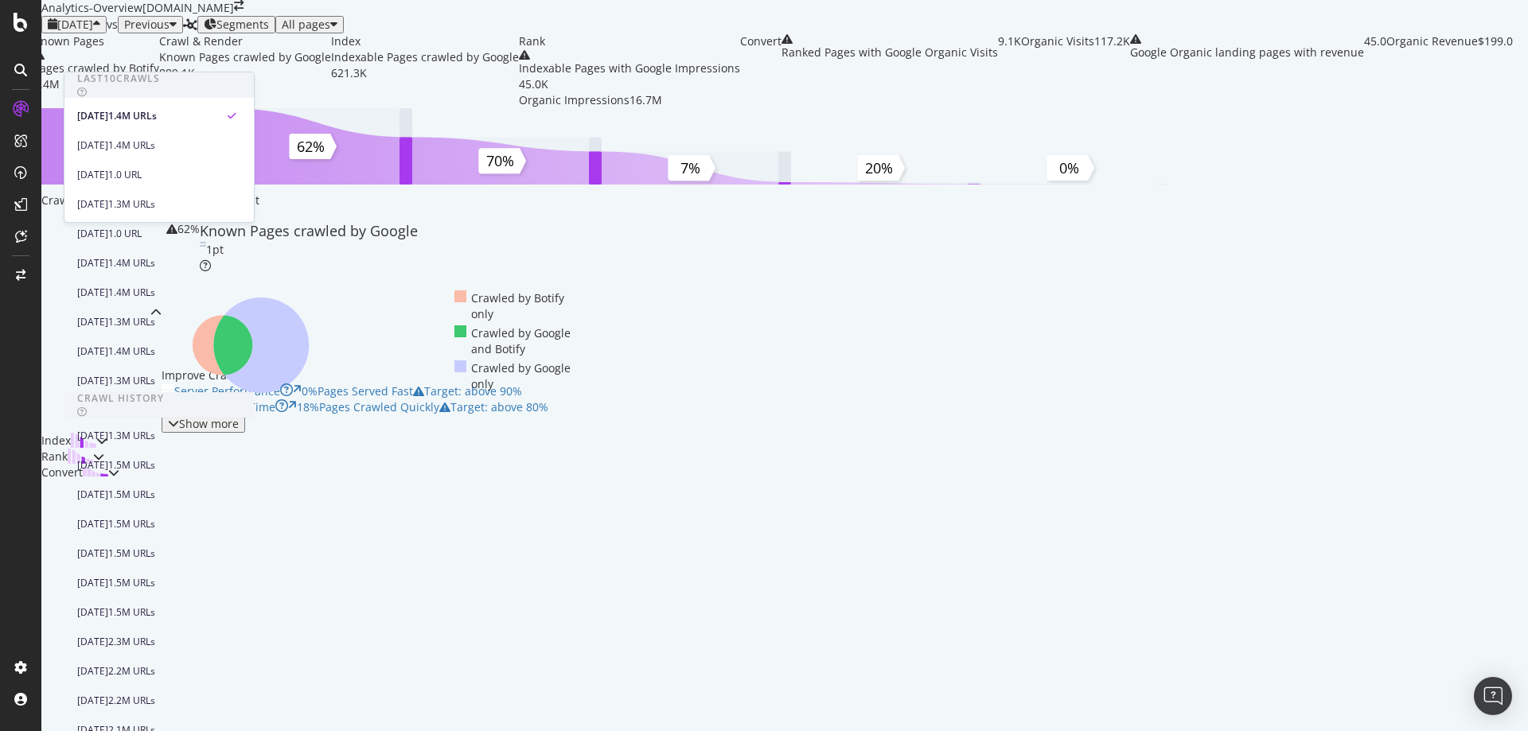
scroll to position [478, 0]
click at [108, 635] on div "2024 Sep. 4th" at bounding box center [92, 642] width 31 height 14
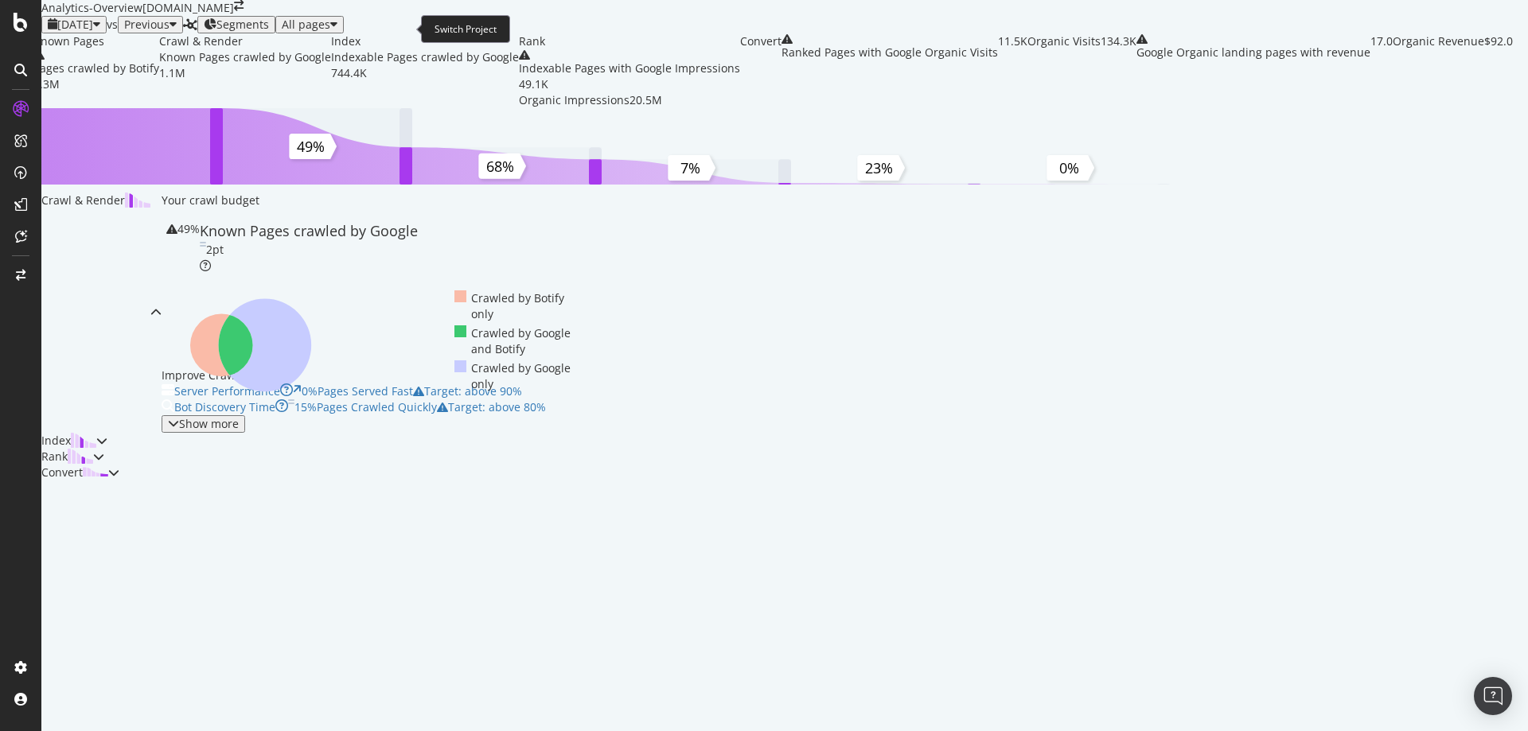
click at [244, 11] on icon "arrow-right-arrow-left" at bounding box center [239, 5] width 10 height 11
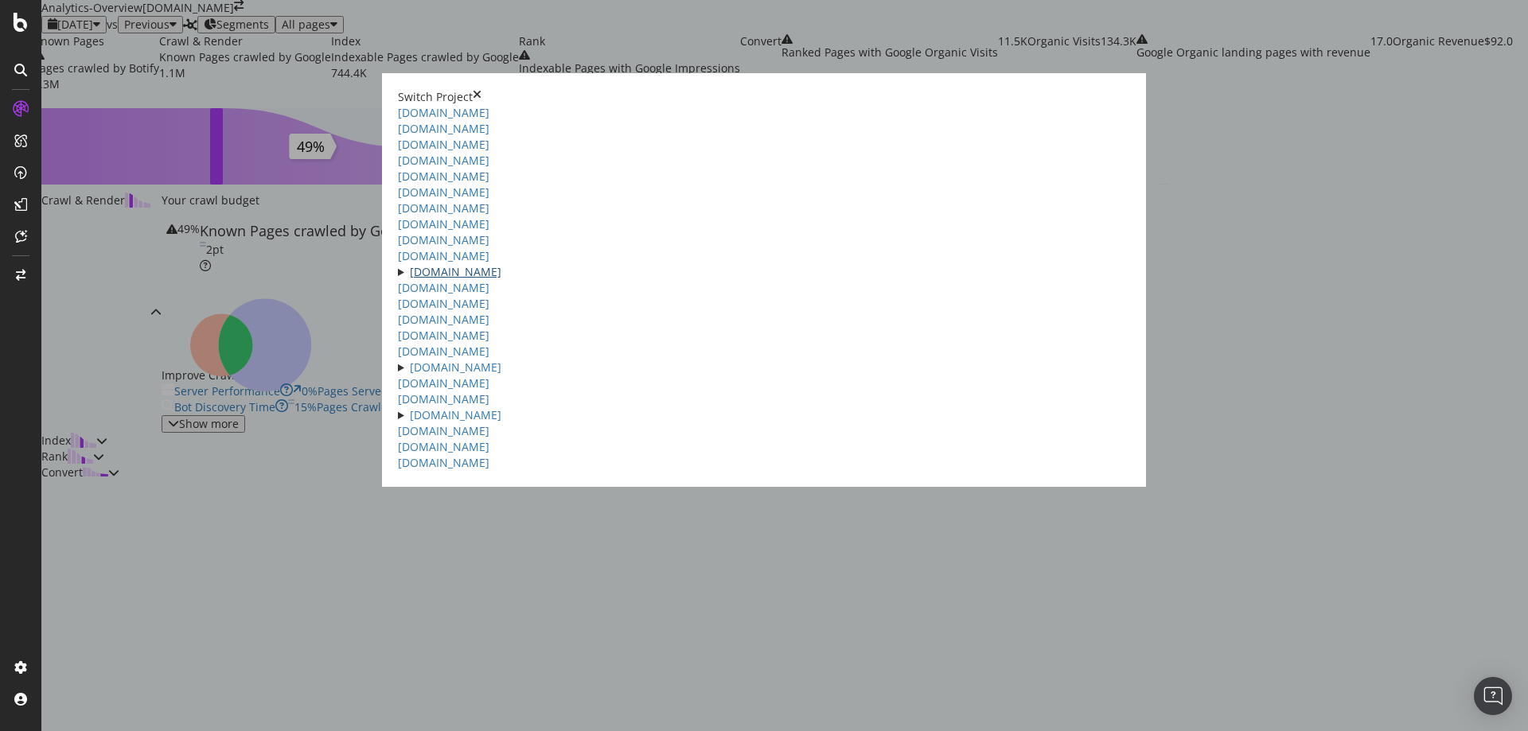
scroll to position [318, 0]
click at [410, 423] on link "[DOMAIN_NAME]" at bounding box center [456, 415] width 92 height 15
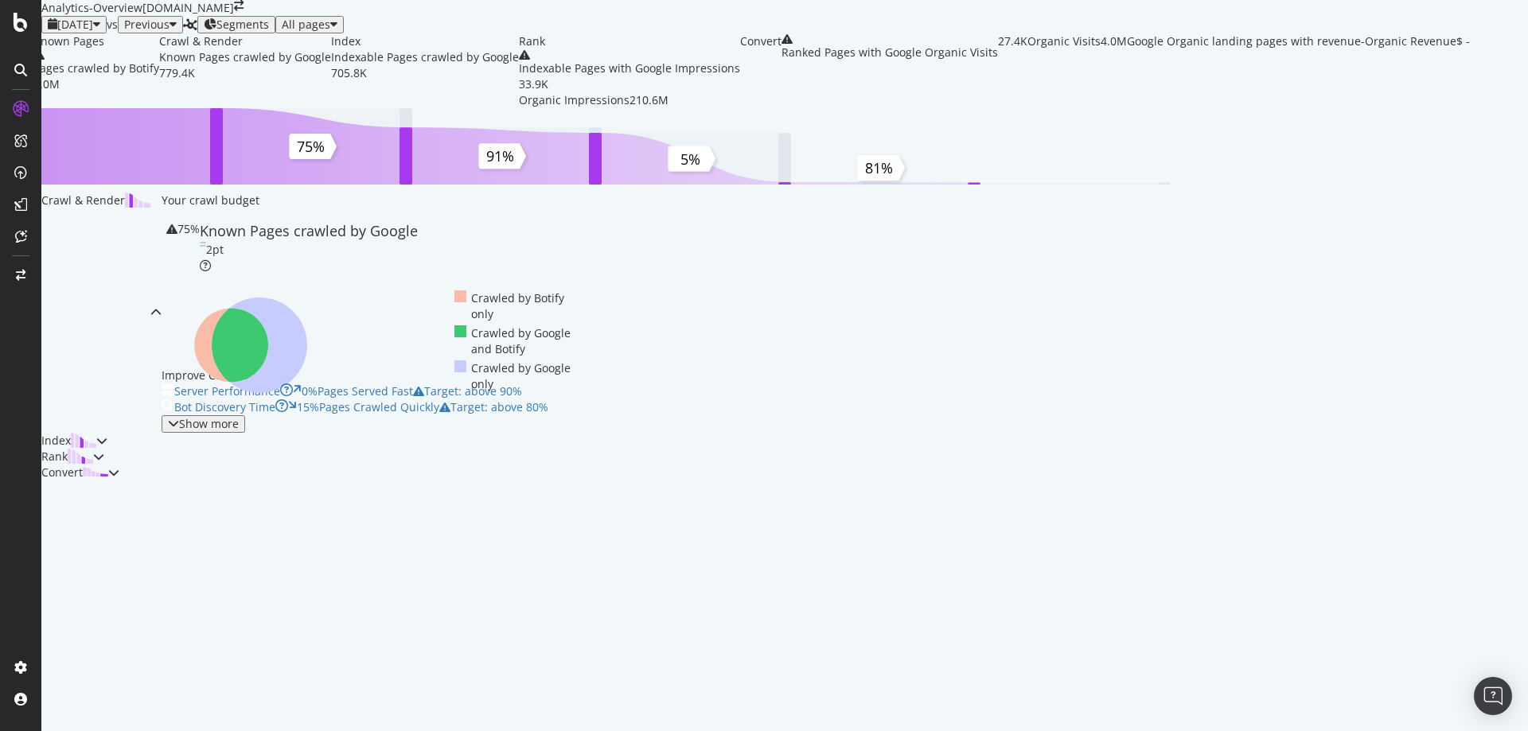
click at [93, 32] on span "2025 Sep. 29th" at bounding box center [75, 24] width 36 height 15
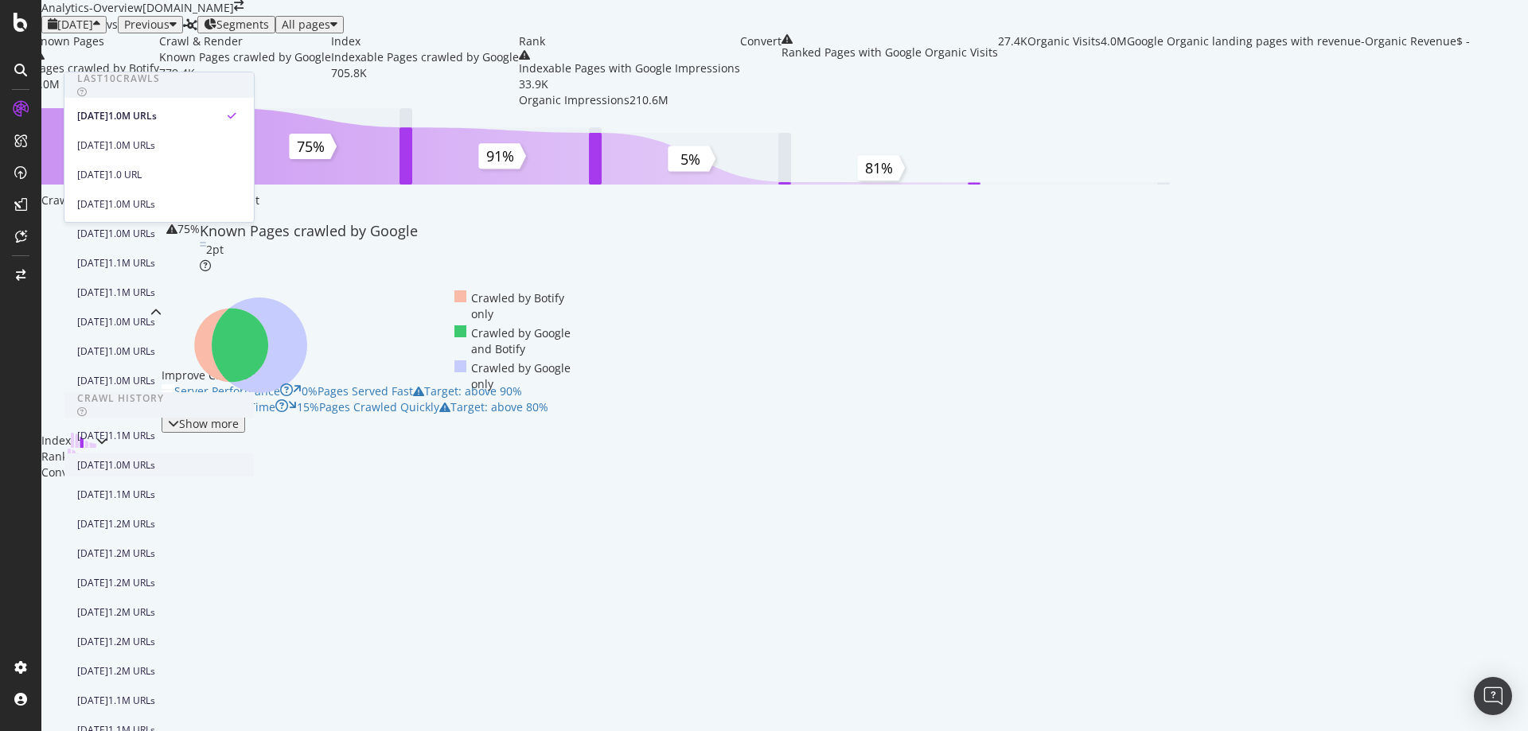
scroll to position [478, 0]
click at [108, 665] on div "2024 Sep. 30th" at bounding box center [92, 672] width 31 height 14
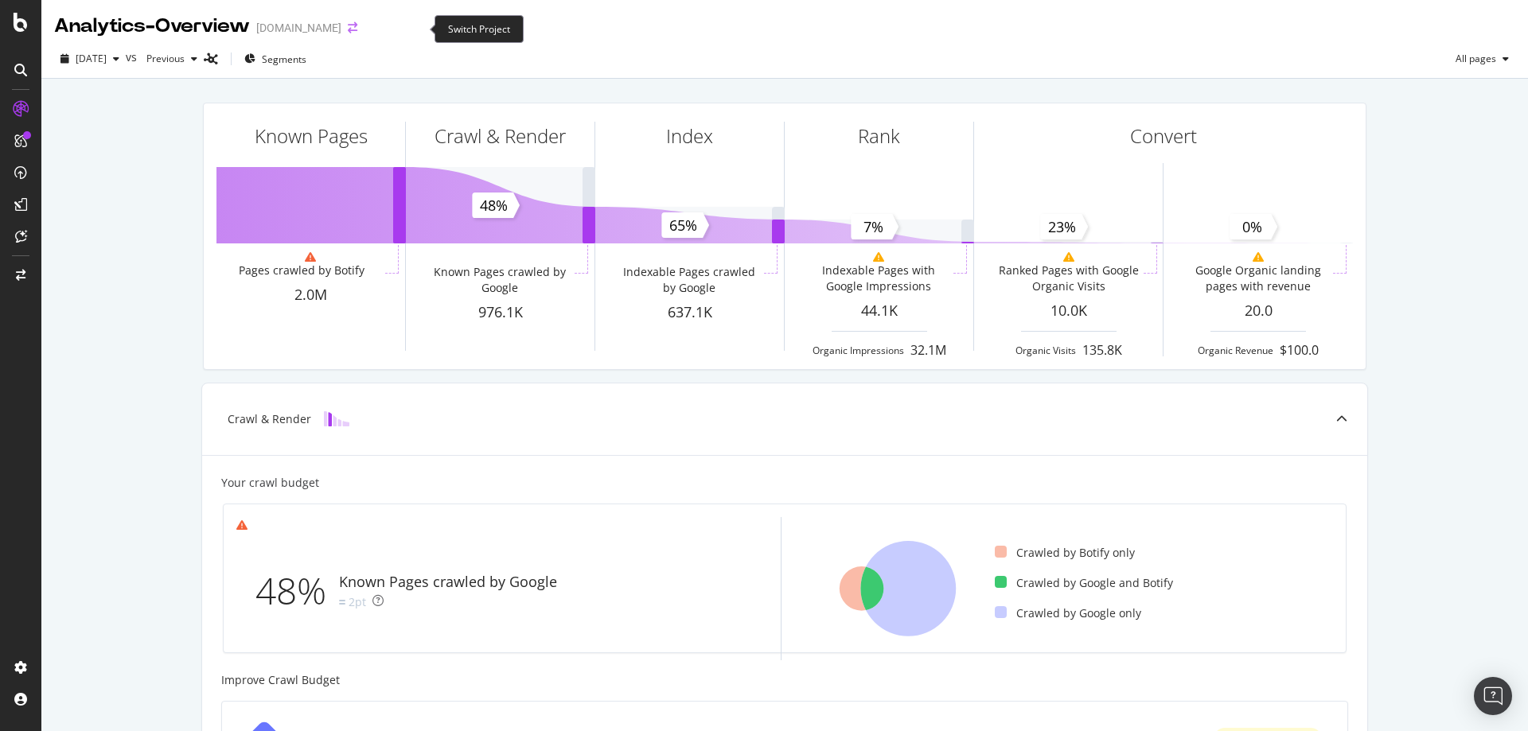
click at [357, 29] on icon "arrow-right-arrow-left" at bounding box center [353, 27] width 10 height 11
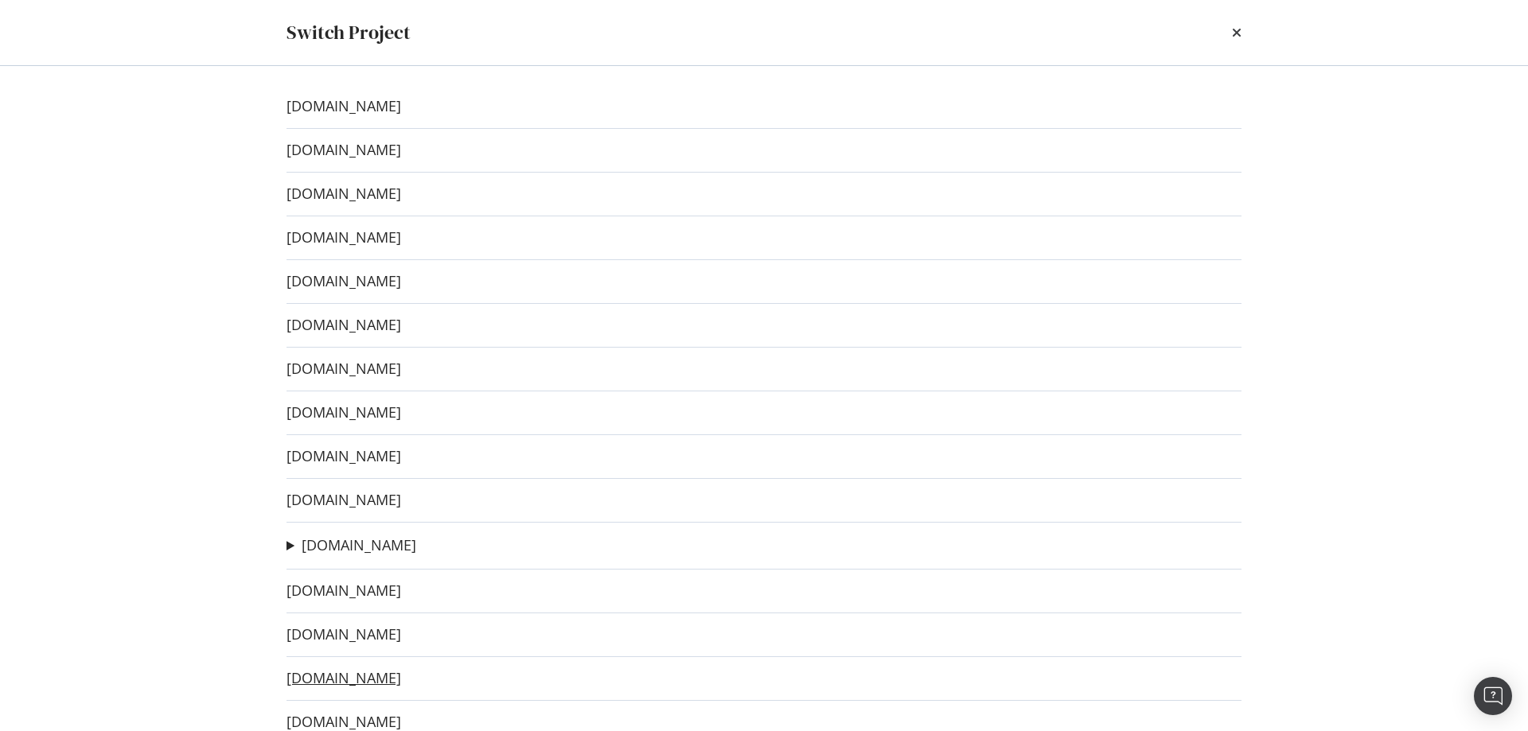
click at [395, 684] on link "[DOMAIN_NAME]" at bounding box center [344, 678] width 115 height 17
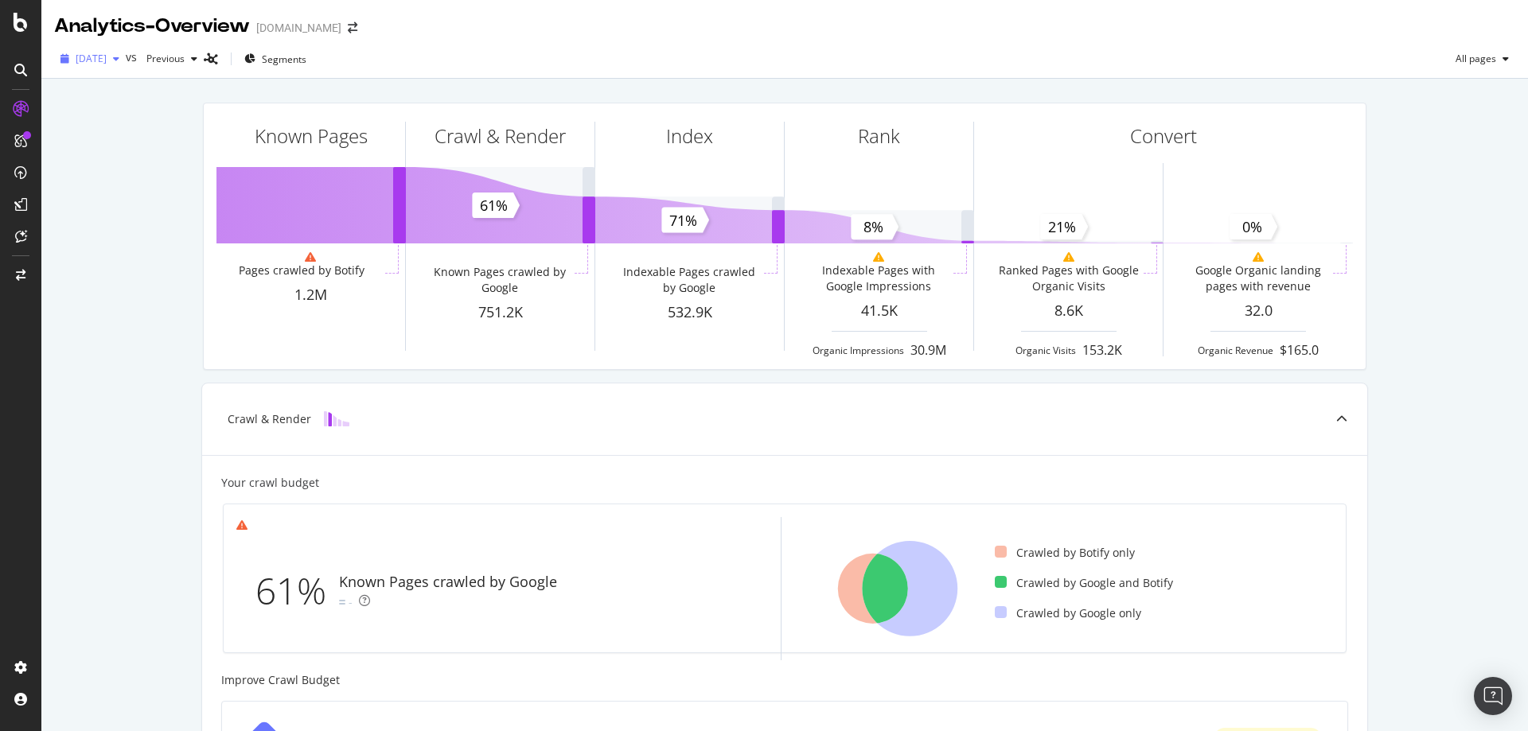
click at [107, 62] on span "2025 Oct. 2nd" at bounding box center [91, 59] width 31 height 14
click at [139, 119] on div "2024 Sep. 19th" at bounding box center [119, 116] width 85 height 14
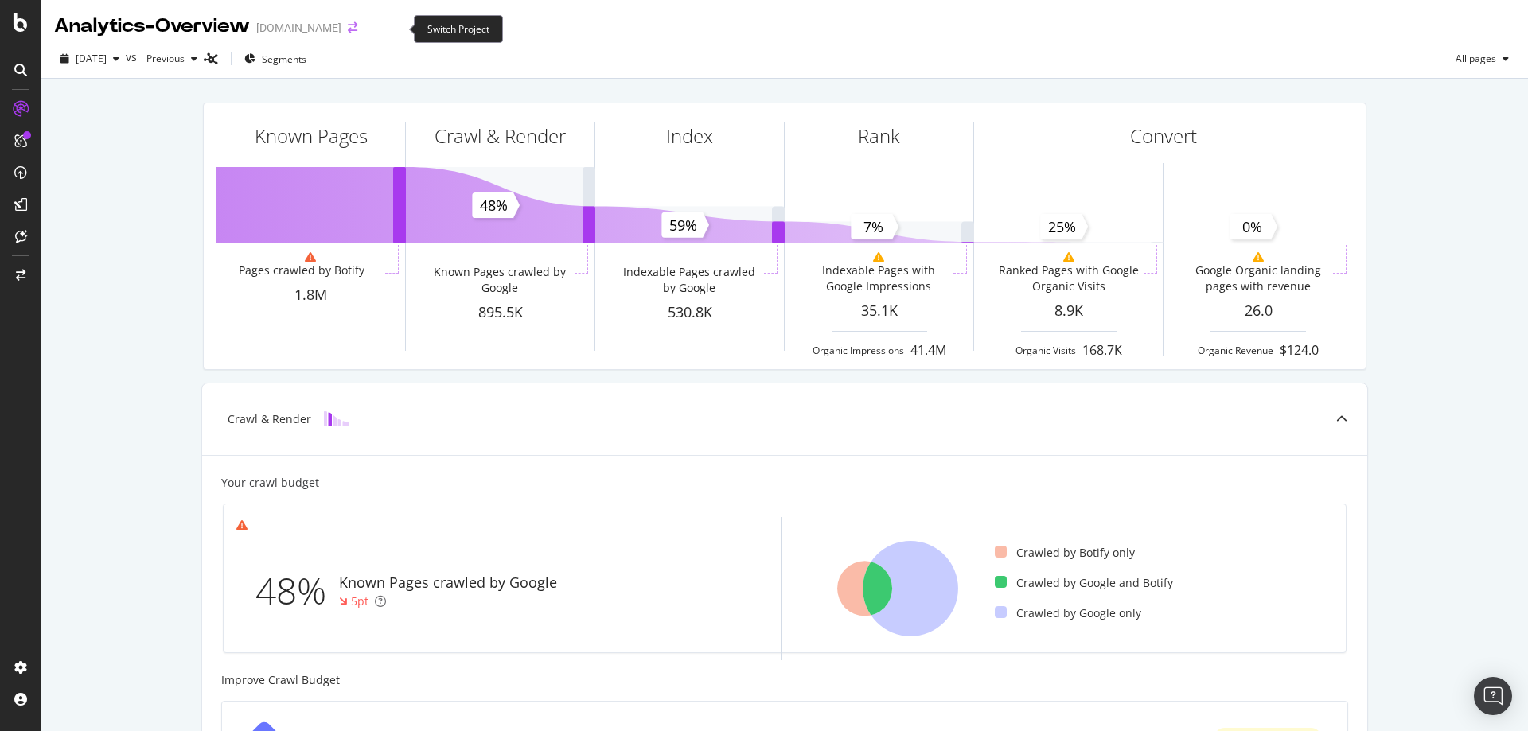
click at [357, 29] on icon "arrow-right-arrow-left" at bounding box center [353, 27] width 10 height 11
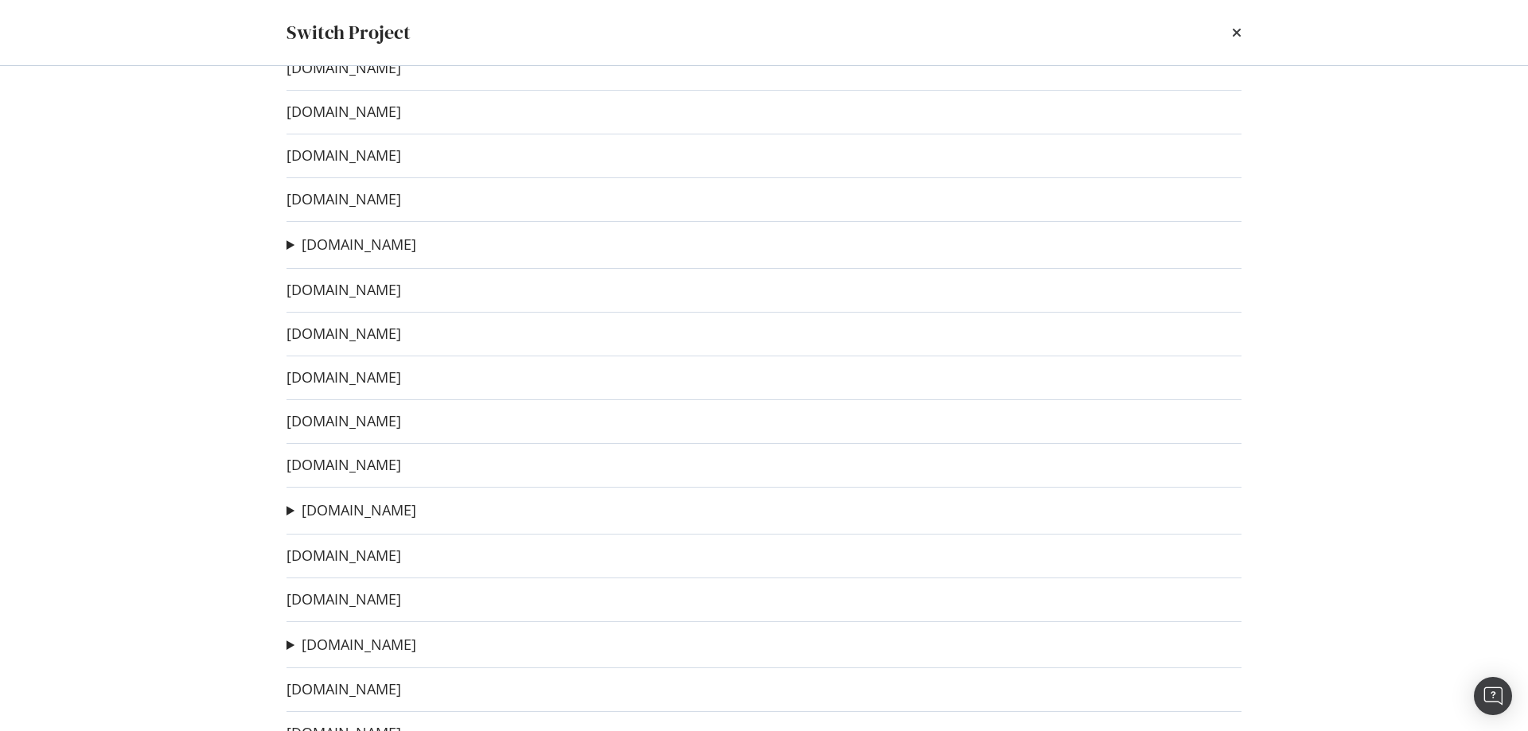
scroll to position [318, 0]
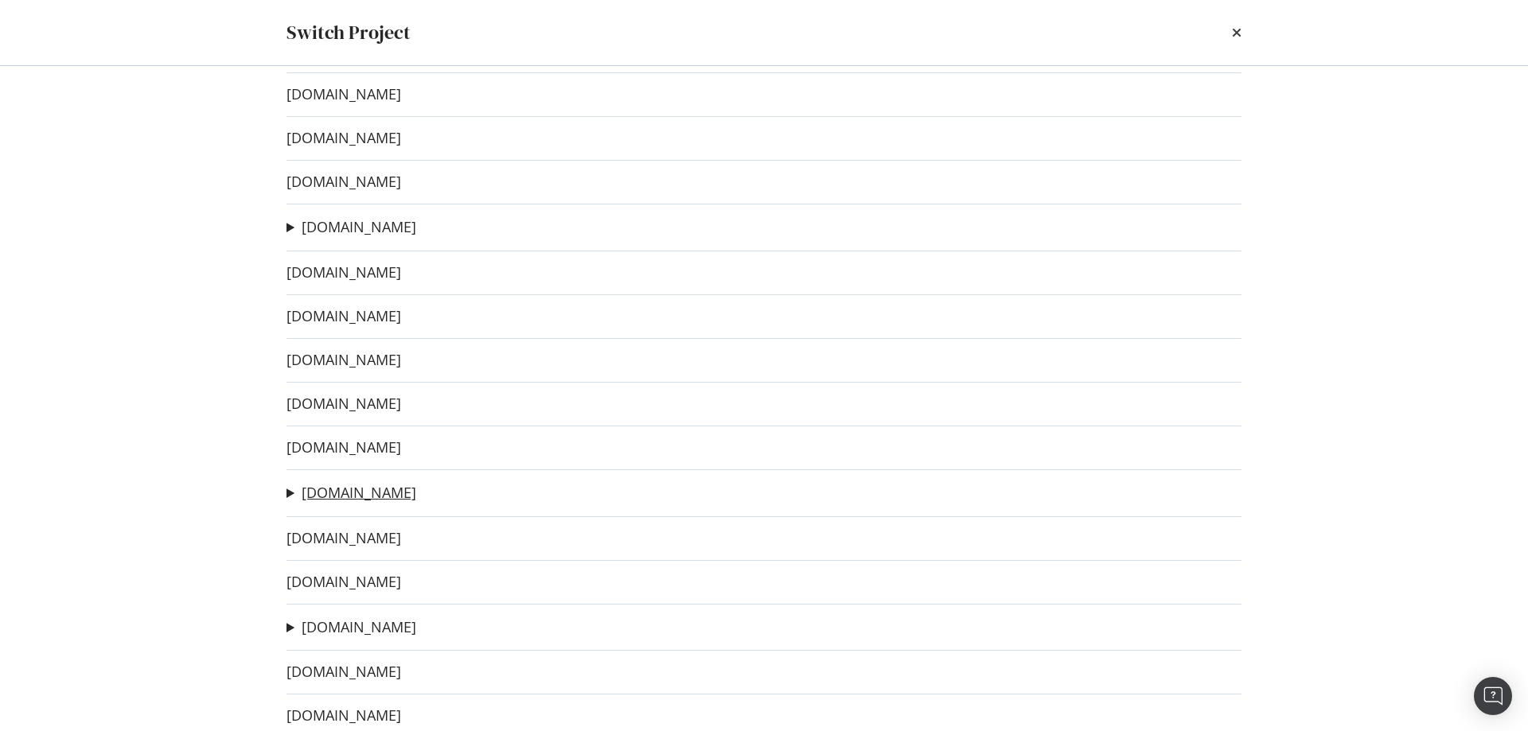
click at [403, 492] on link "[DOMAIN_NAME]" at bounding box center [359, 493] width 115 height 17
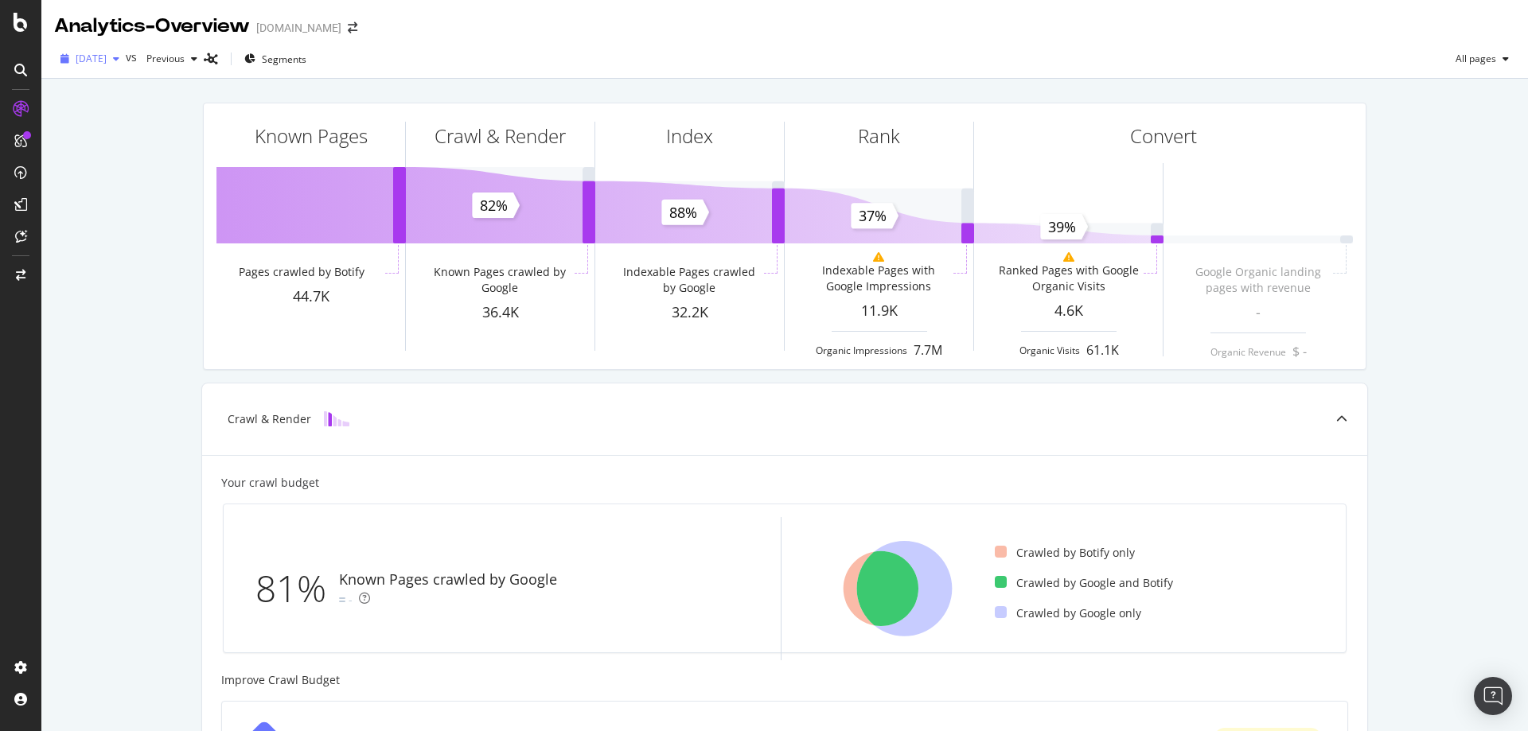
click at [107, 58] on span "[DATE]" at bounding box center [91, 59] width 31 height 14
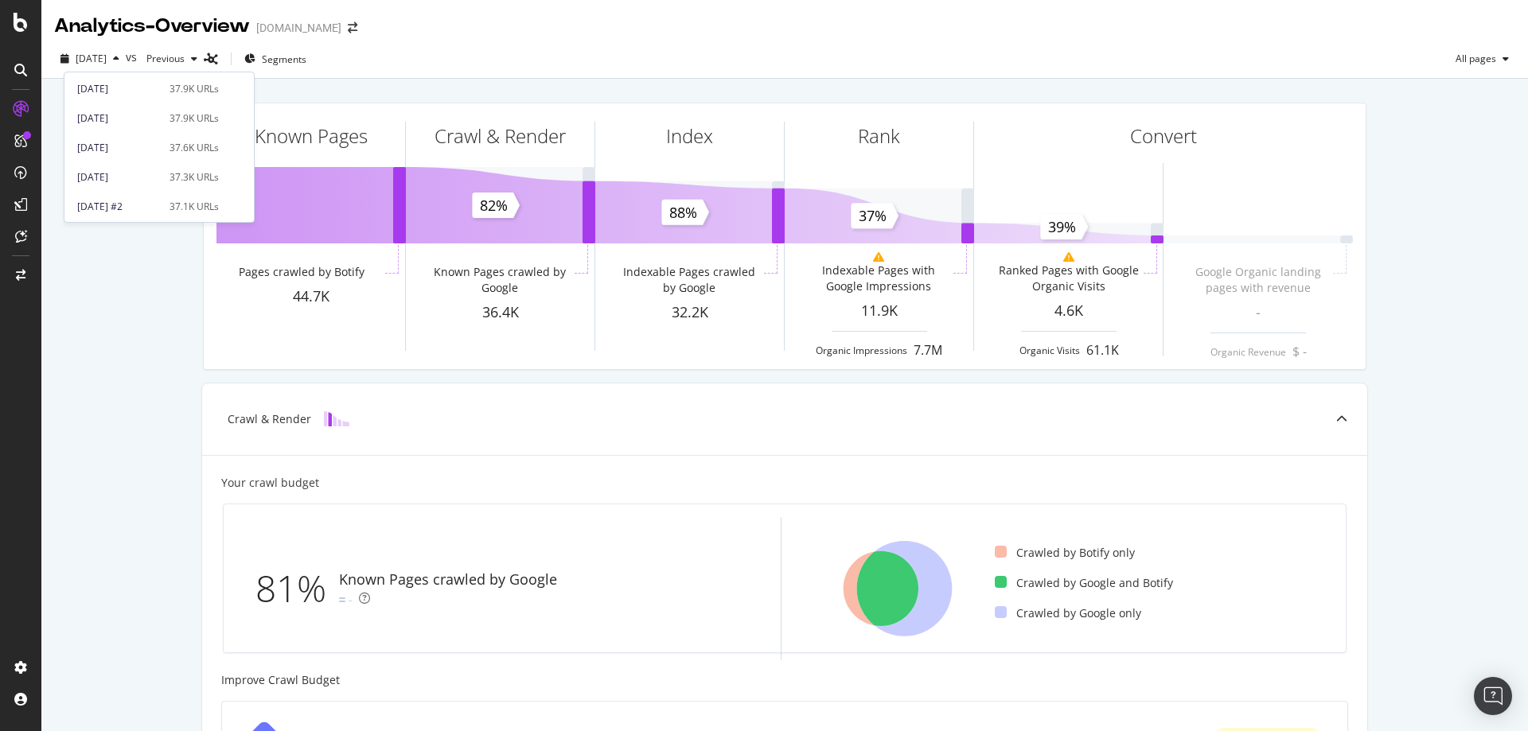
scroll to position [526, 0]
click at [121, 115] on div "2024 Sep. 17th" at bounding box center [118, 116] width 83 height 14
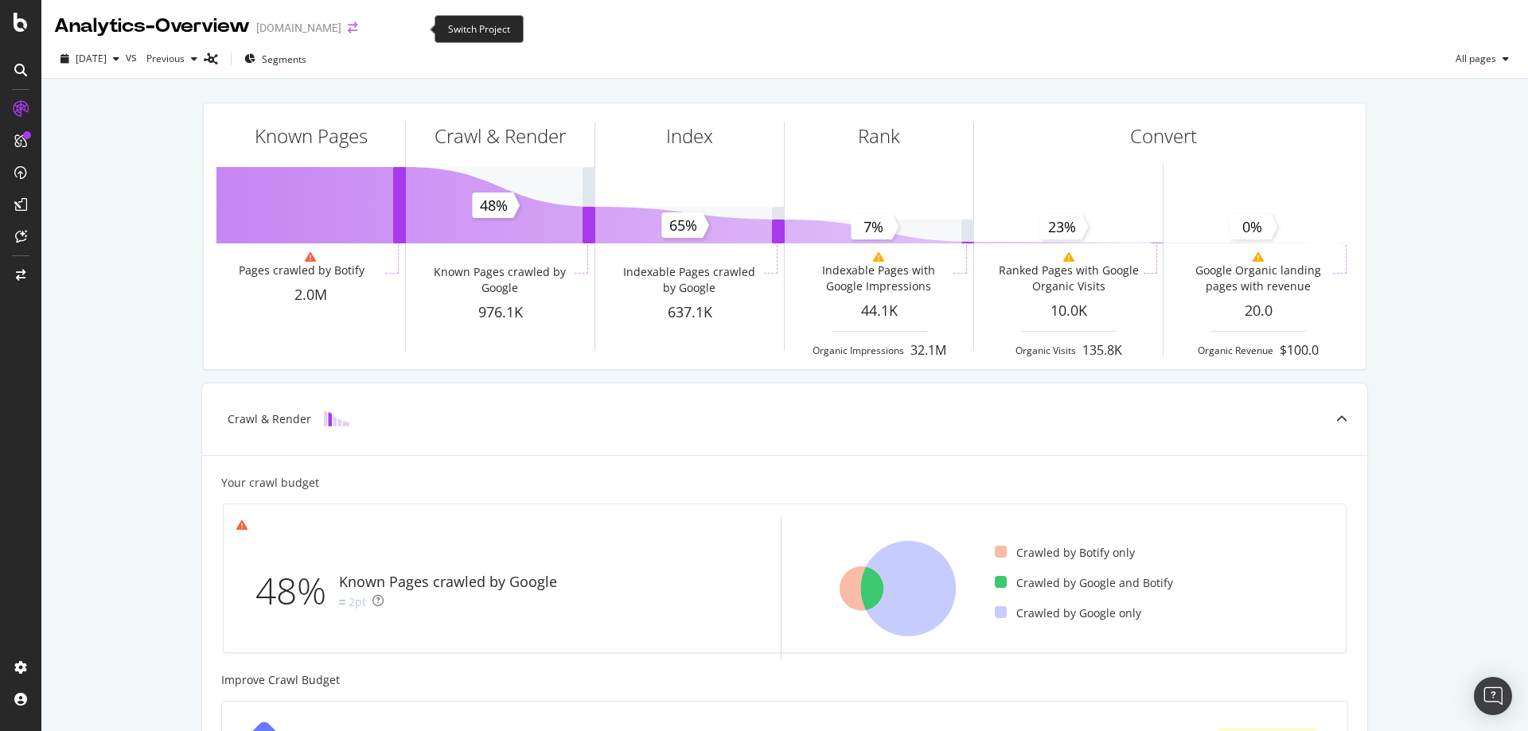
click at [357, 33] on icon "arrow-right-arrow-left" at bounding box center [353, 27] width 10 height 11
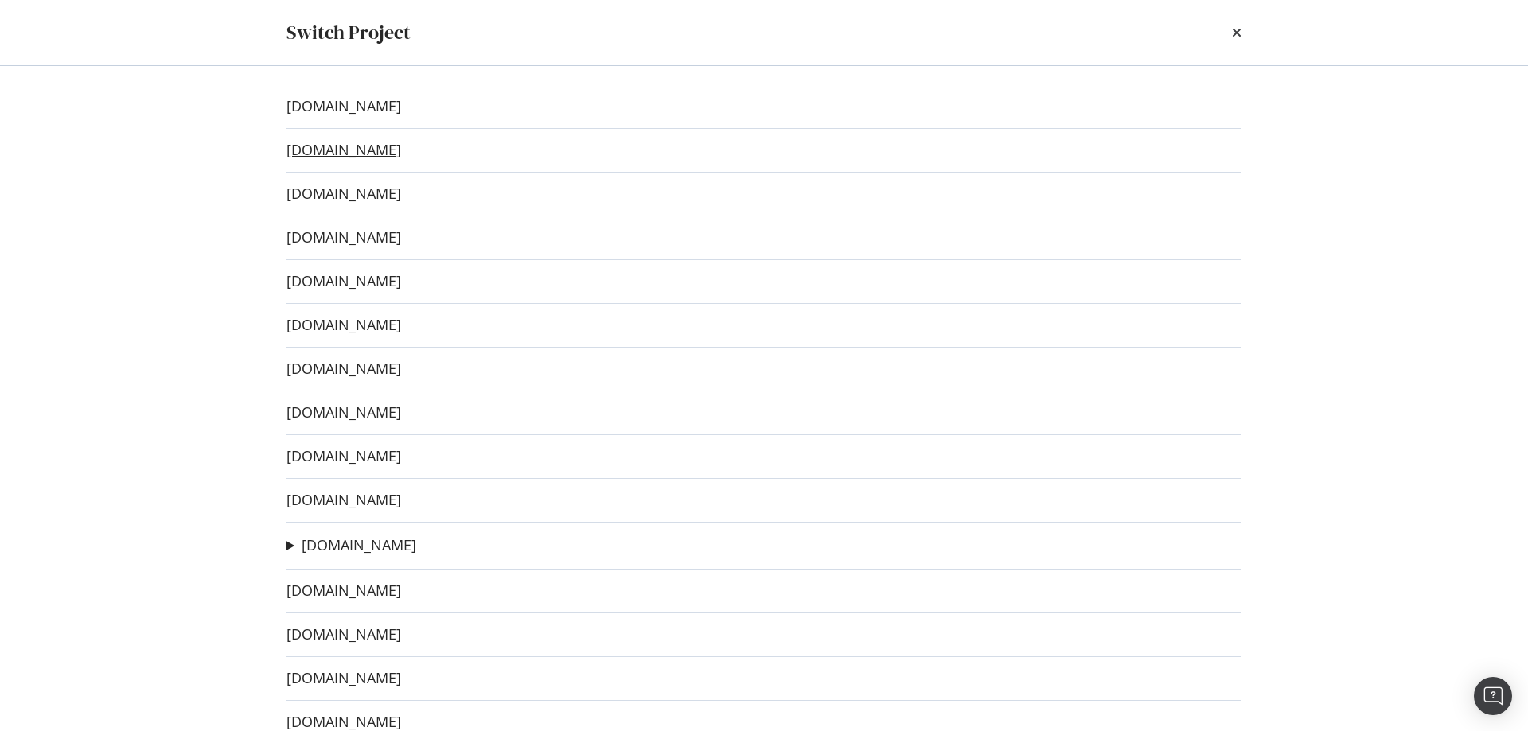
click at [401, 148] on link "[DOMAIN_NAME]" at bounding box center [344, 150] width 115 height 17
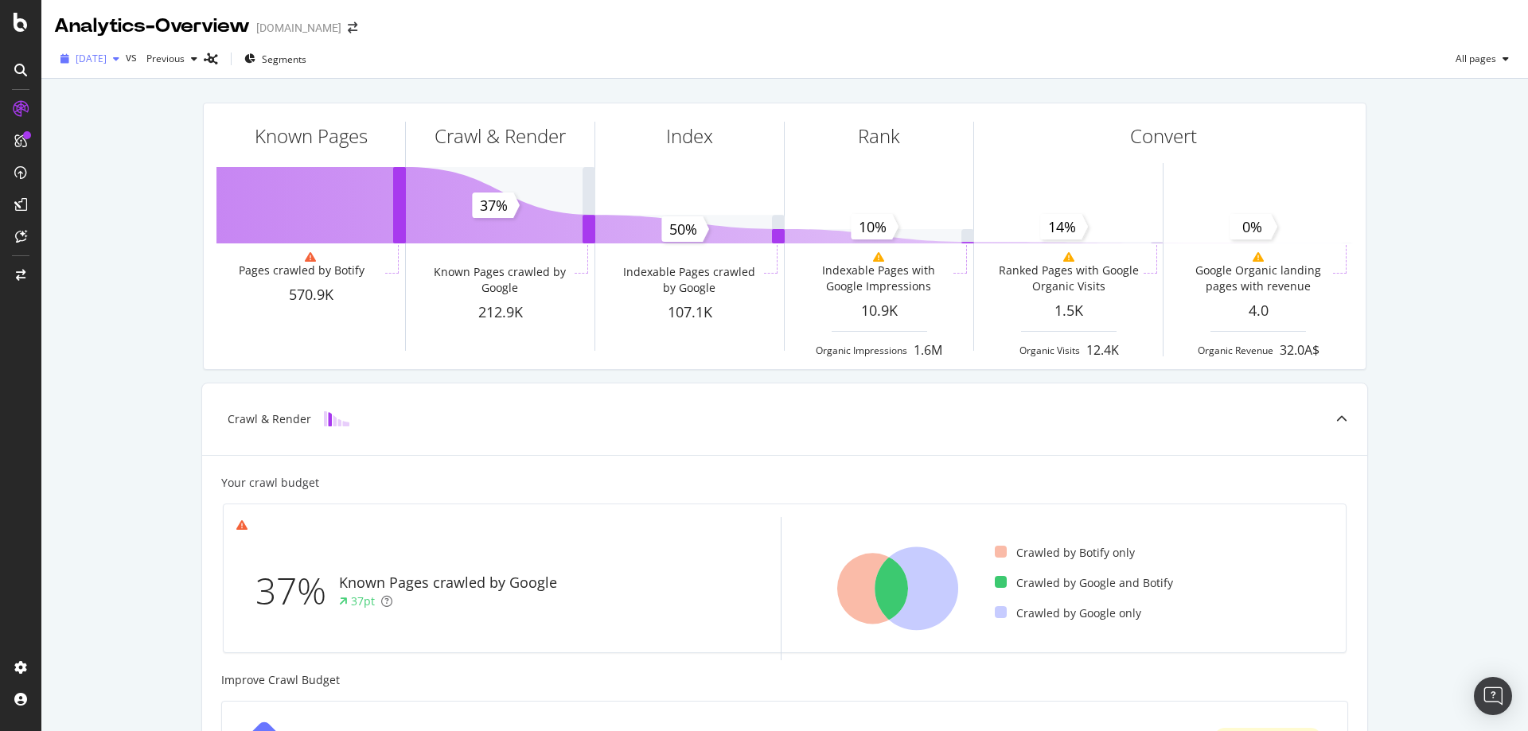
click at [107, 60] on span "2025 Sep. 25th" at bounding box center [91, 59] width 31 height 14
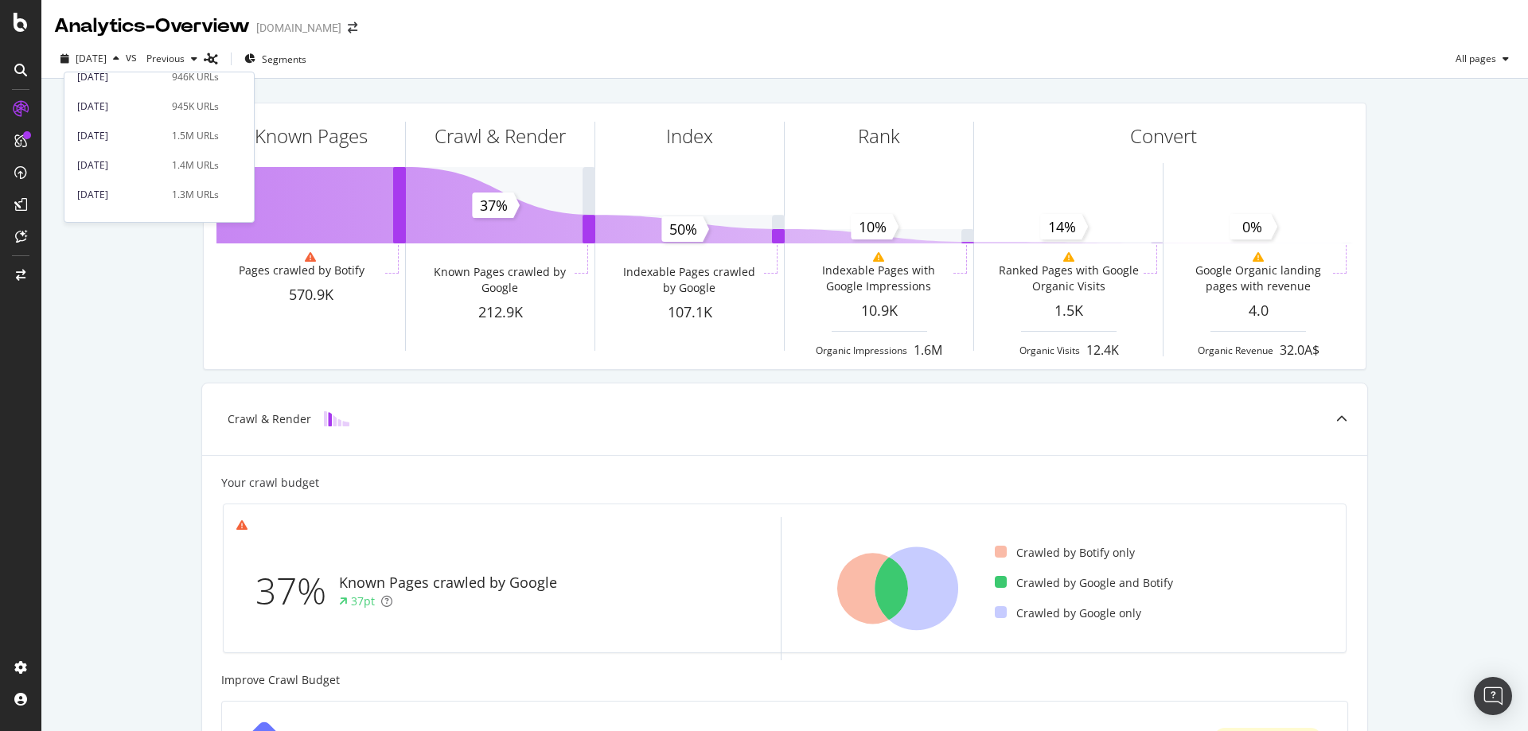
scroll to position [478, 0]
click at [143, 166] on div "2024 Sep. 26th" at bounding box center [119, 165] width 85 height 14
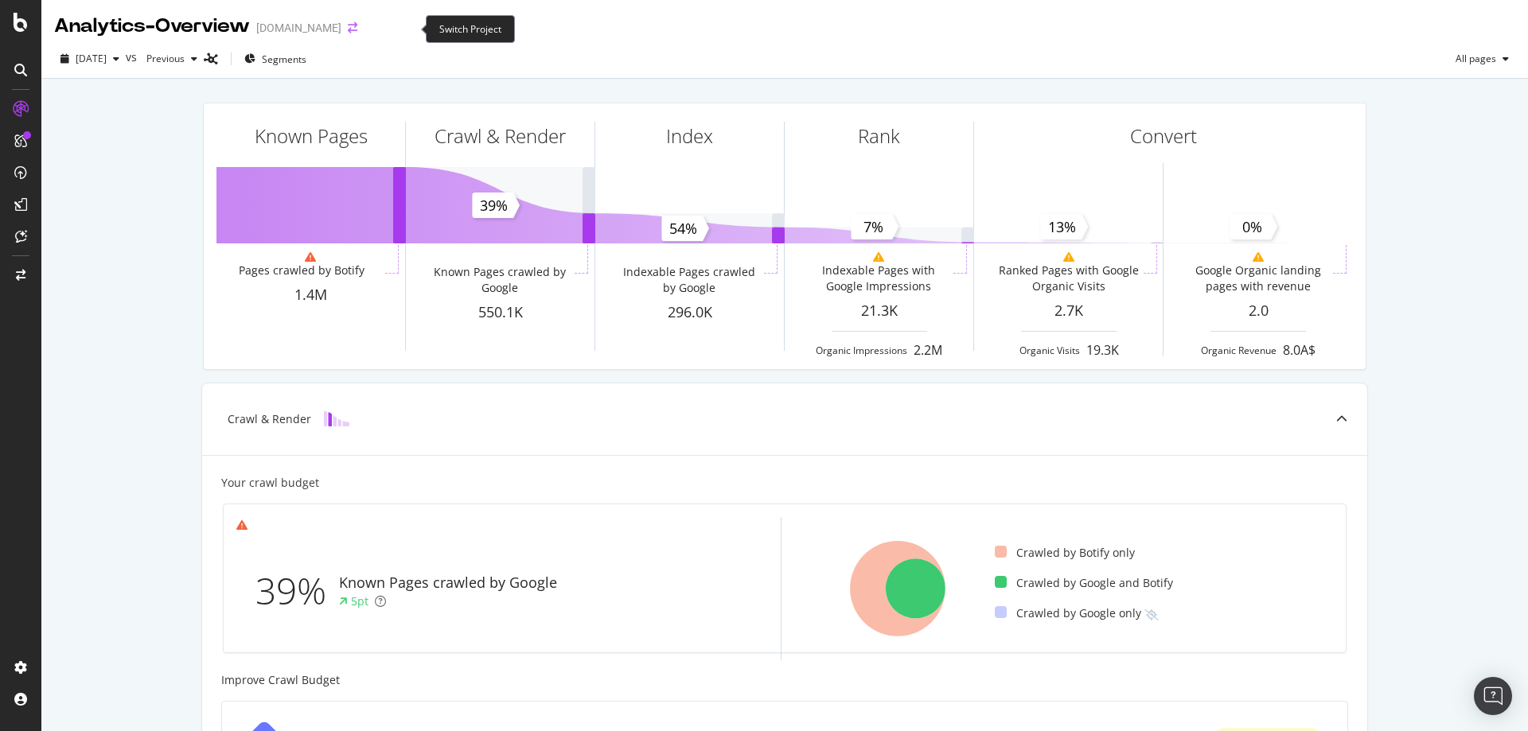
click at [357, 32] on icon "arrow-right-arrow-left" at bounding box center [353, 27] width 10 height 11
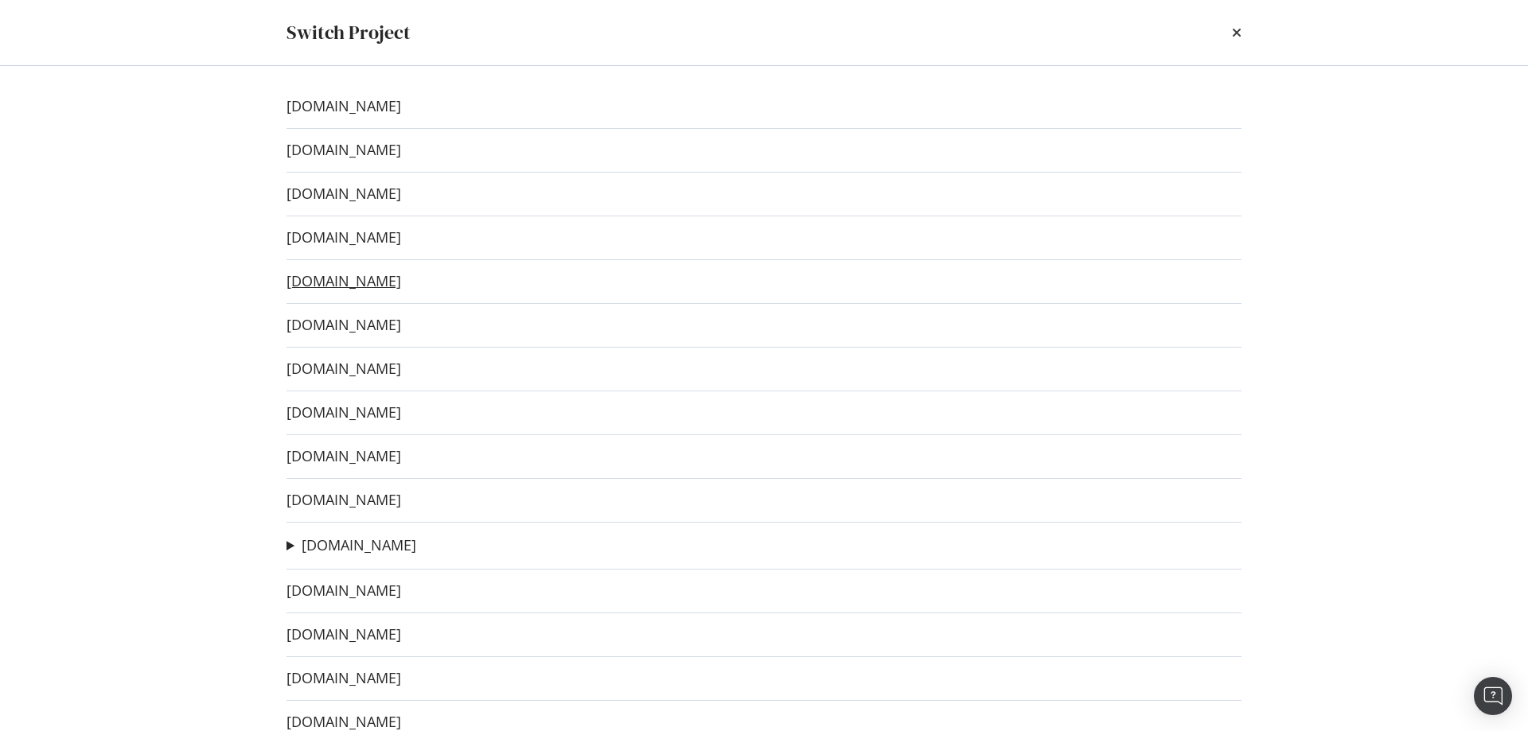
click at [401, 283] on link "[DOMAIN_NAME]" at bounding box center [344, 281] width 115 height 17
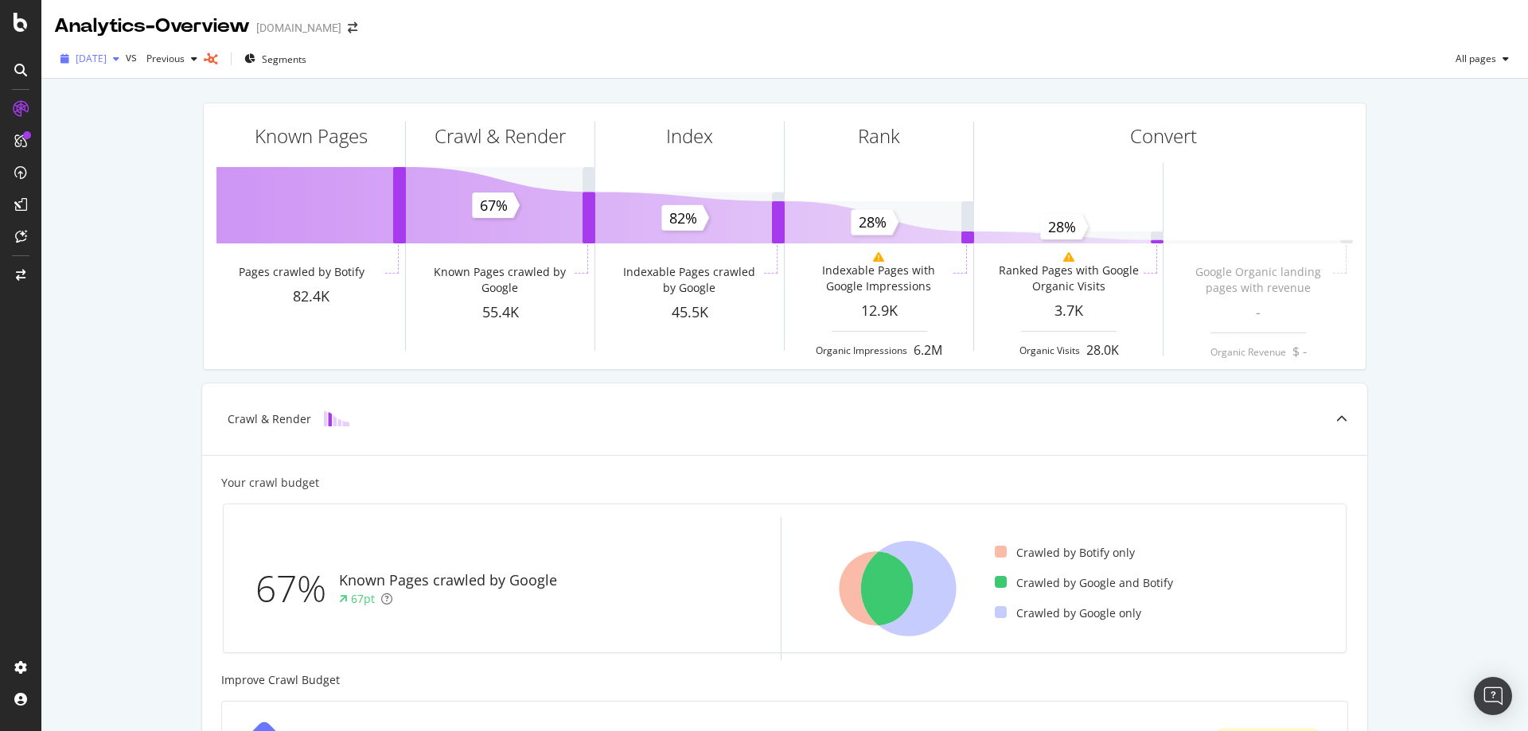
click at [103, 50] on div "2025 Oct. 7th" at bounding box center [90, 59] width 72 height 24
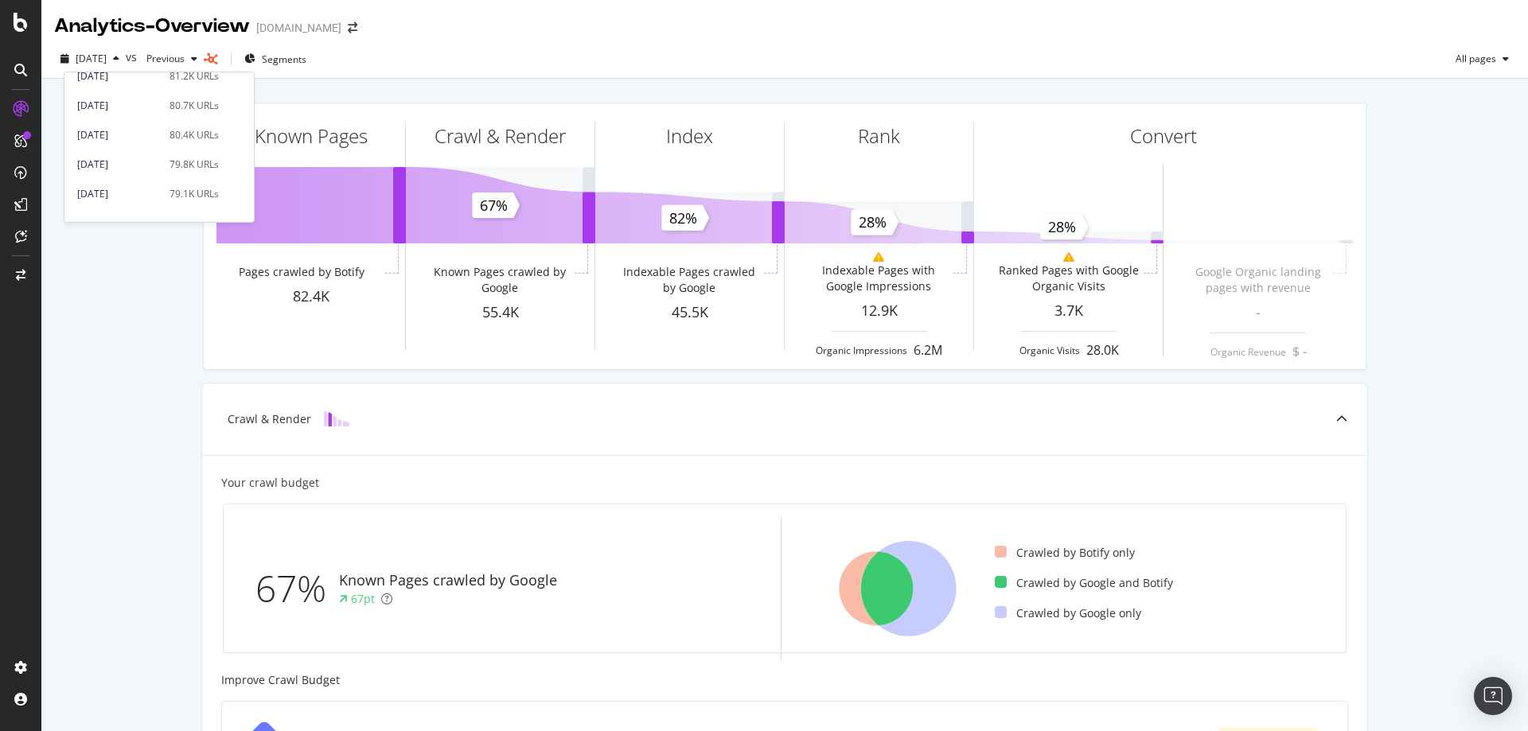
scroll to position [557, 0]
click at [132, 119] on div "2024 Sep. 24th" at bounding box center [118, 114] width 83 height 14
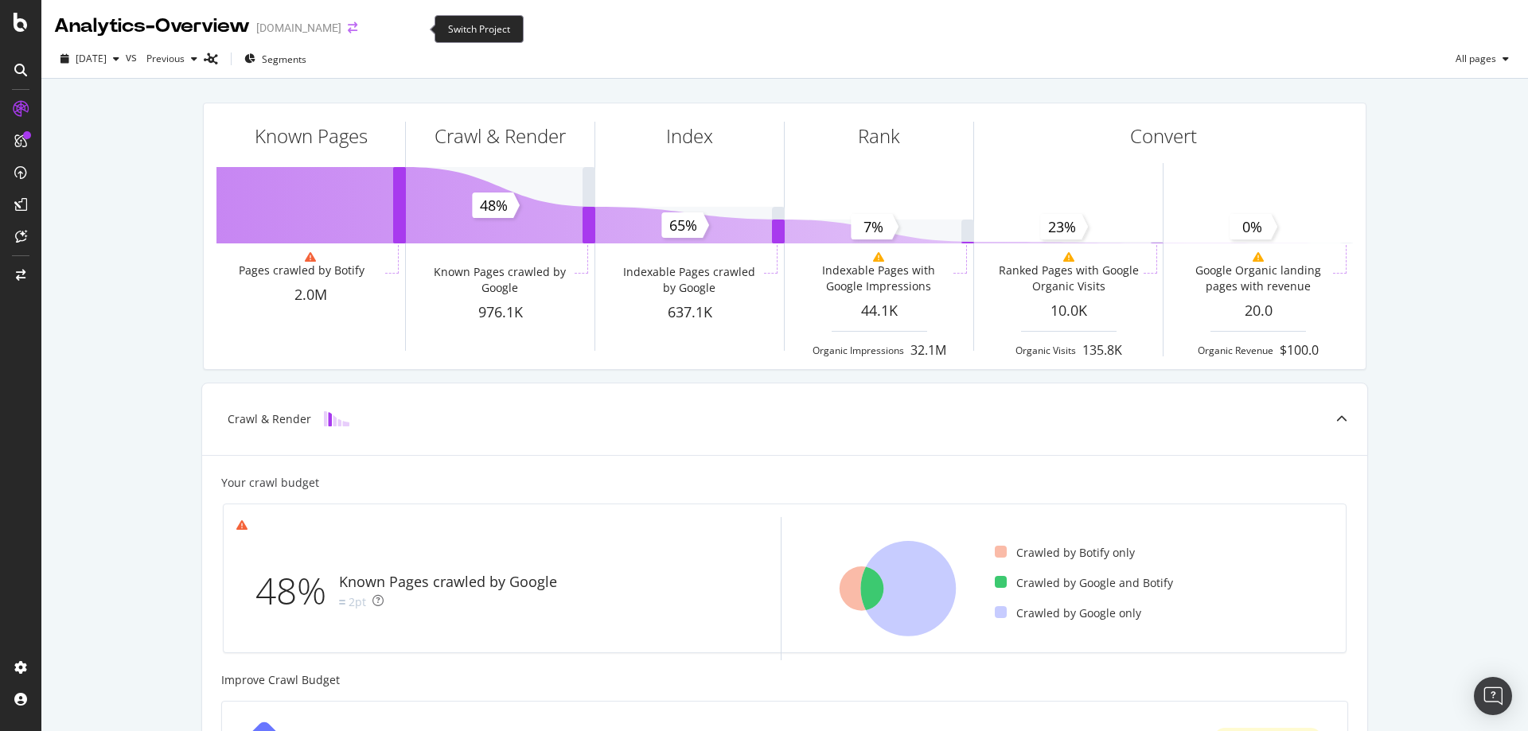
click at [357, 30] on icon "arrow-right-arrow-left" at bounding box center [353, 27] width 10 height 11
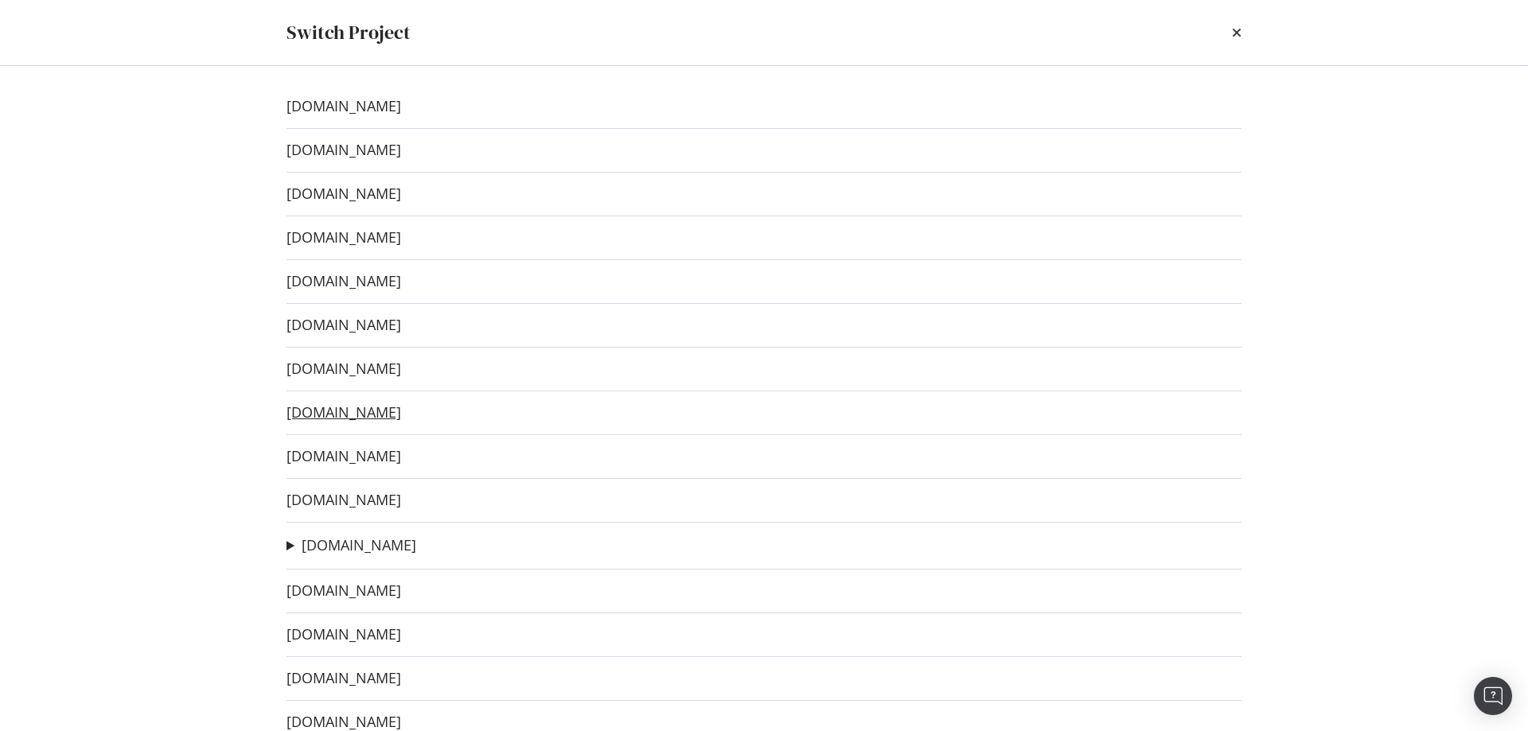
click at [401, 417] on link "[DOMAIN_NAME]" at bounding box center [344, 412] width 115 height 17
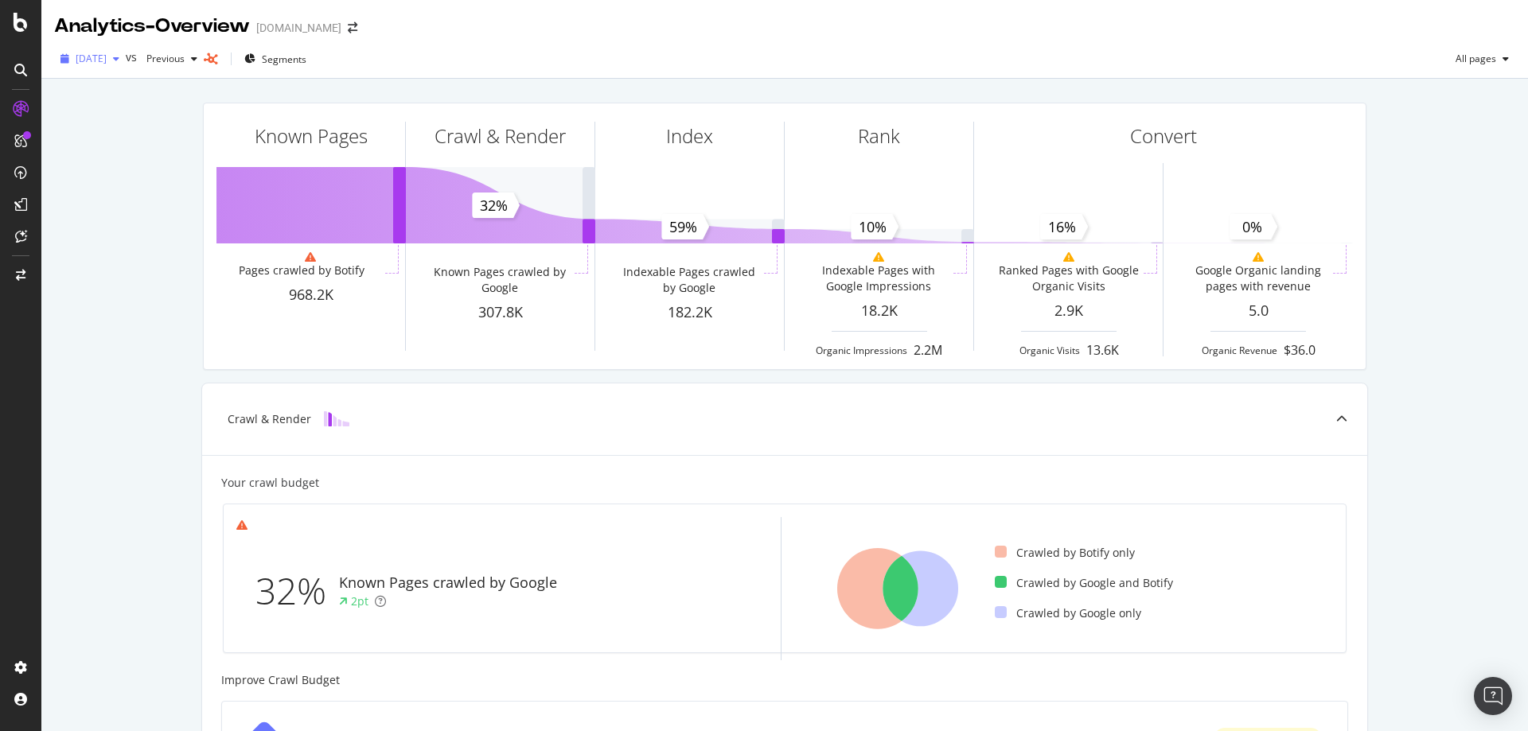
click at [98, 56] on span "[DATE]" at bounding box center [91, 59] width 31 height 14
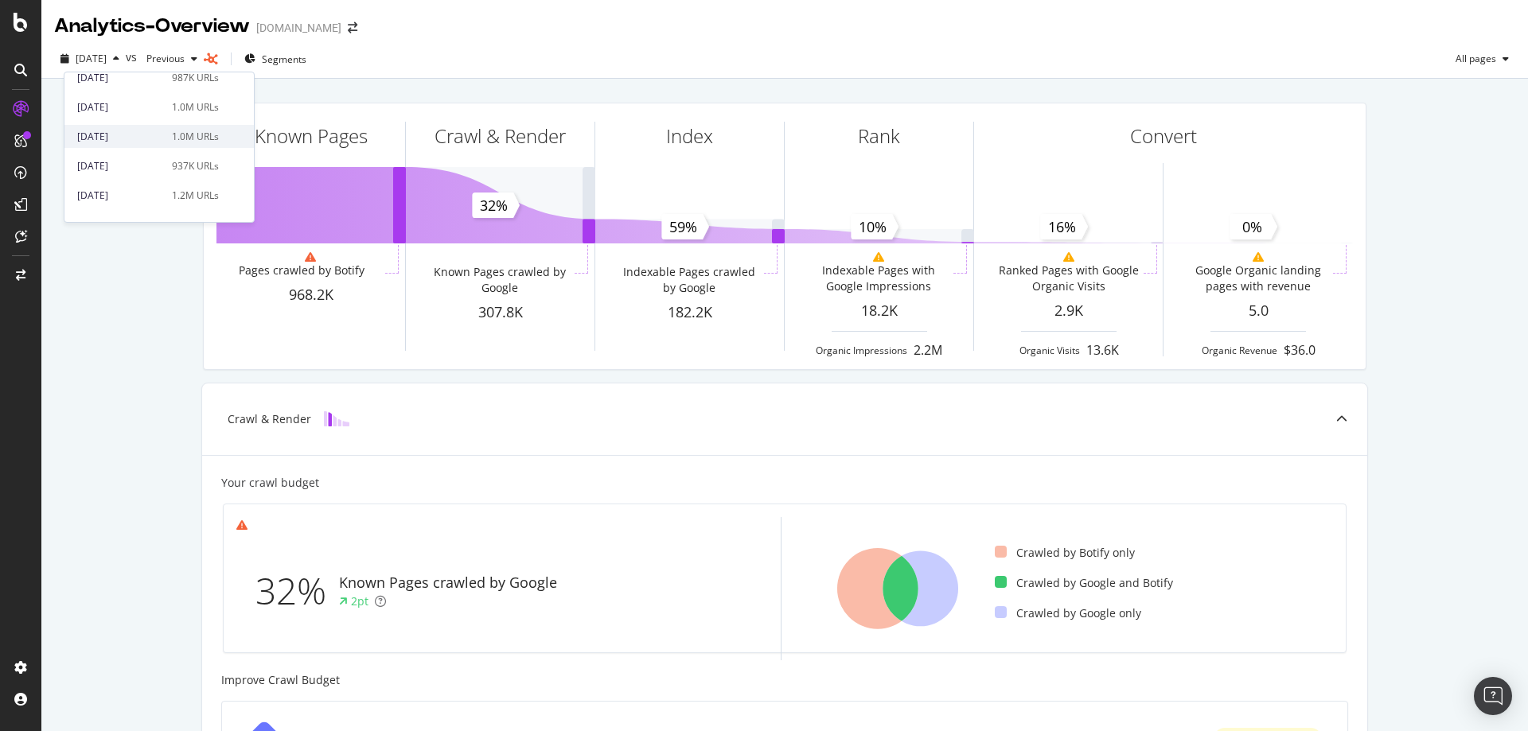
scroll to position [478, 0]
click at [126, 187] on div "[DATE]" at bounding box center [119, 194] width 85 height 14
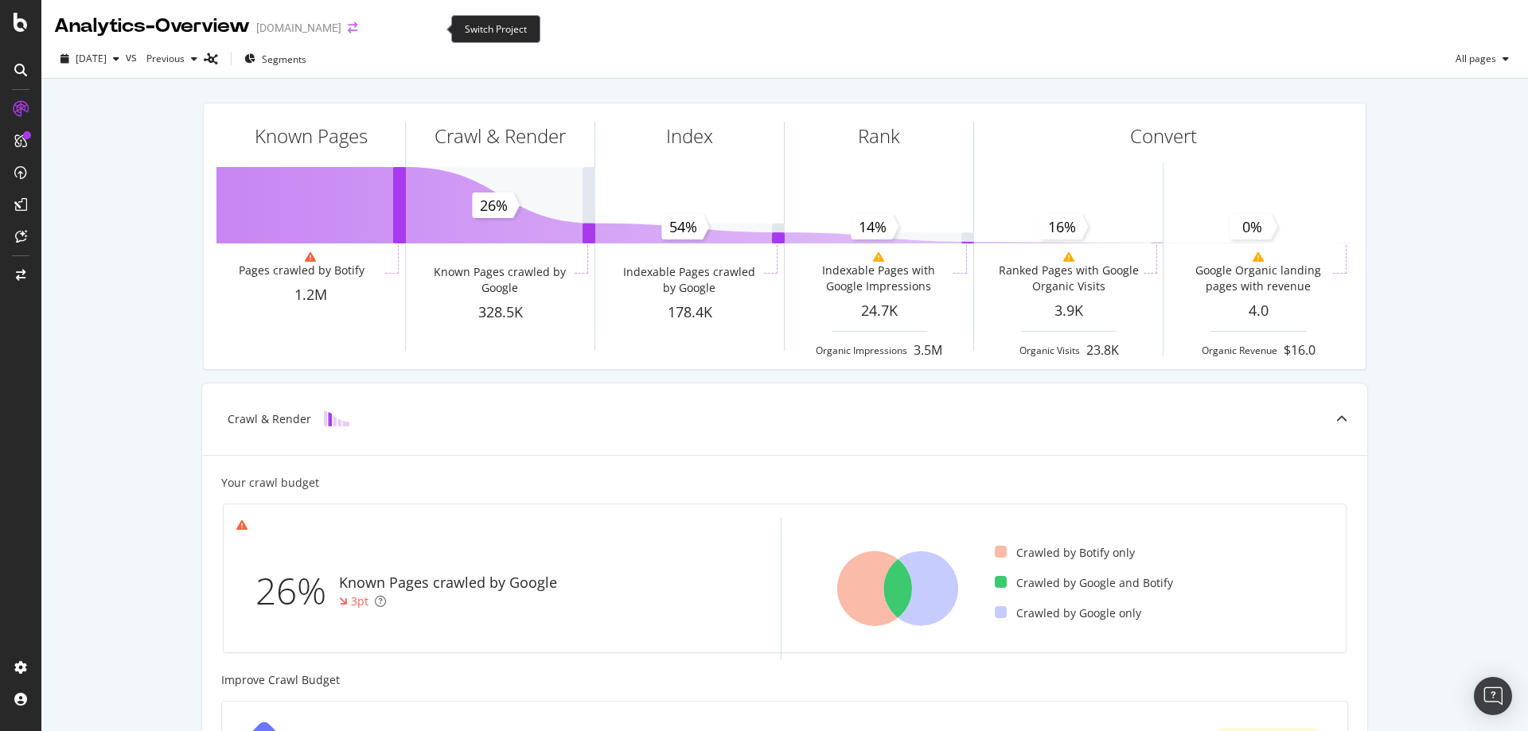
click at [357, 33] on icon "arrow-right-arrow-left" at bounding box center [353, 27] width 10 height 11
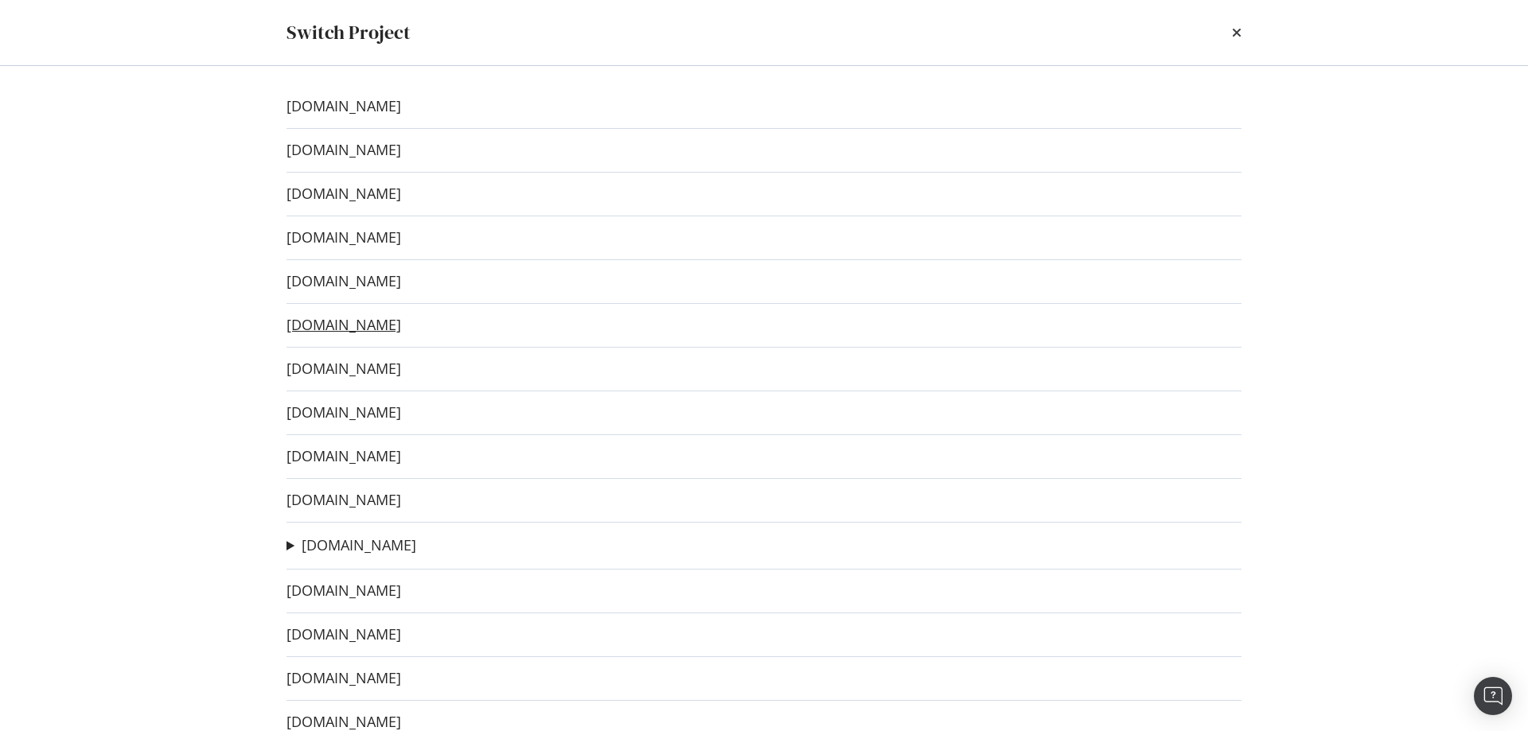
click at [353, 326] on link "[DOMAIN_NAME]" at bounding box center [344, 325] width 115 height 17
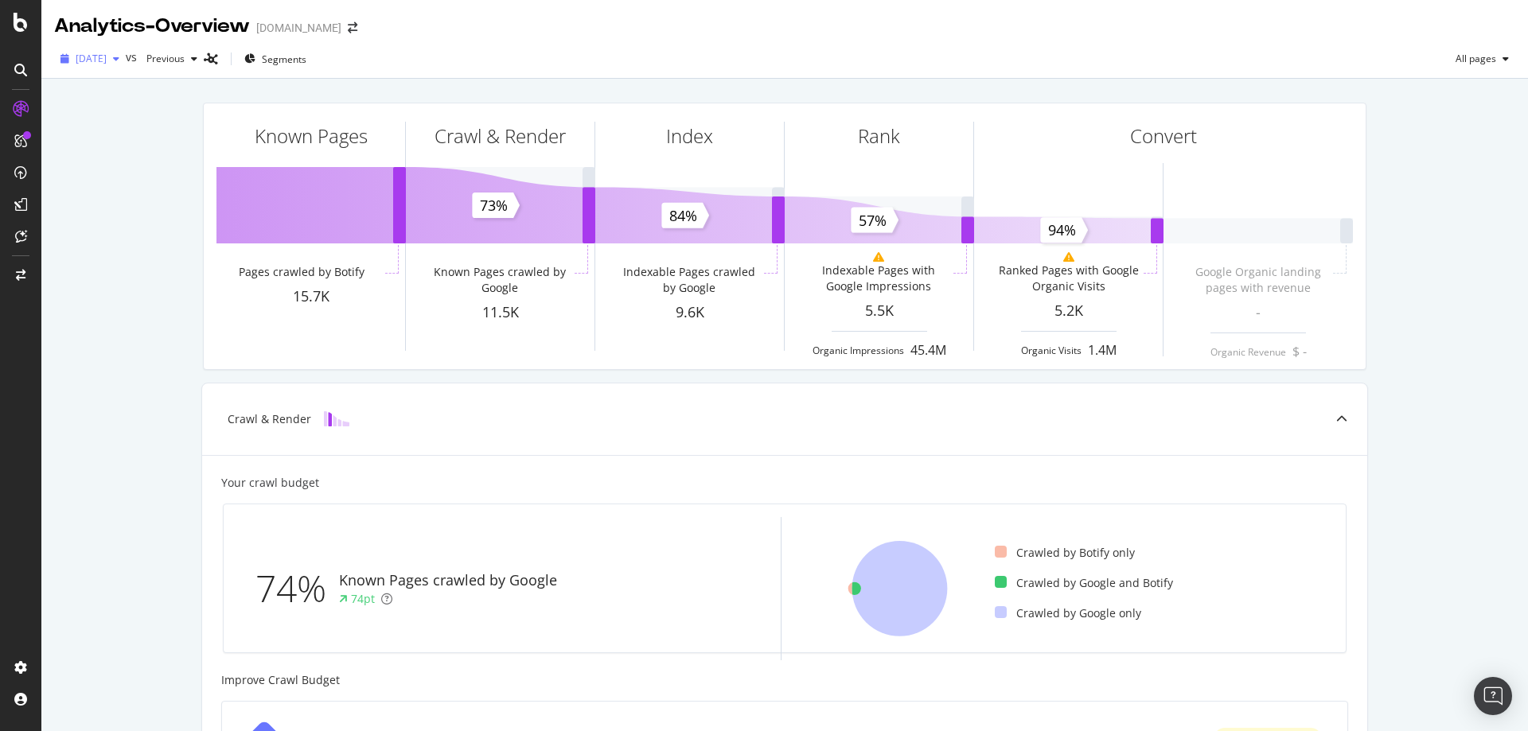
click at [107, 58] on span "[DATE]" at bounding box center [91, 59] width 31 height 14
click at [117, 120] on div "[DATE]" at bounding box center [119, 114] width 85 height 14
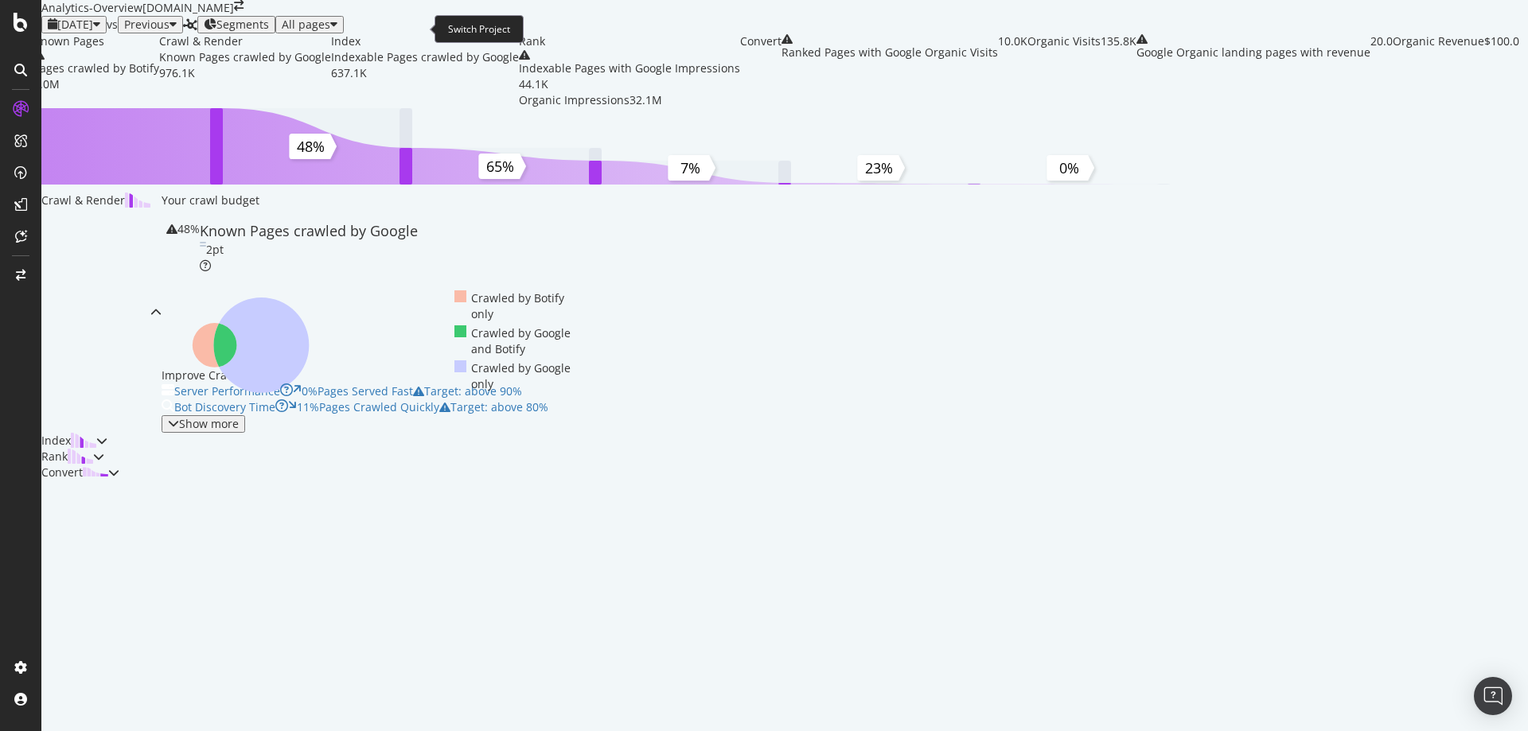
click at [244, 11] on icon "arrow-right-arrow-left" at bounding box center [239, 5] width 10 height 11
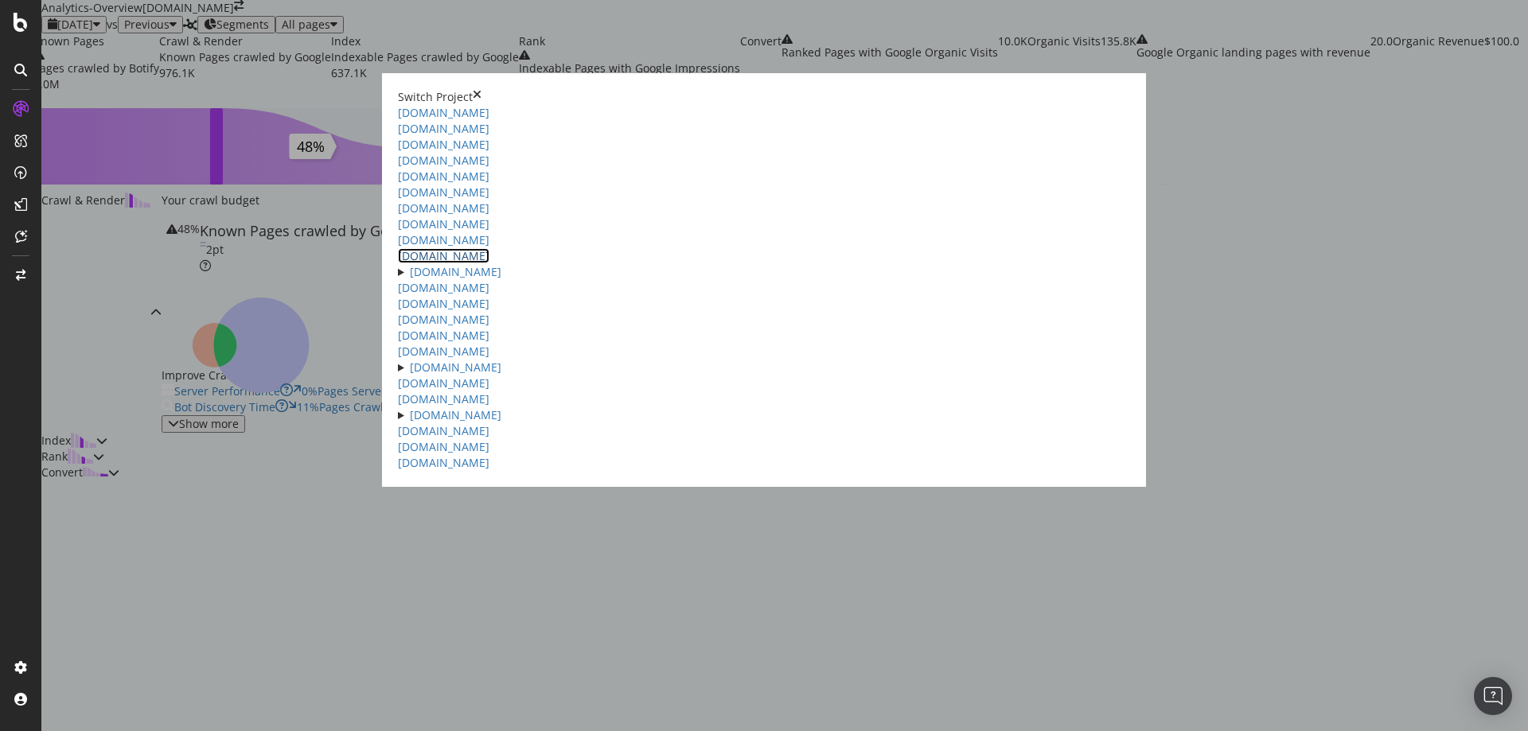
click at [402, 263] on link "[DOMAIN_NAME]" at bounding box center [444, 255] width 92 height 15
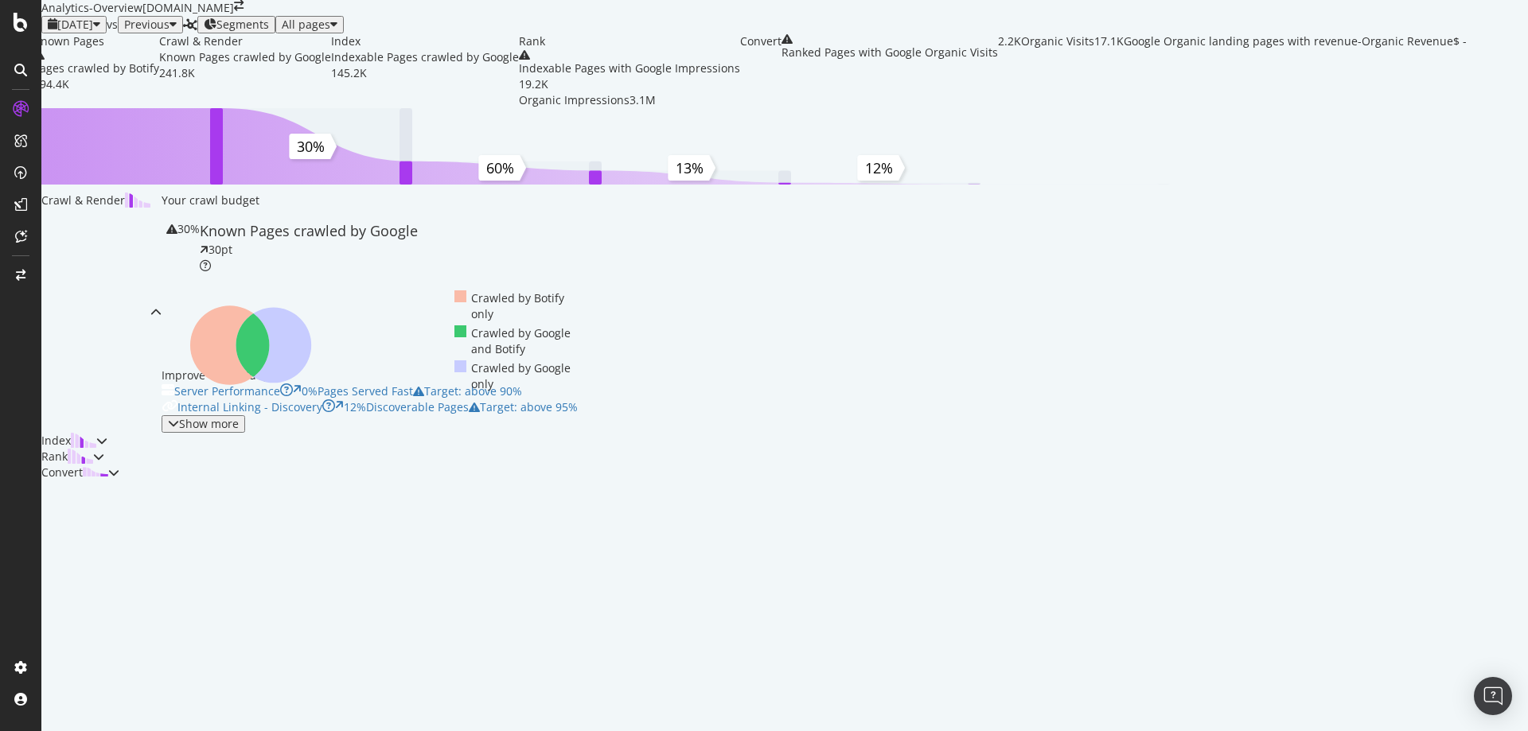
click at [93, 32] on span "[DATE]" at bounding box center [75, 24] width 36 height 15
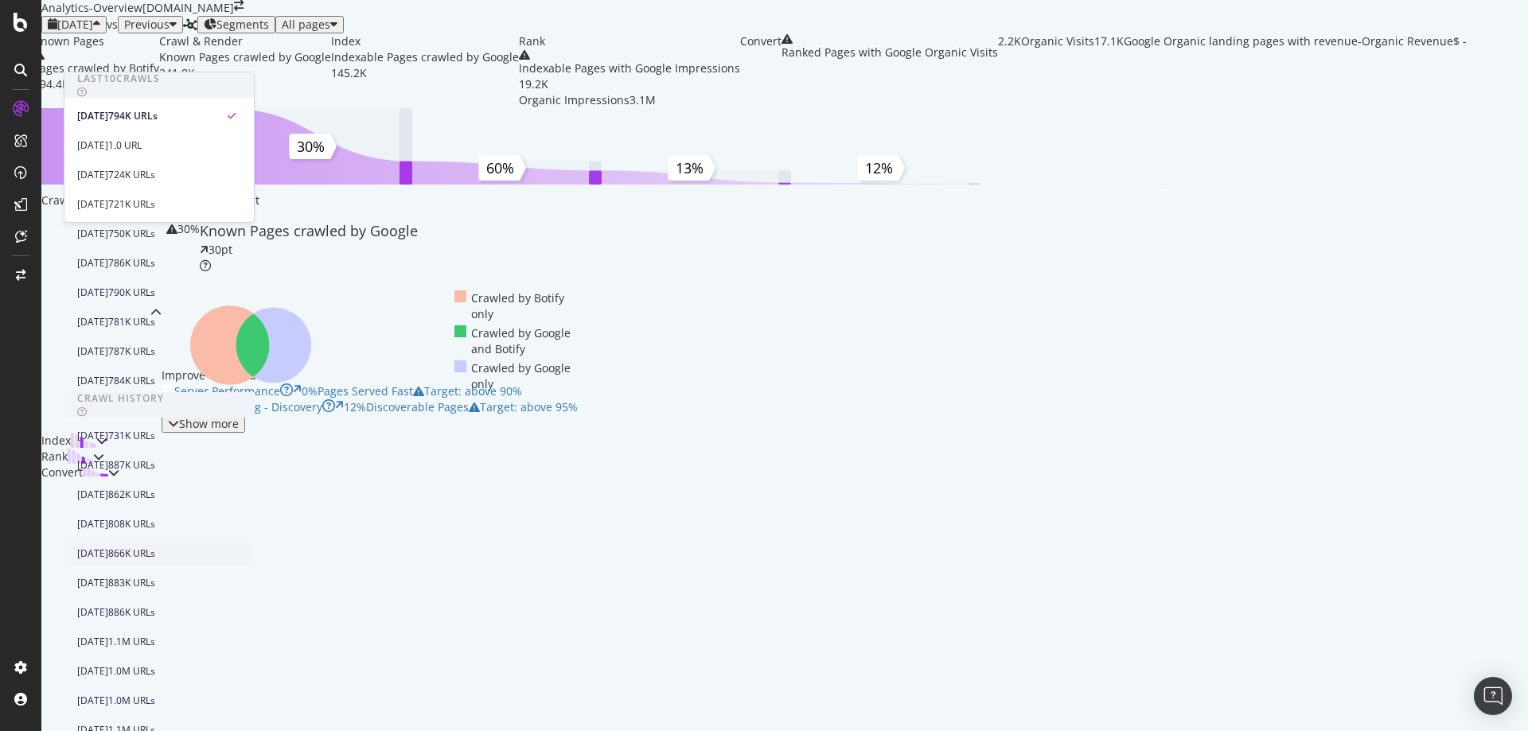
scroll to position [478, 0]
click at [108, 635] on div "[DATE]" at bounding box center [92, 642] width 31 height 14
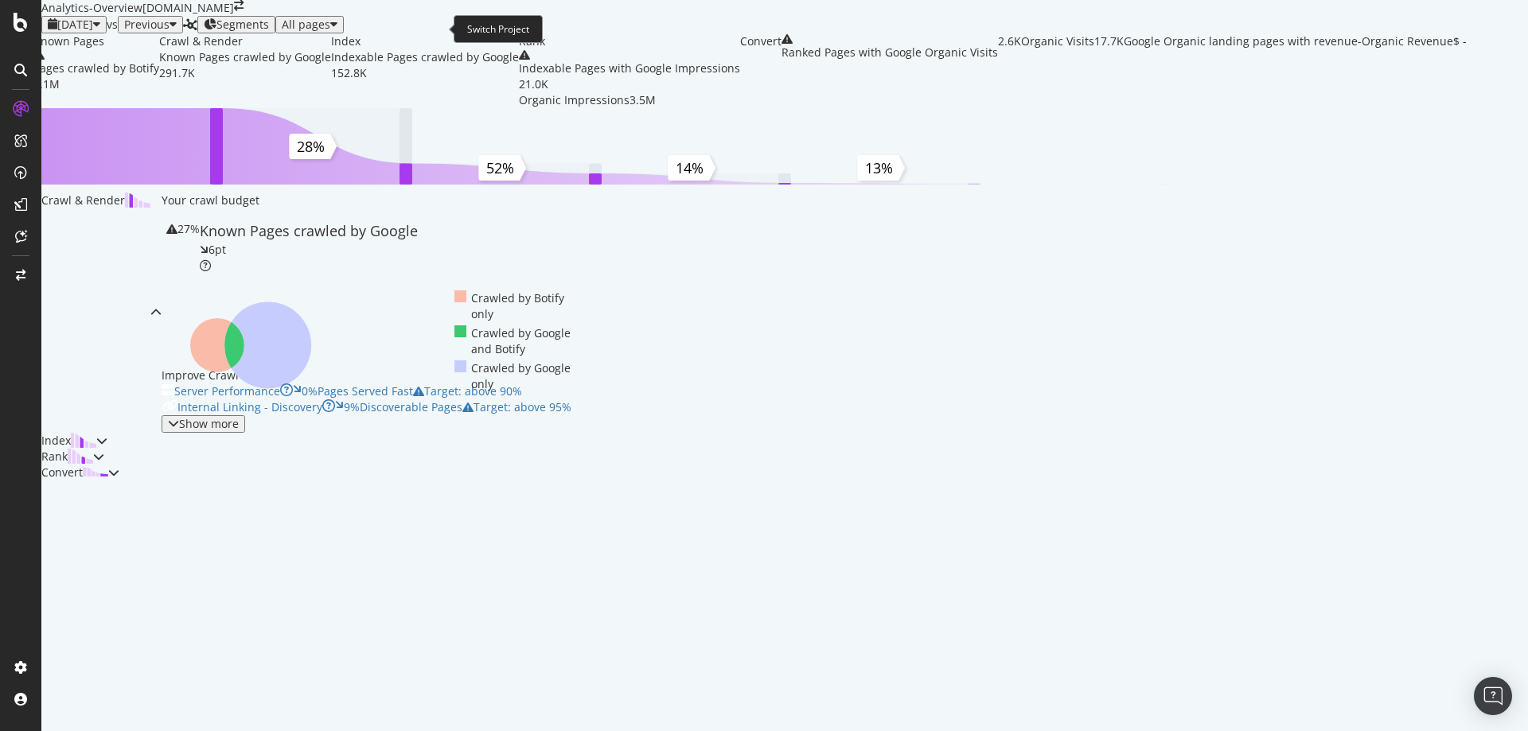
click at [244, 11] on icon "arrow-right-arrow-left" at bounding box center [239, 5] width 10 height 11
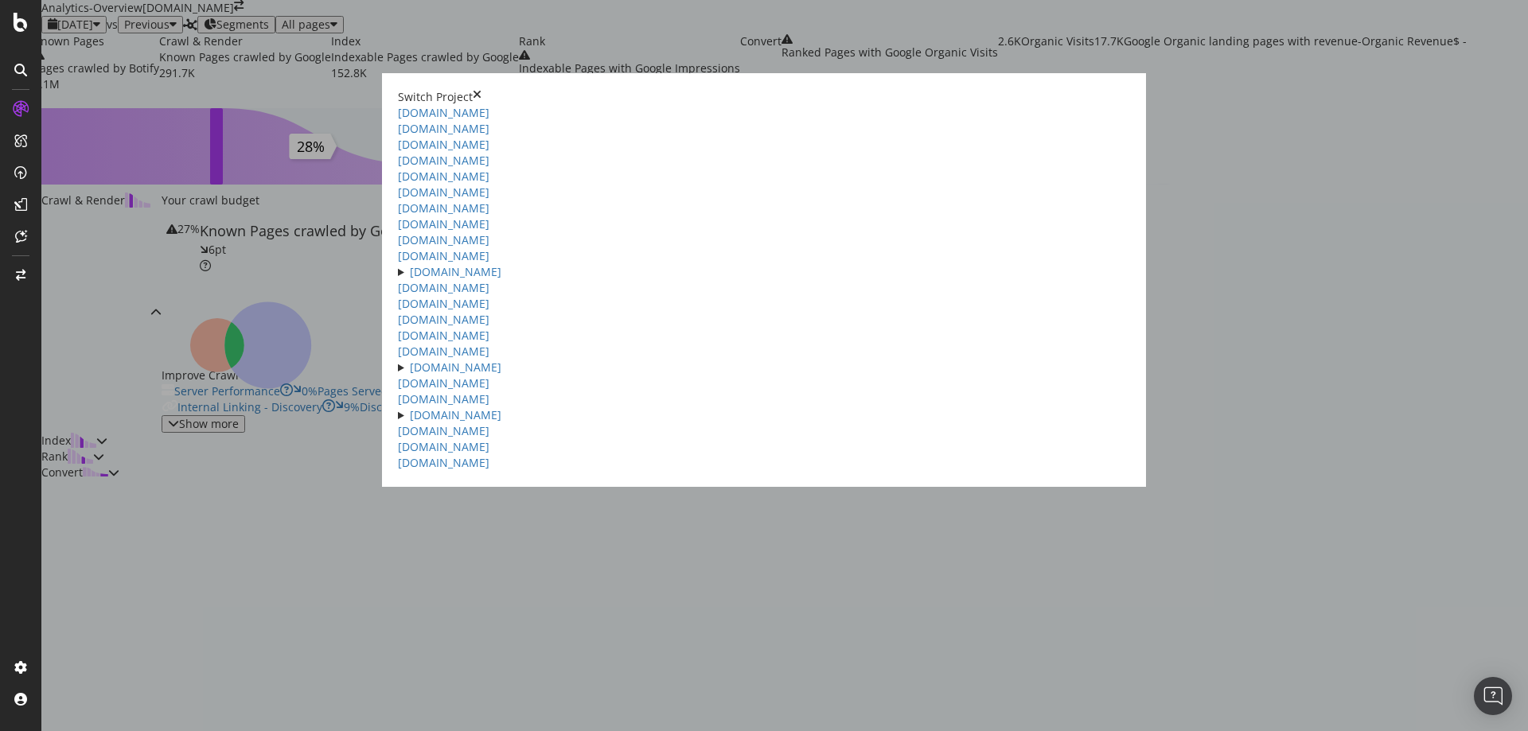
scroll to position [388, 0]
click at [398, 391] on link "[DOMAIN_NAME]" at bounding box center [444, 383] width 92 height 15
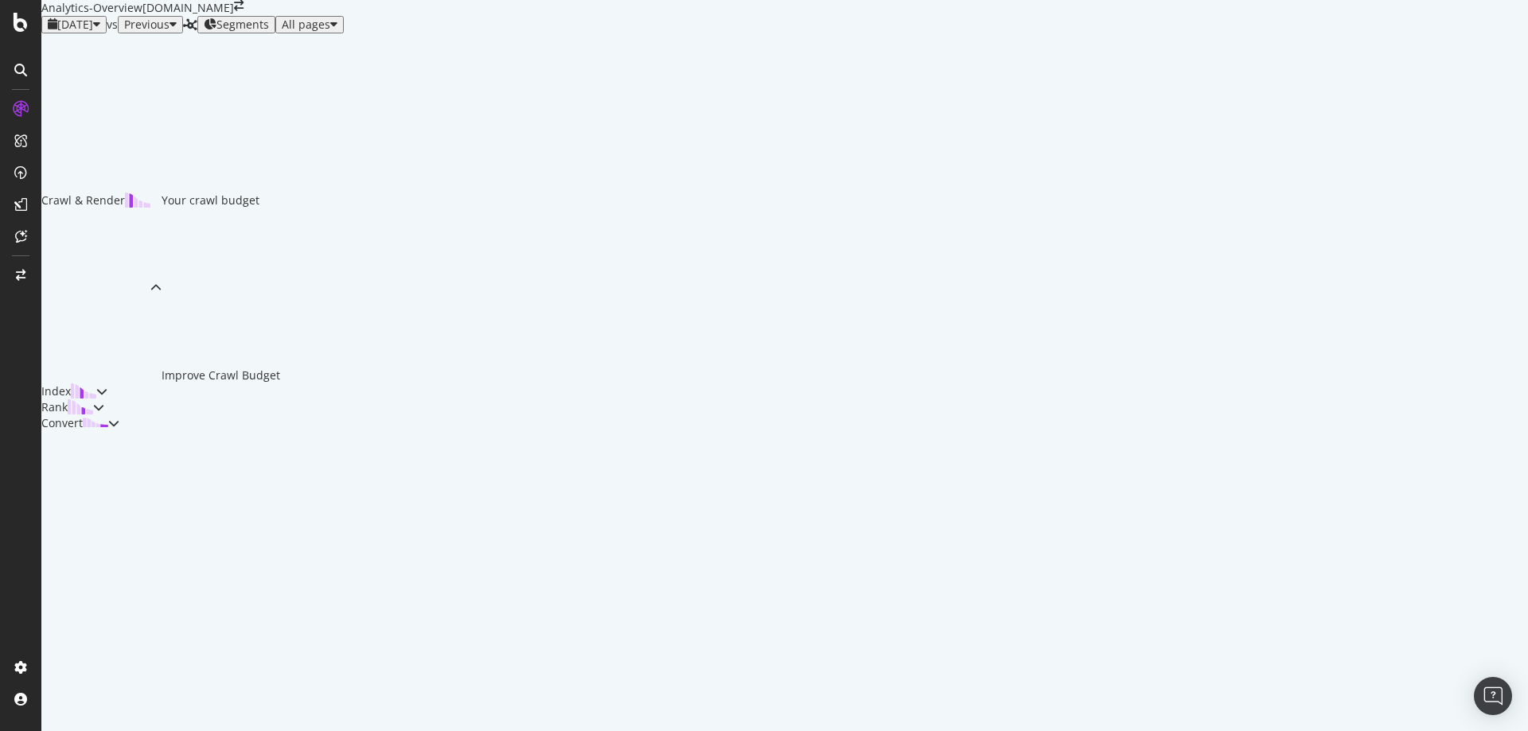
click at [93, 32] on span "[DATE]" at bounding box center [75, 24] width 36 height 15
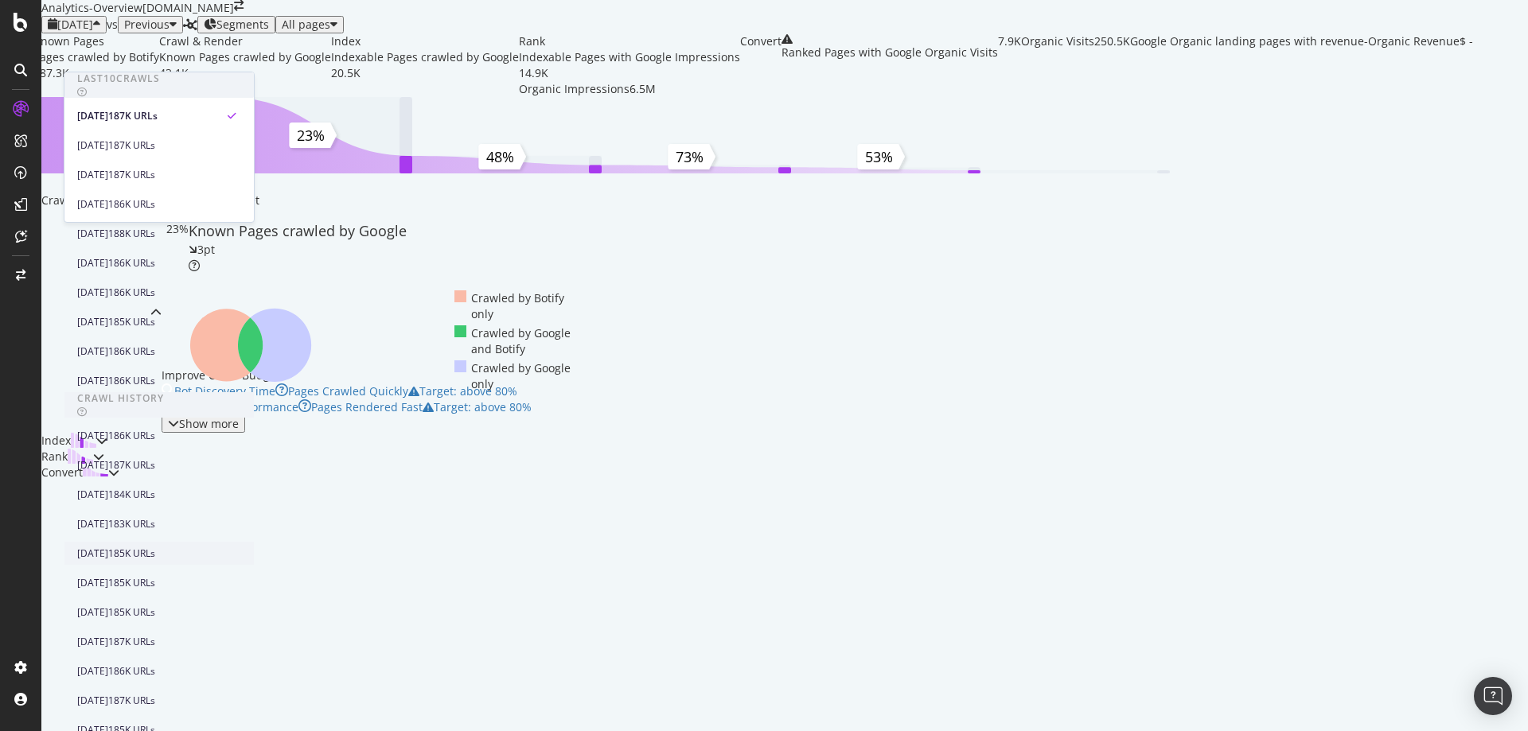
scroll to position [478, 0]
click at [108, 665] on div "[DATE]" at bounding box center [92, 672] width 31 height 14
